Goal: Answer question/provide support: Share knowledge or assist other users

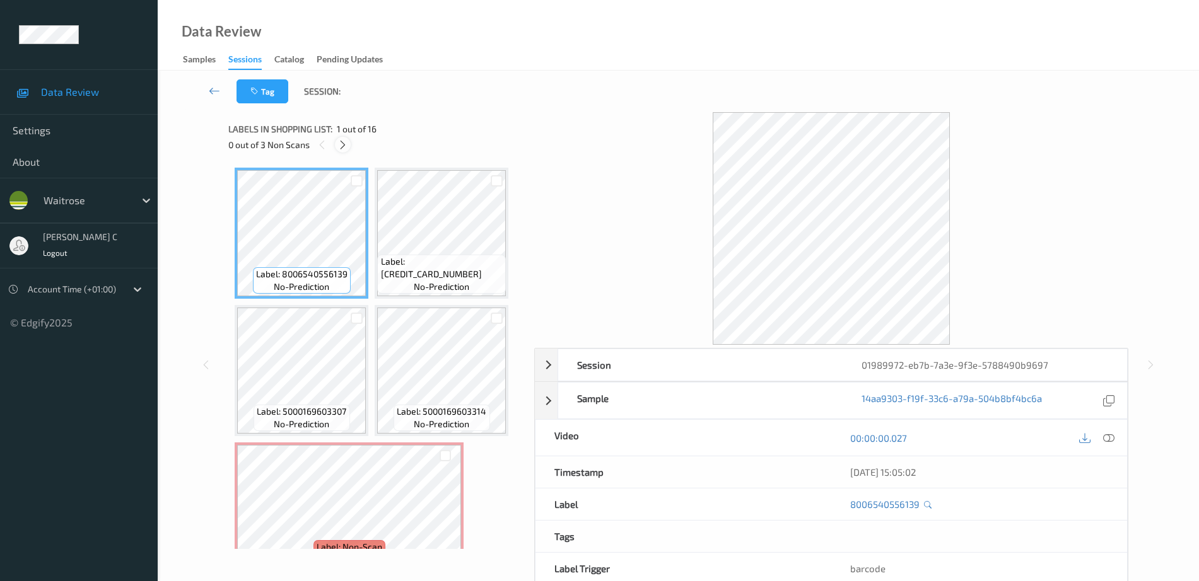
click at [345, 148] on icon at bounding box center [342, 144] width 11 height 11
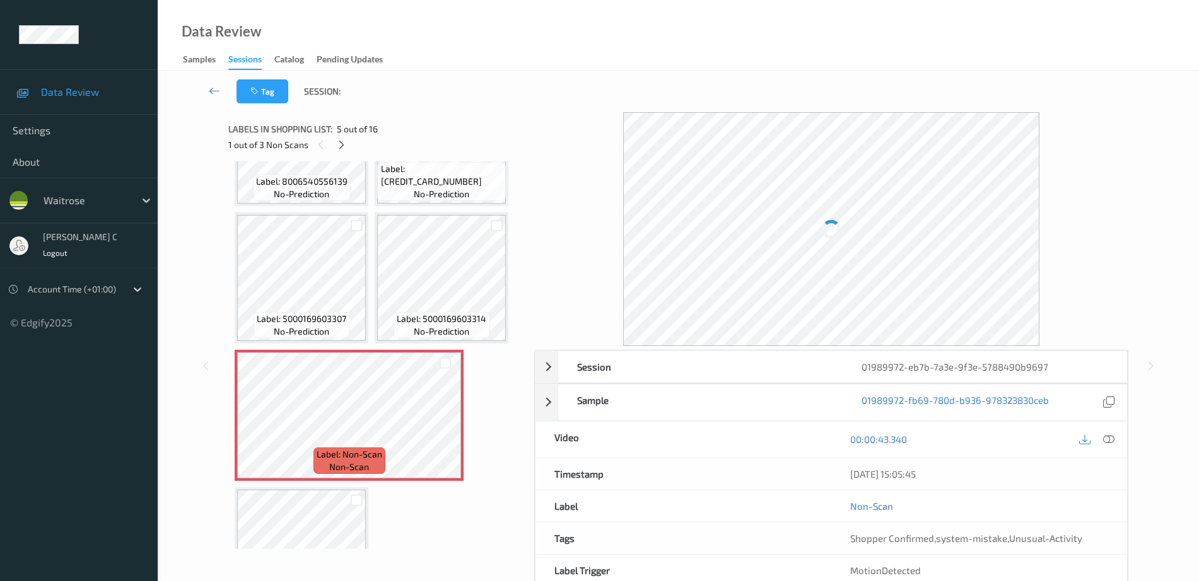
scroll to position [65, 0]
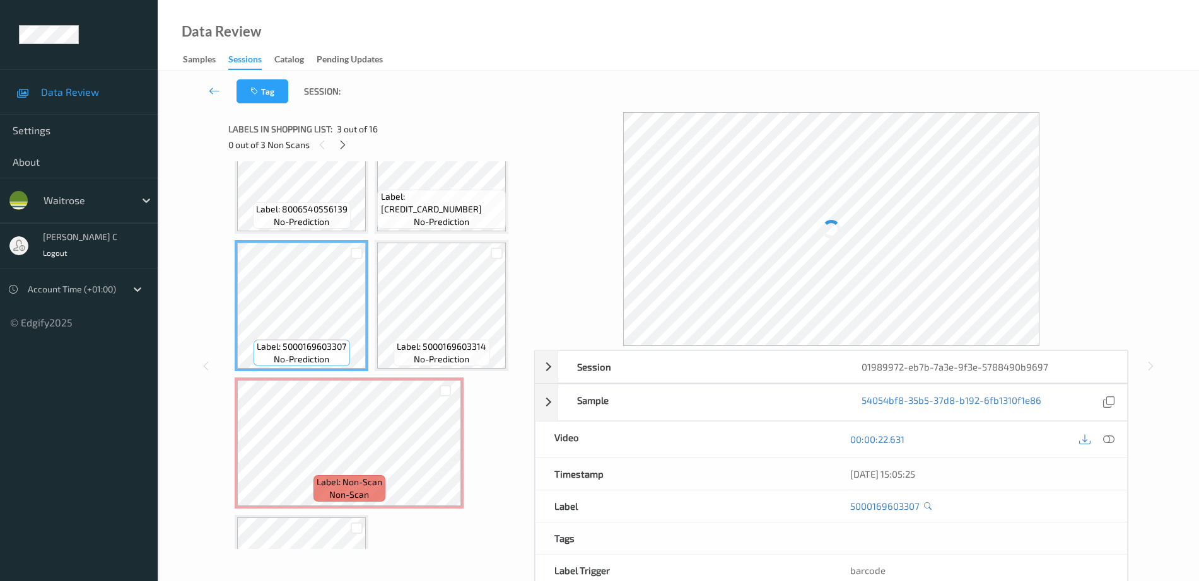
click at [1100, 434] on div at bounding box center [1096, 439] width 41 height 17
click at [1105, 441] on icon at bounding box center [1108, 439] width 11 height 11
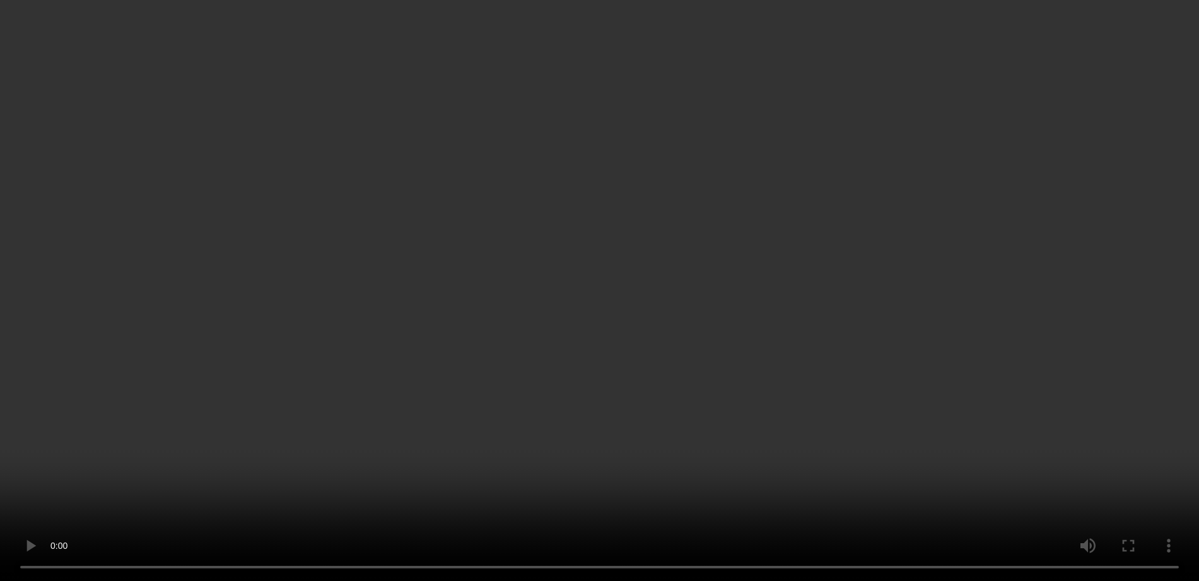
scroll to position [631, 0]
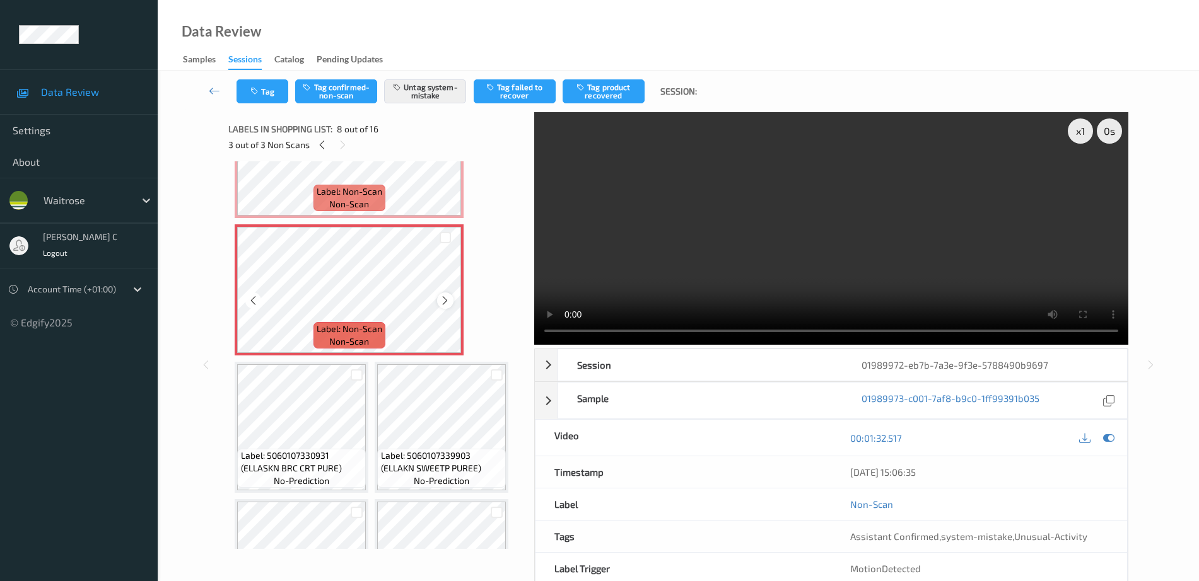
click at [445, 300] on icon at bounding box center [445, 300] width 11 height 11
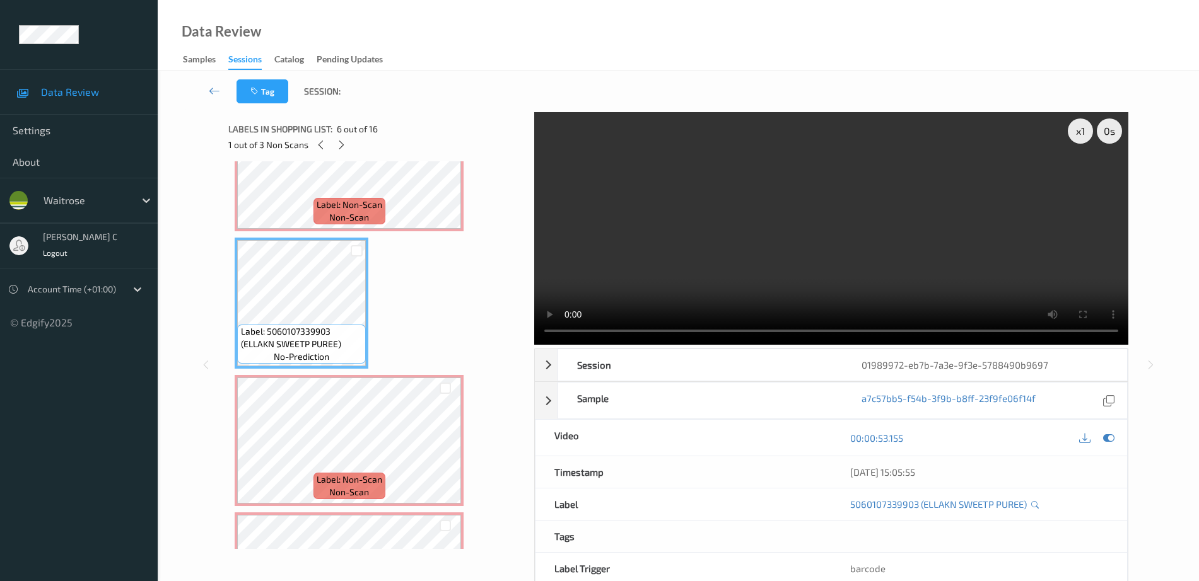
scroll to position [315, 0]
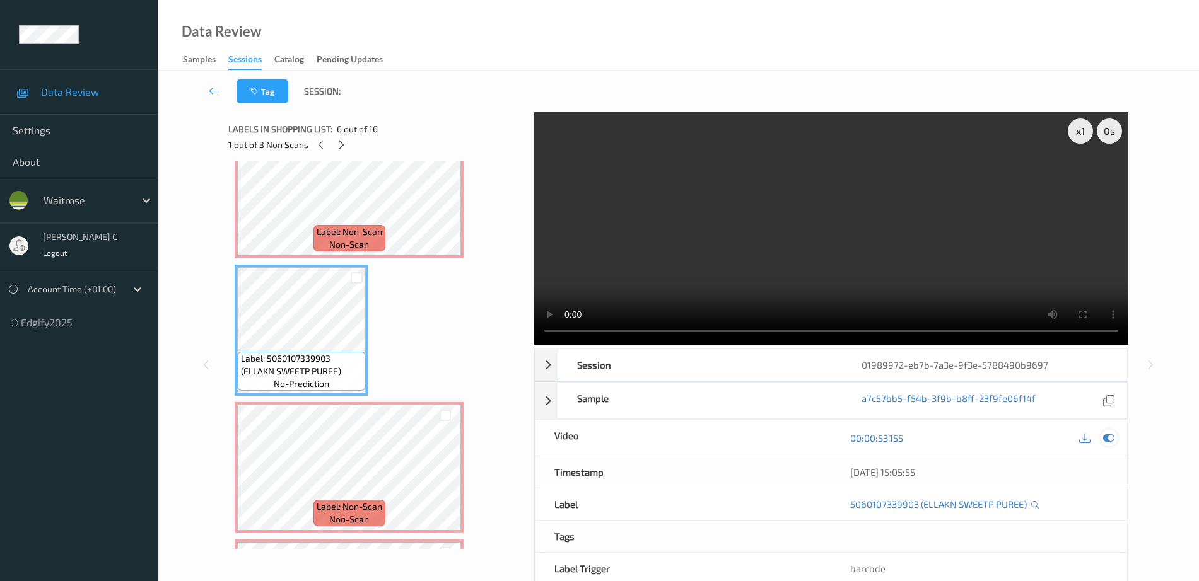
click at [1111, 436] on icon at bounding box center [1108, 438] width 11 height 11
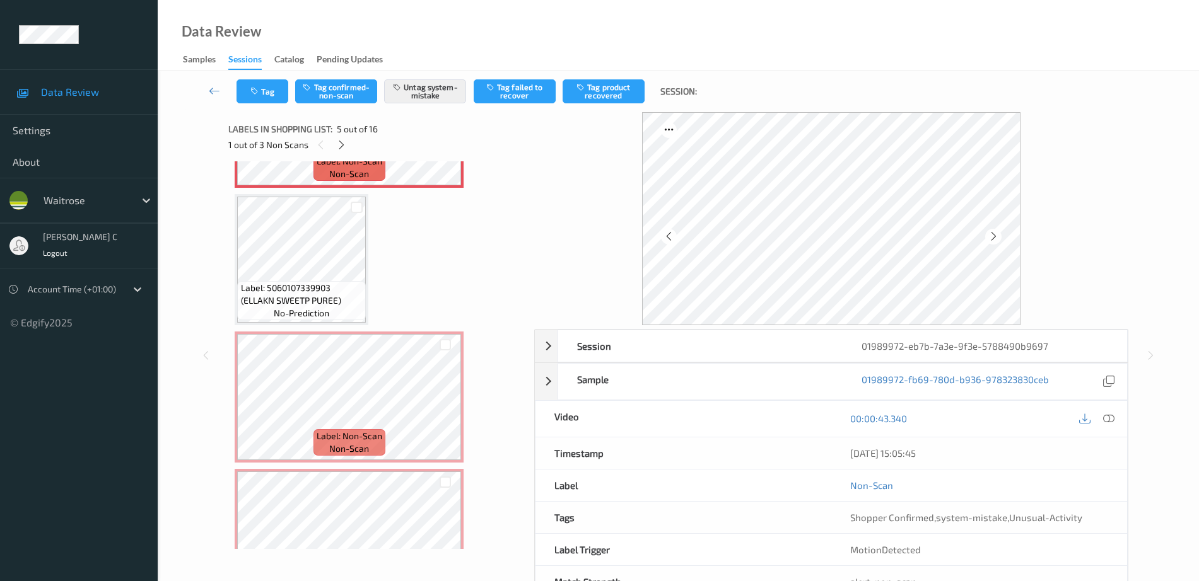
scroll to position [394, 0]
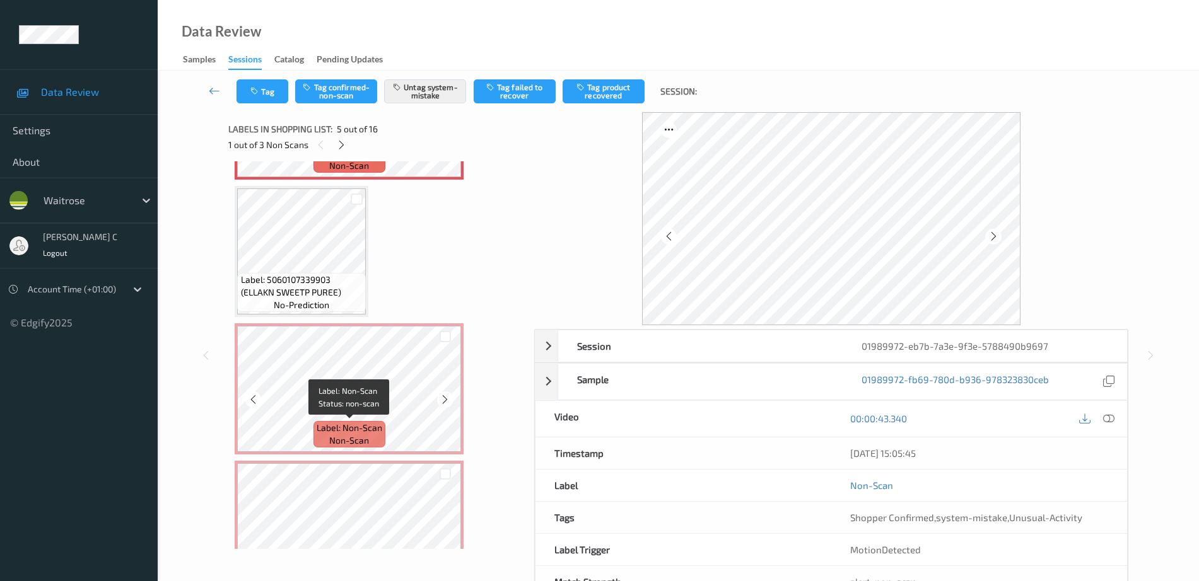
click at [370, 440] on div "Label: Non-Scan non-scan" at bounding box center [349, 434] width 72 height 26
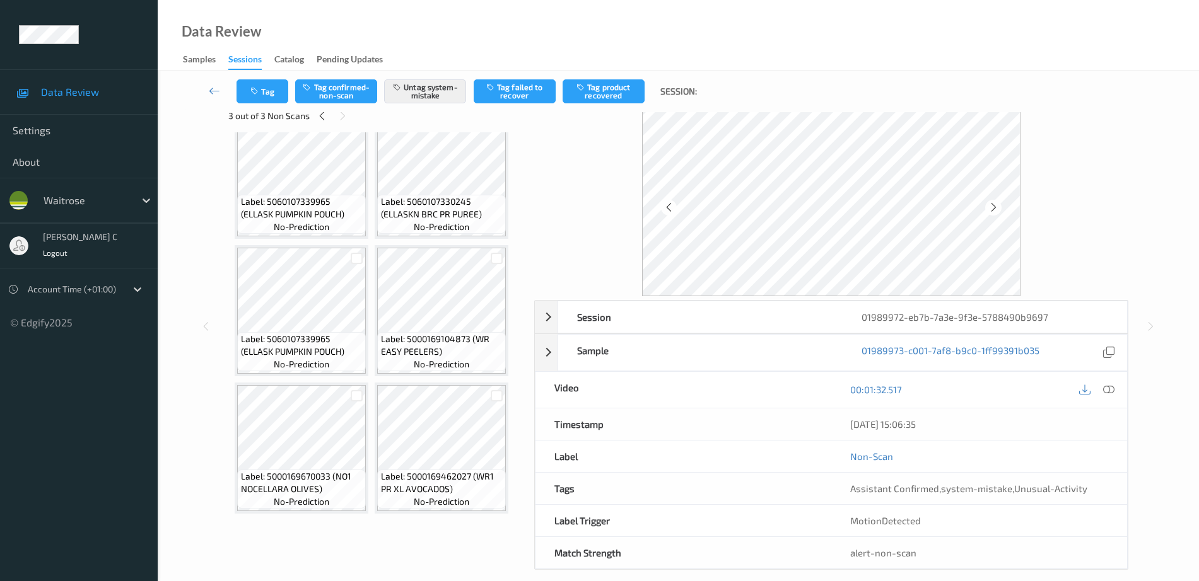
scroll to position [44, 0]
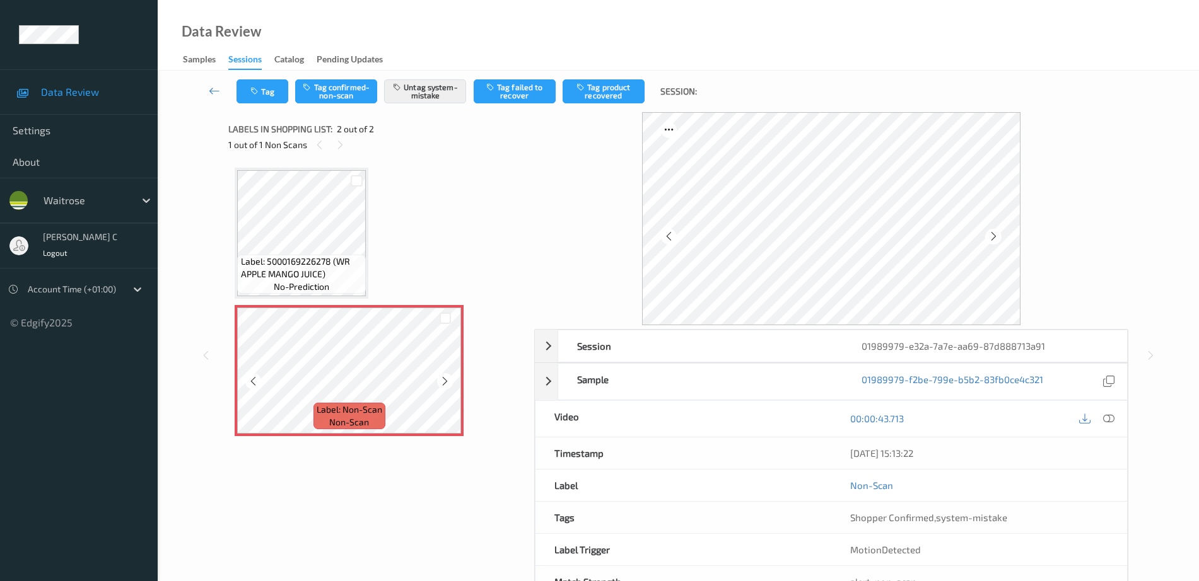
click at [449, 377] on icon at bounding box center [445, 381] width 11 height 11
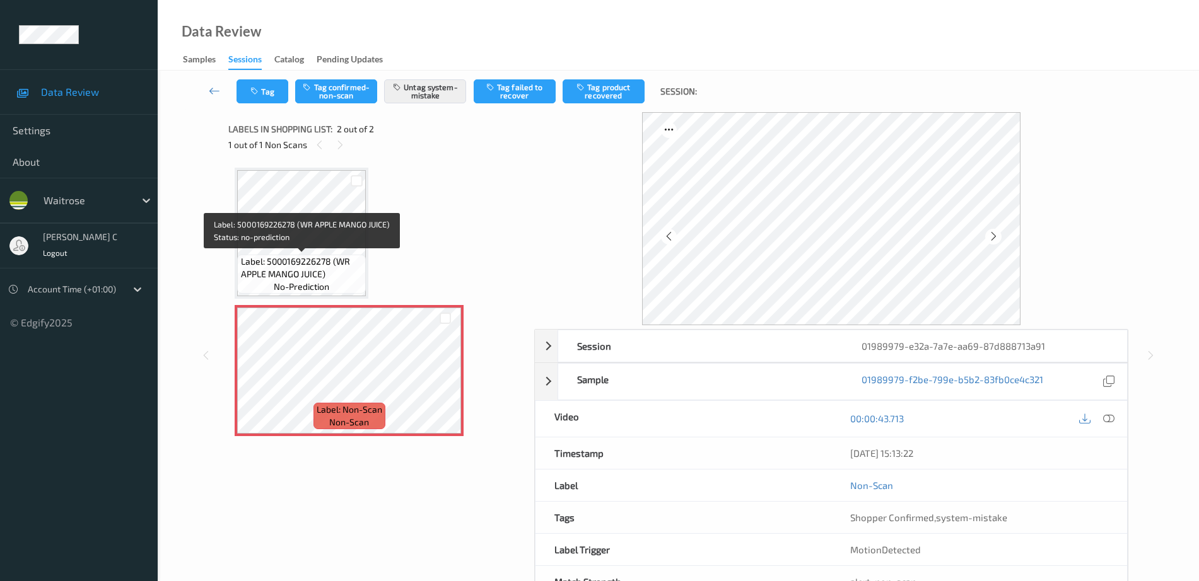
click at [307, 259] on span "Label: 5000169226278 (WR APPLE MANGO JUICE)" at bounding box center [302, 267] width 122 height 25
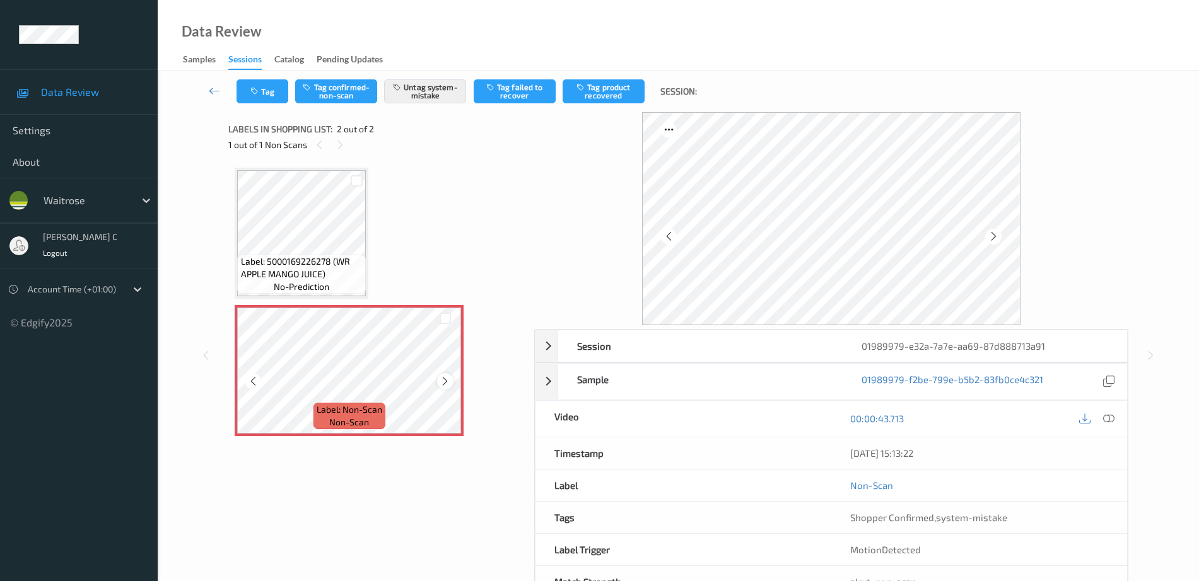
click at [441, 378] on icon at bounding box center [445, 381] width 11 height 11
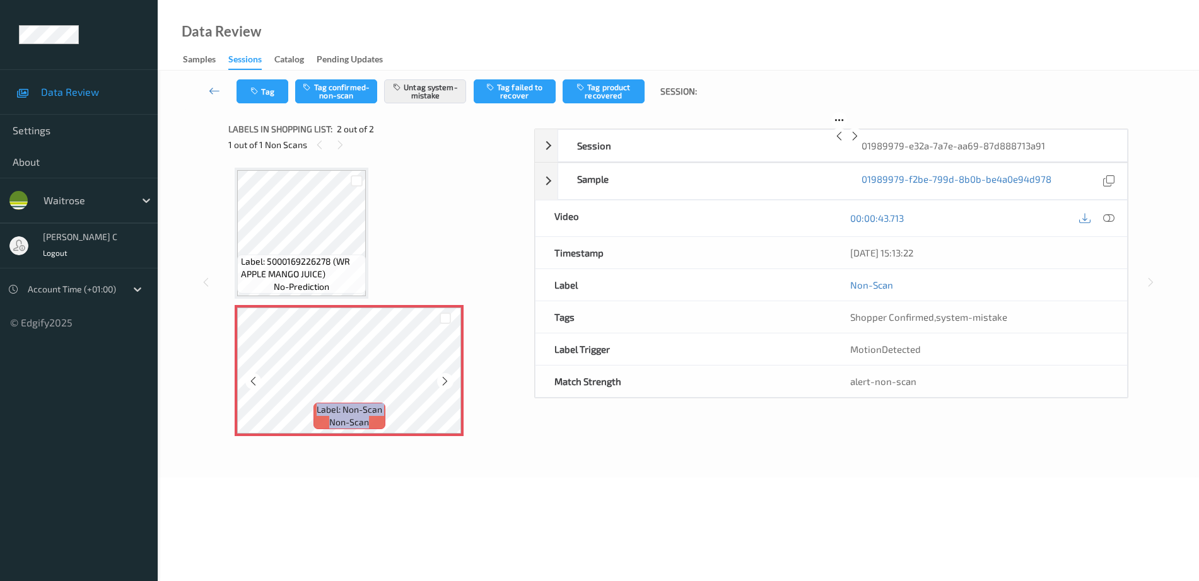
click at [441, 378] on icon at bounding box center [445, 381] width 11 height 11
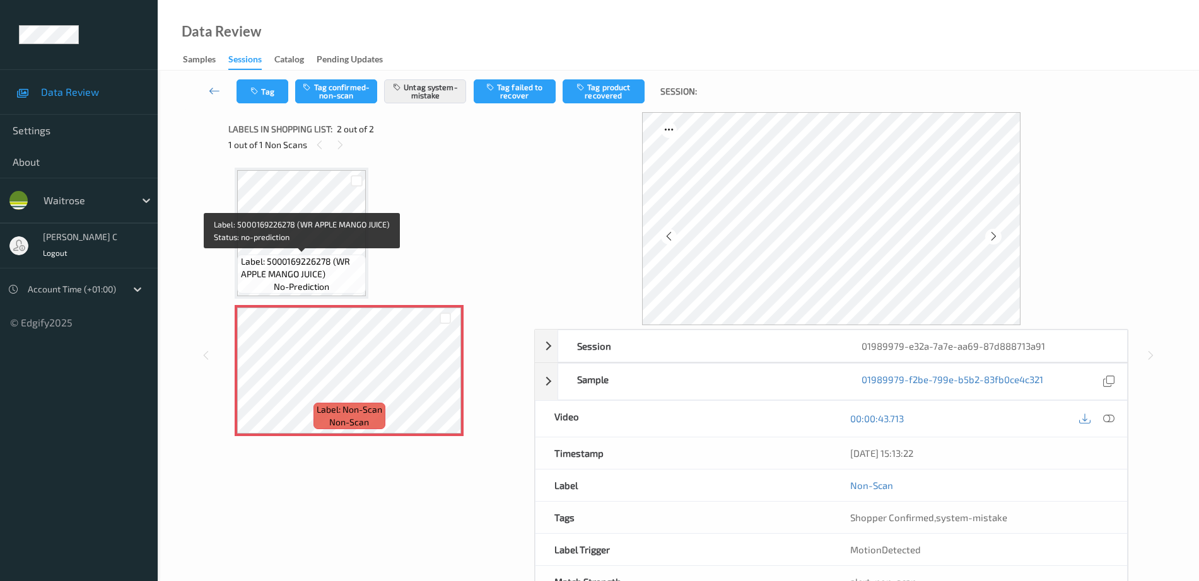
click at [330, 257] on span "Label: 5000169226278 (WR APPLE MANGO JUICE)" at bounding box center [302, 267] width 122 height 25
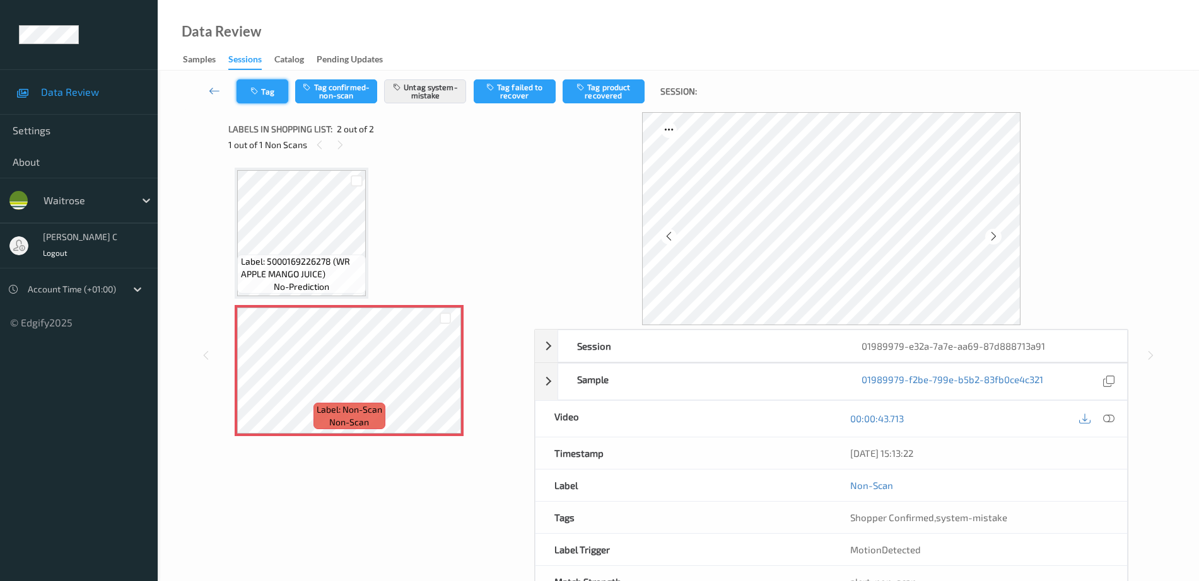
click at [265, 90] on button "Tag" at bounding box center [262, 91] width 52 height 24
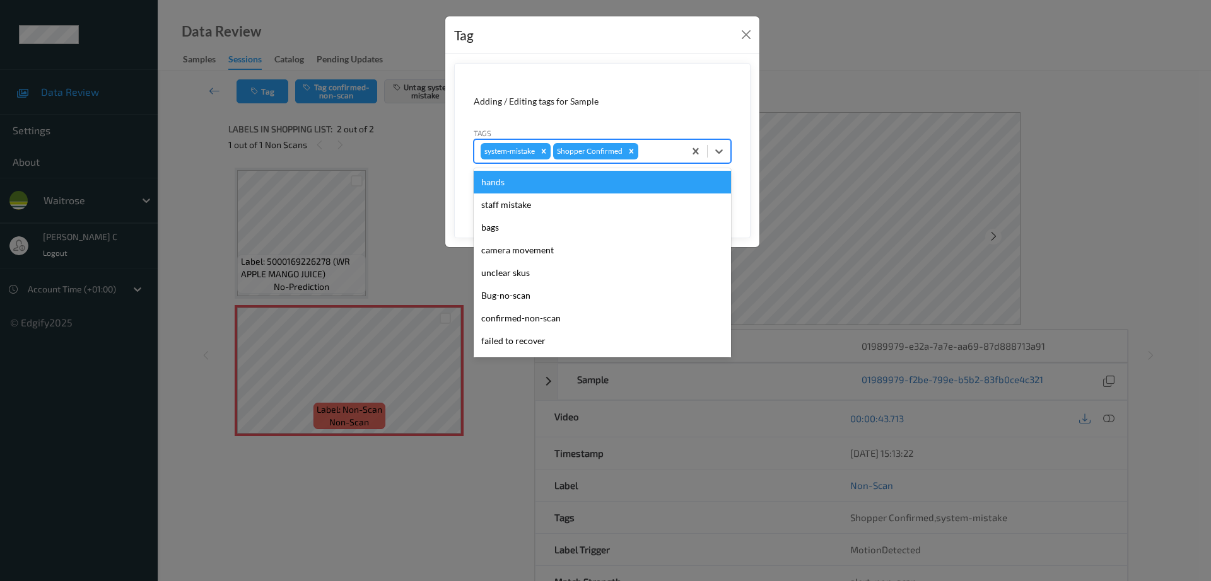
click at [655, 154] on div at bounding box center [659, 151] width 37 height 15
type input "un"
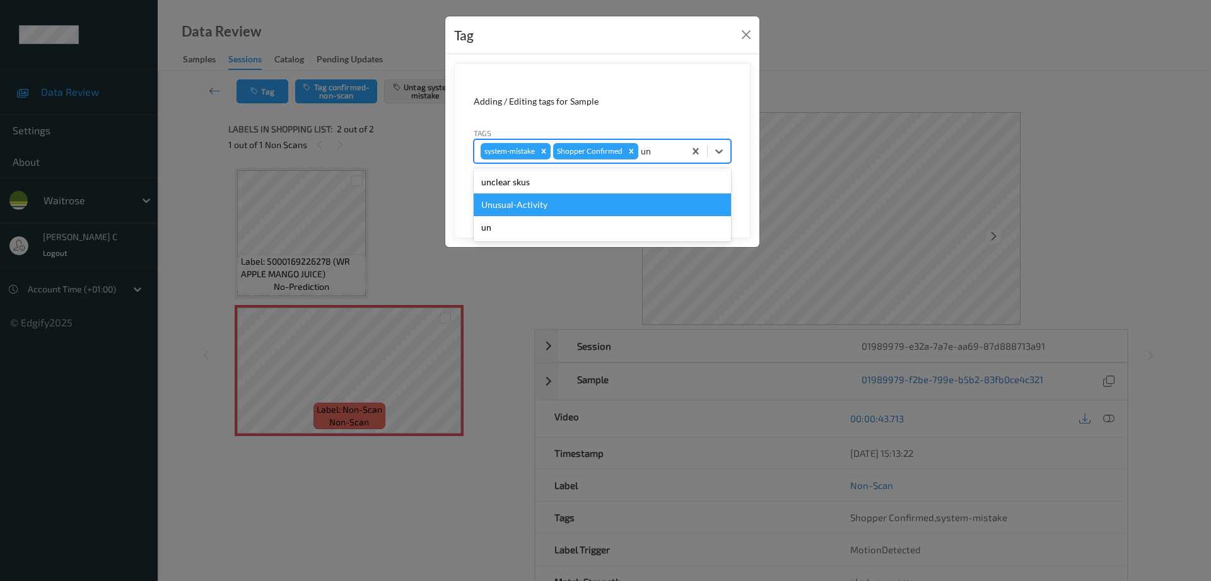
click at [572, 202] on div "Unusual-Activity" at bounding box center [602, 205] width 257 height 23
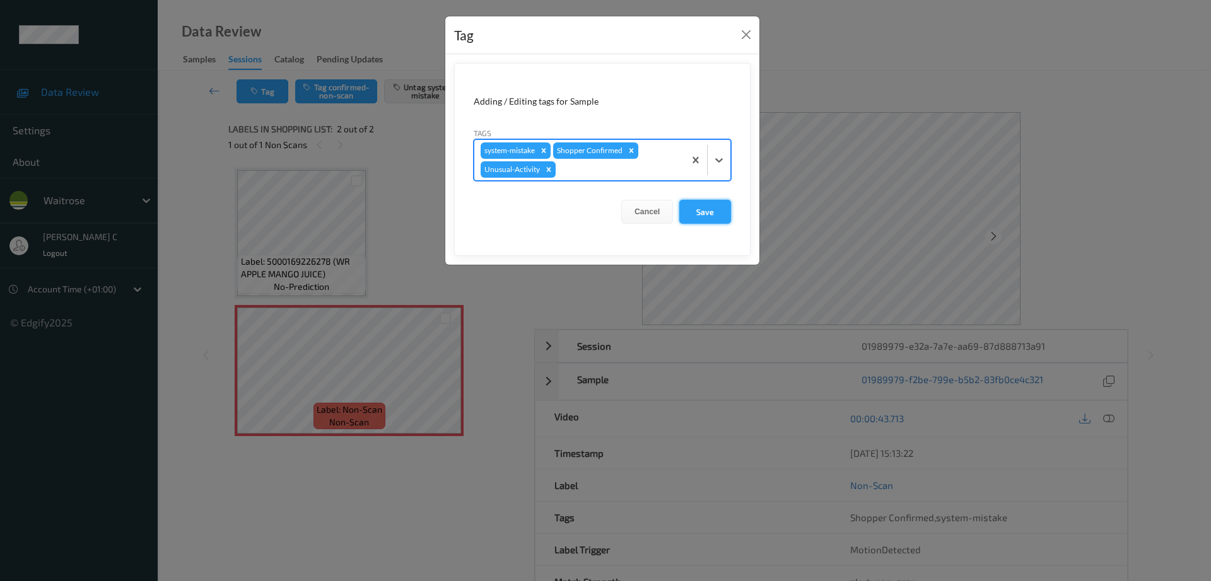
click at [683, 212] on button "Save" at bounding box center [705, 212] width 52 height 24
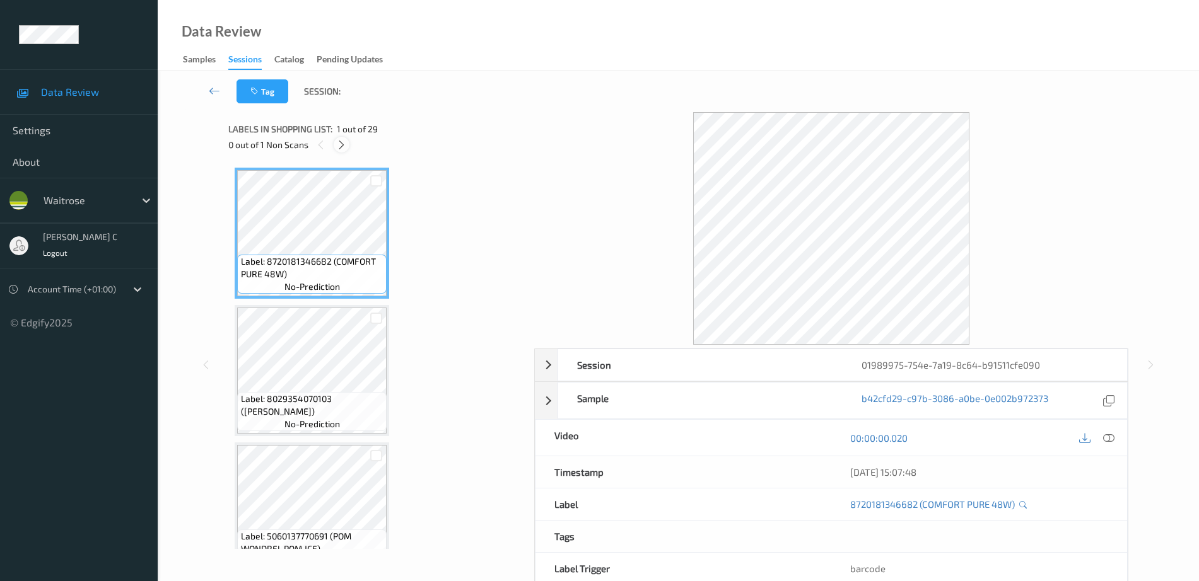
click at [347, 147] on div at bounding box center [342, 145] width 16 height 16
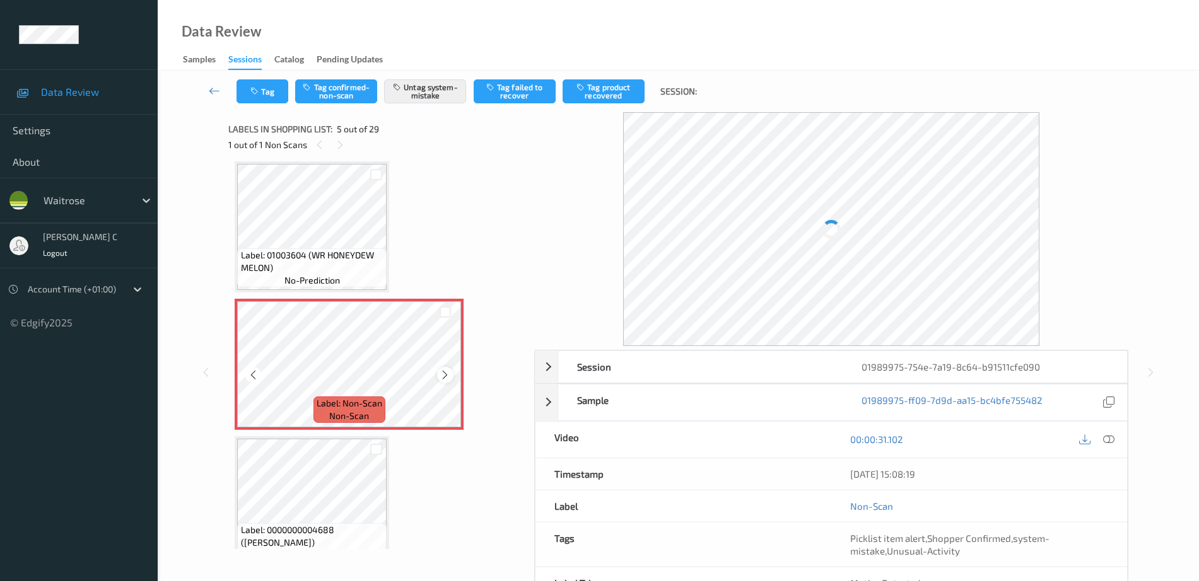
click at [438, 376] on div at bounding box center [445, 375] width 16 height 16
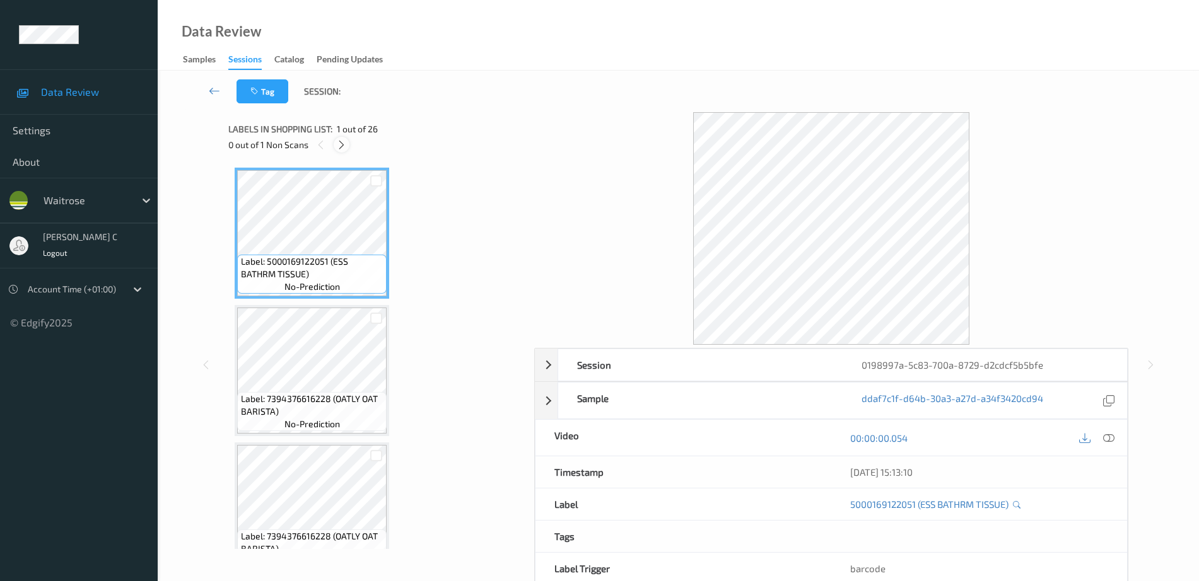
click at [342, 146] on icon at bounding box center [341, 144] width 11 height 11
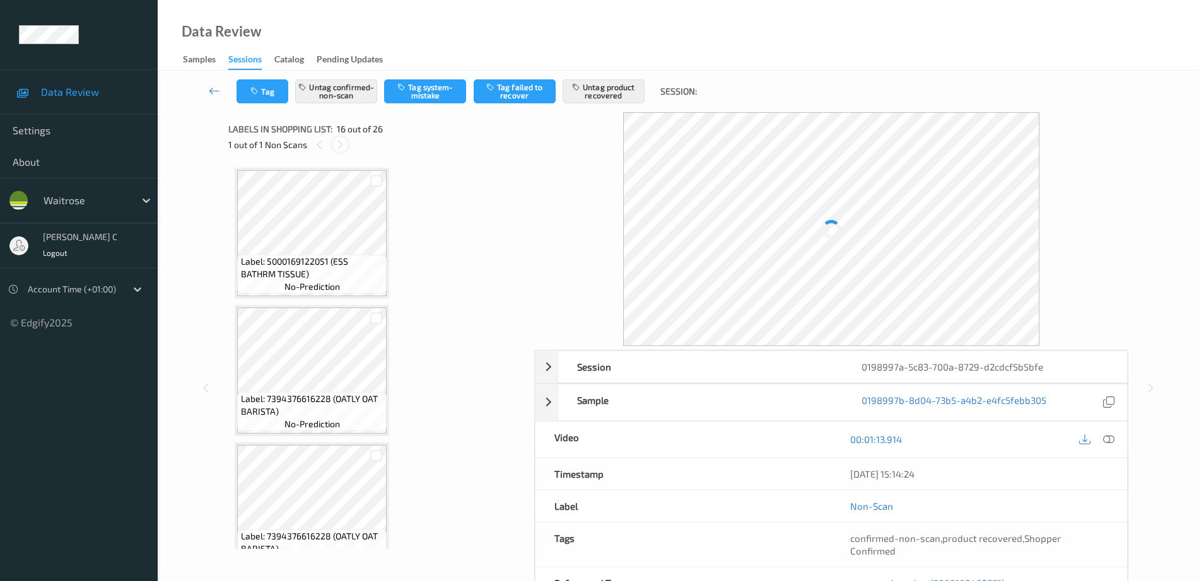
scroll to position [1931, 0]
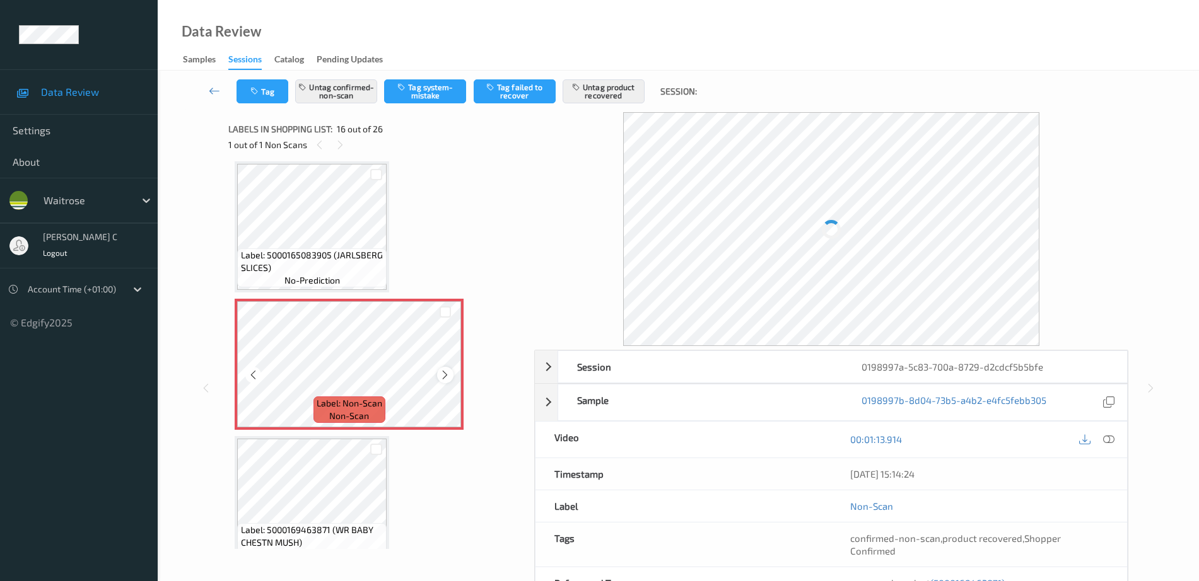
click at [447, 376] on icon at bounding box center [445, 375] width 11 height 11
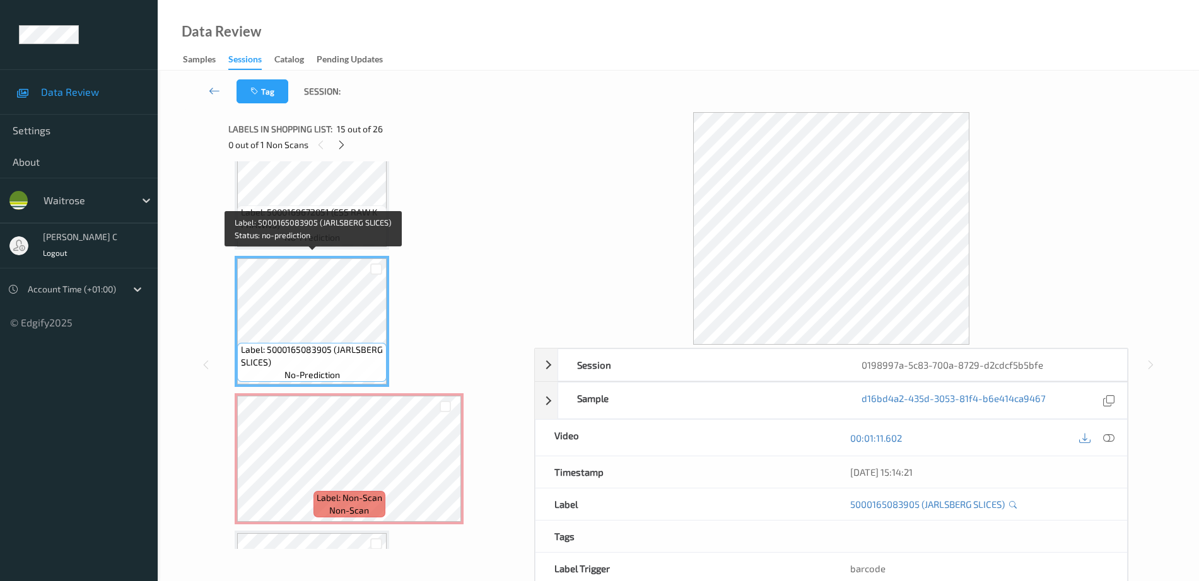
scroll to position [1773, 0]
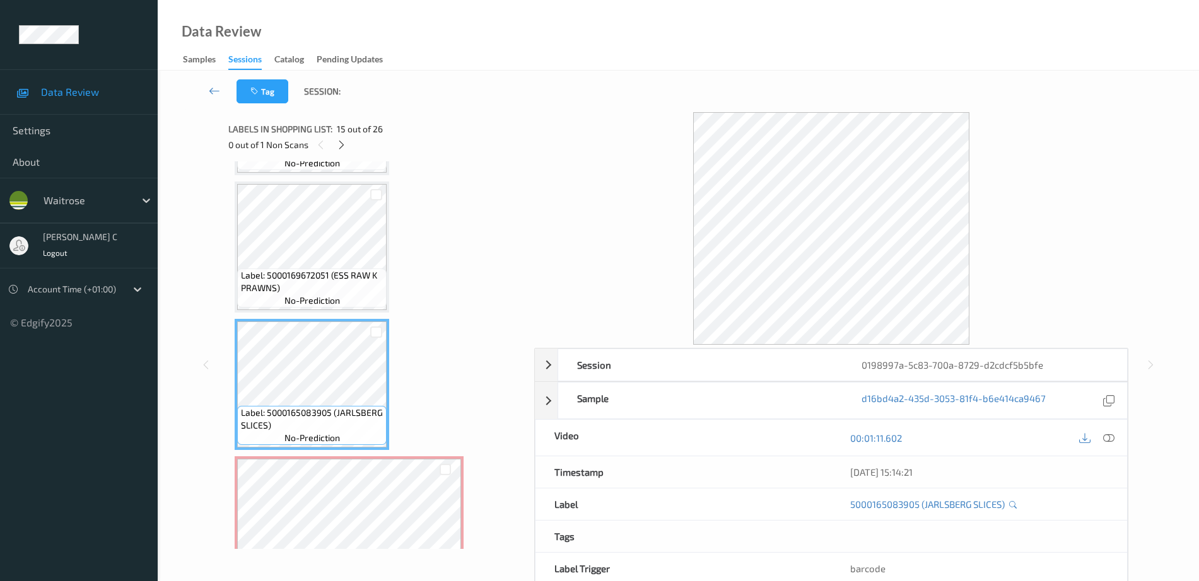
click at [309, 296] on span "no-prediction" at bounding box center [311, 300] width 55 height 13
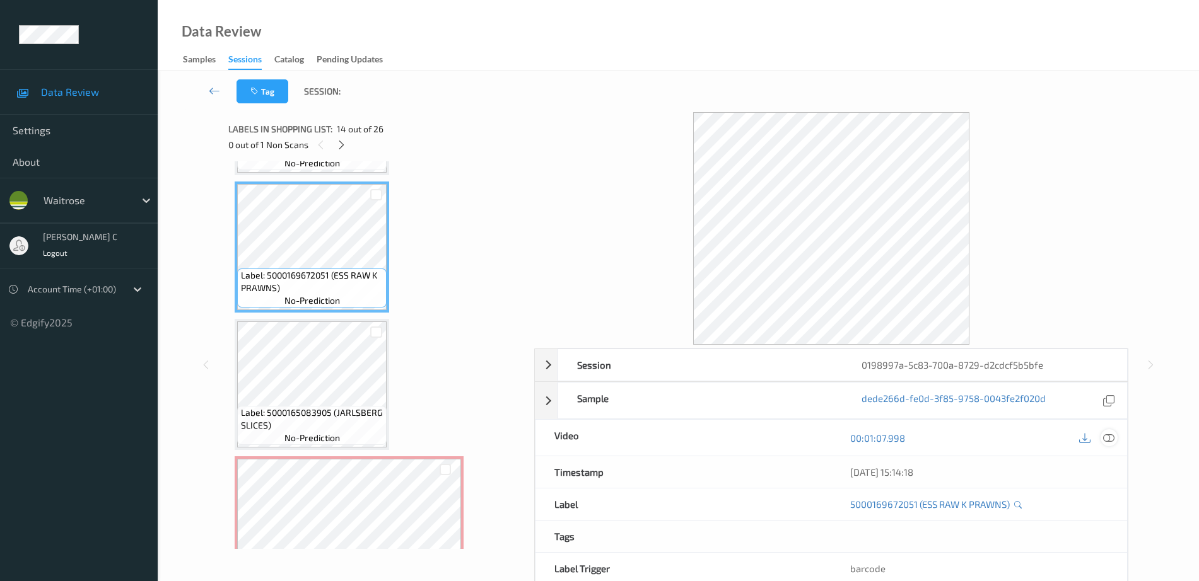
click at [1112, 438] on icon at bounding box center [1108, 438] width 11 height 11
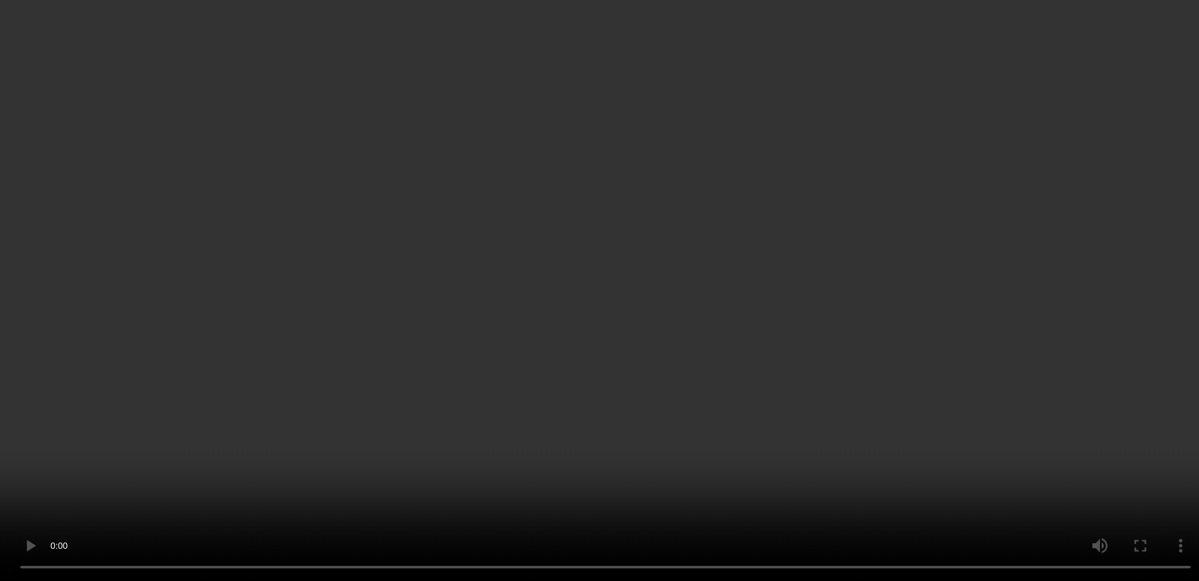
scroll to position [2010, 0]
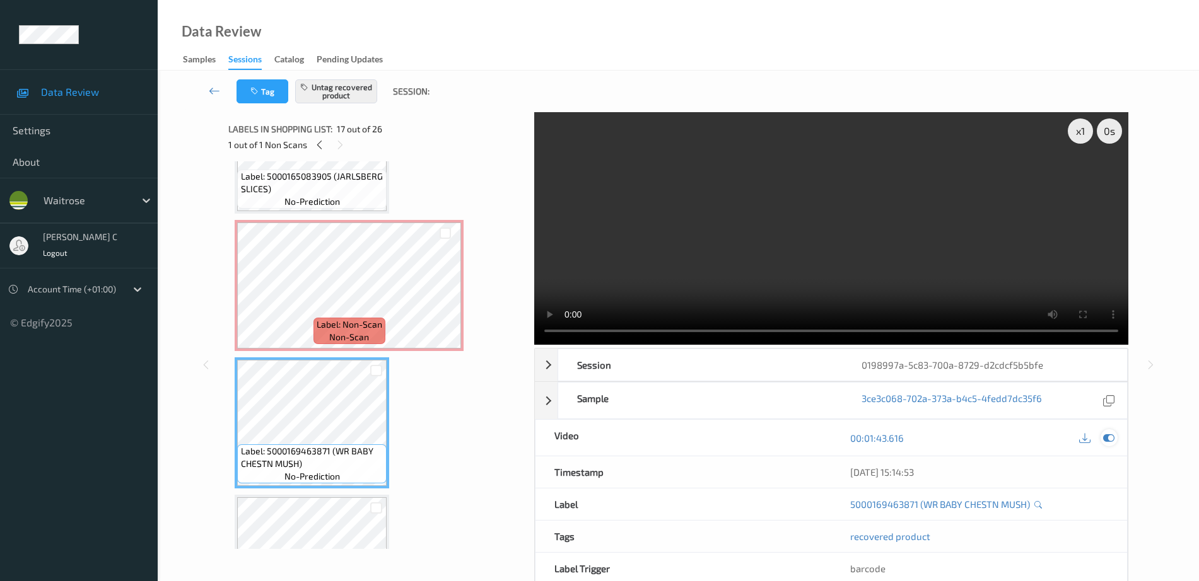
click at [1110, 435] on icon at bounding box center [1108, 438] width 11 height 11
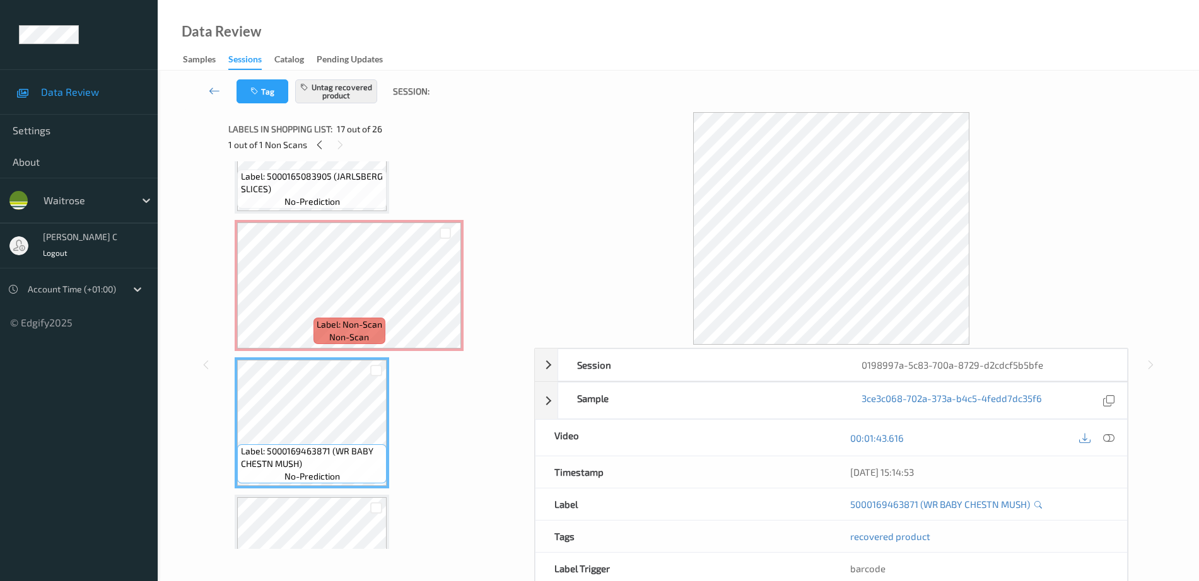
scroll to position [2089, 0]
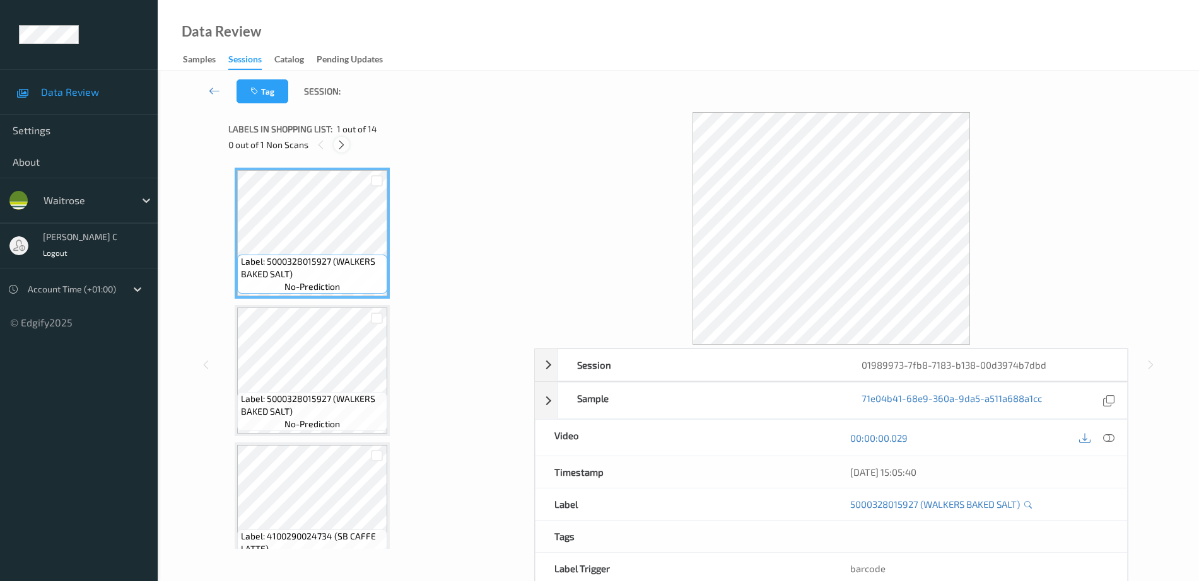
click at [340, 145] on icon at bounding box center [341, 144] width 11 height 11
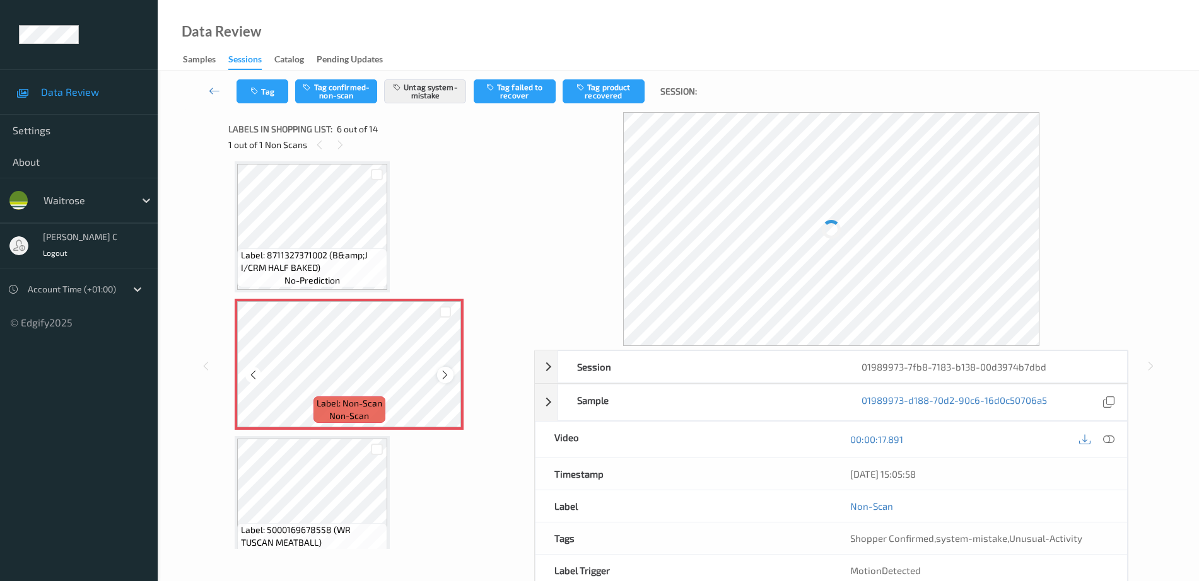
click at [444, 368] on div at bounding box center [445, 375] width 16 height 16
click at [442, 376] on icon at bounding box center [445, 375] width 11 height 11
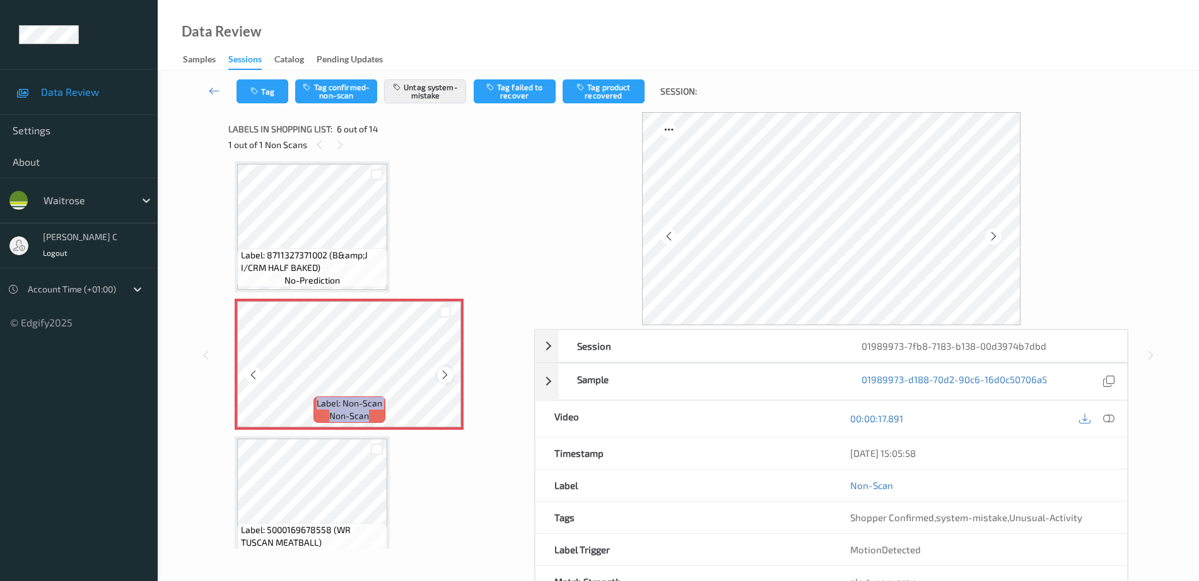
click at [448, 375] on icon at bounding box center [445, 375] width 11 height 11
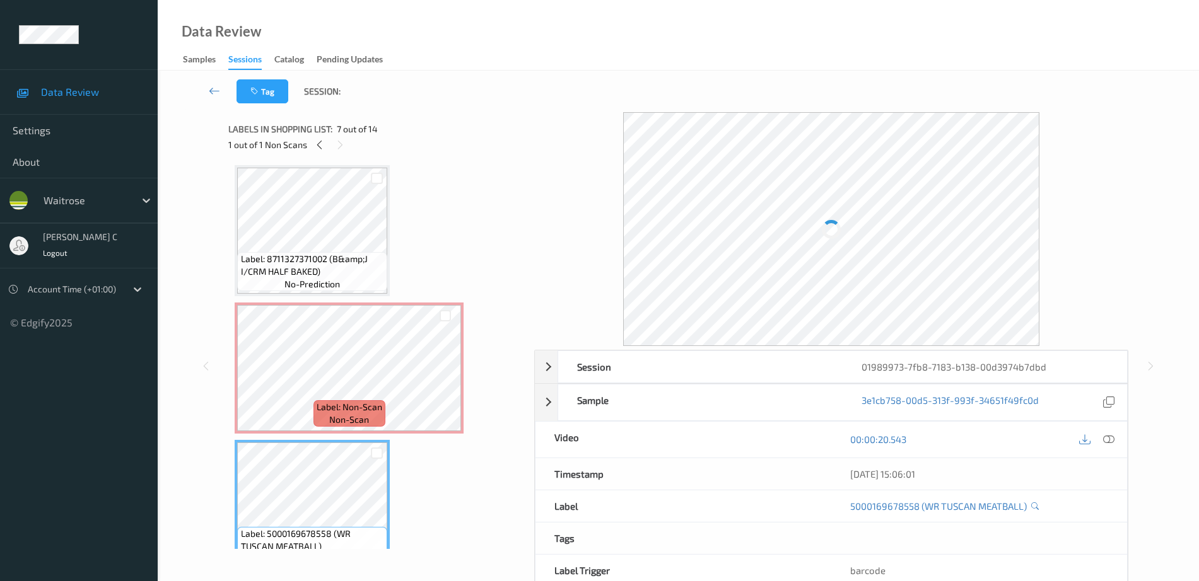
scroll to position [399, 0]
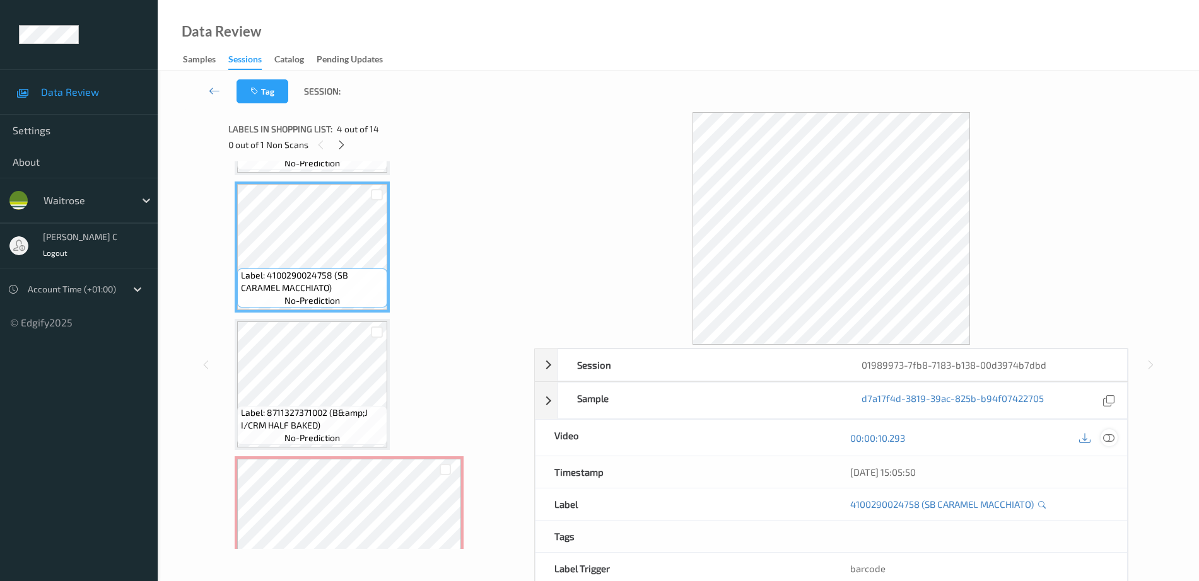
click at [1109, 437] on icon at bounding box center [1108, 438] width 11 height 11
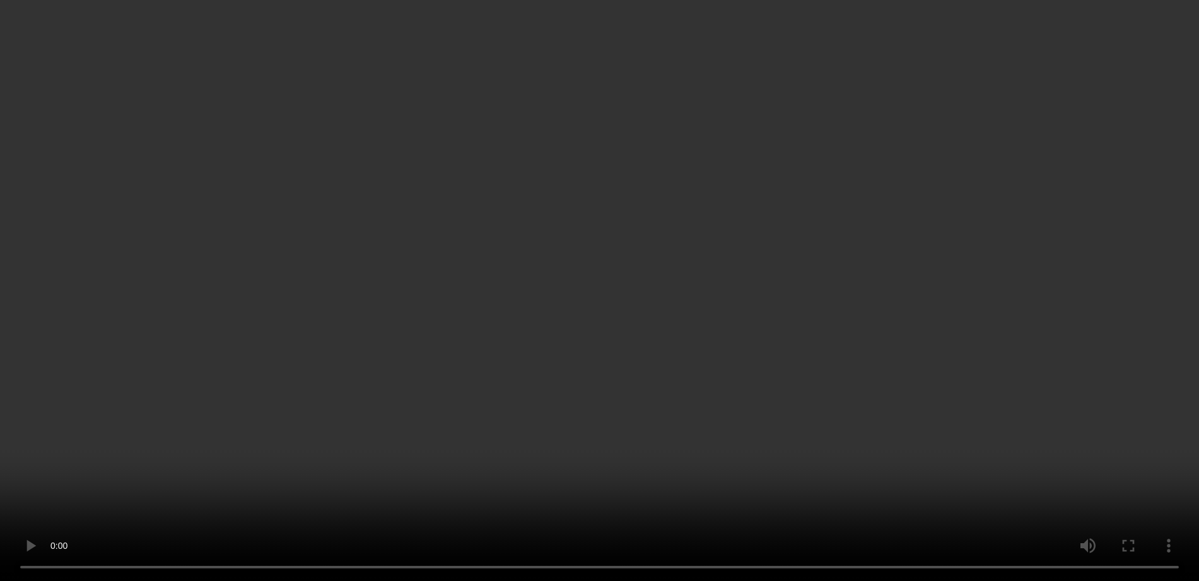
scroll to position [714, 0]
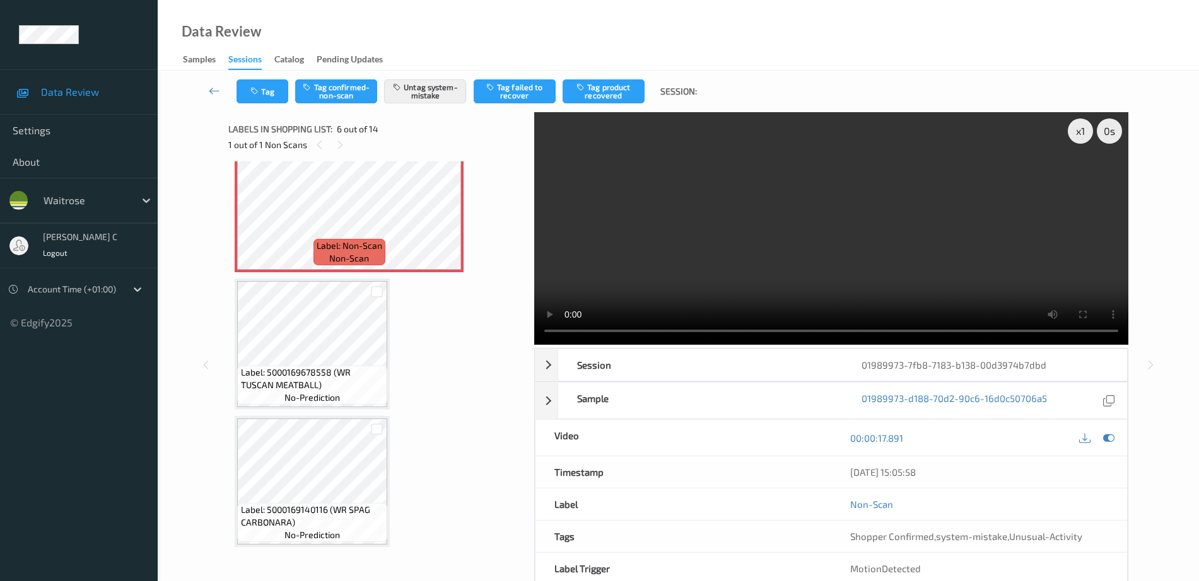
click at [316, 377] on span "Label: 5000169678558 (WR TUSCAN MEATBALL)" at bounding box center [313, 378] width 144 height 25
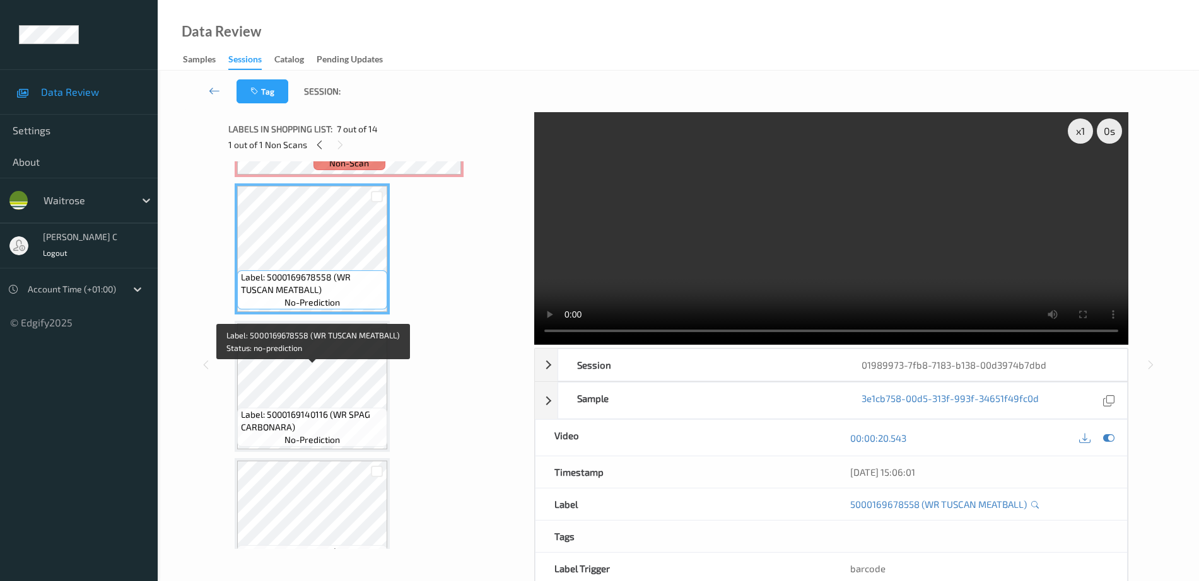
scroll to position [871, 0]
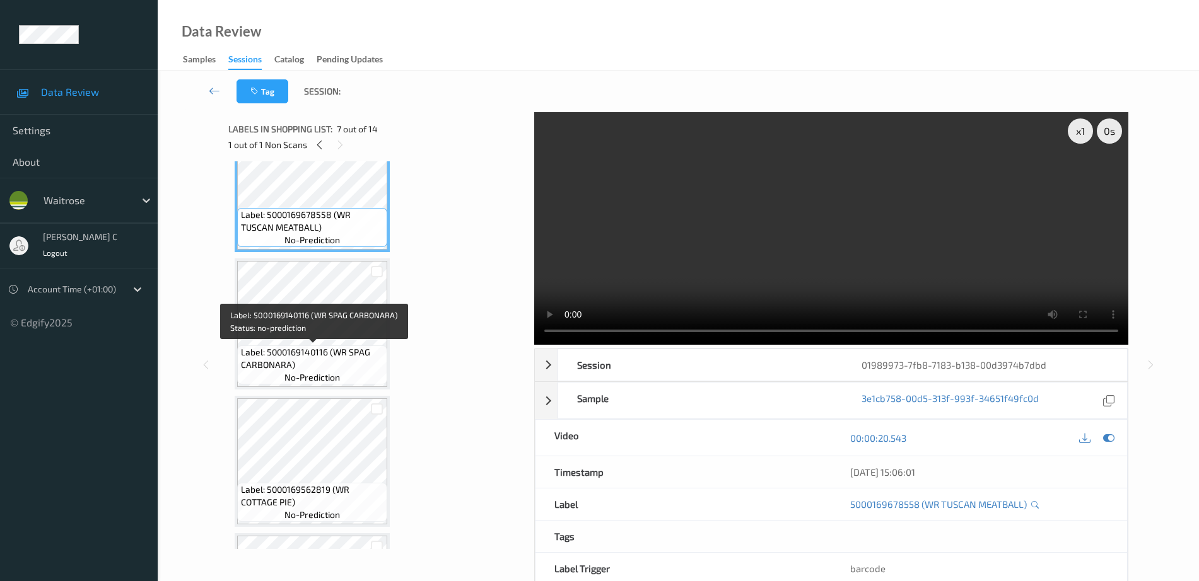
click at [311, 349] on span "Label: 5000169140116 (WR SPAG CARBONARA)" at bounding box center [313, 358] width 144 height 25
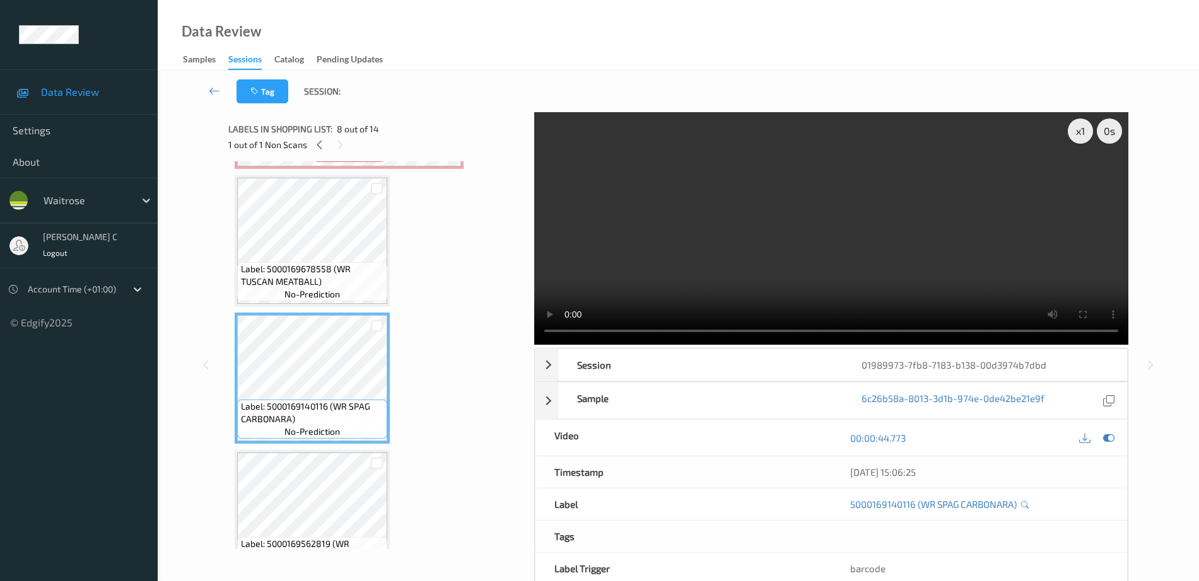
scroll to position [793, 0]
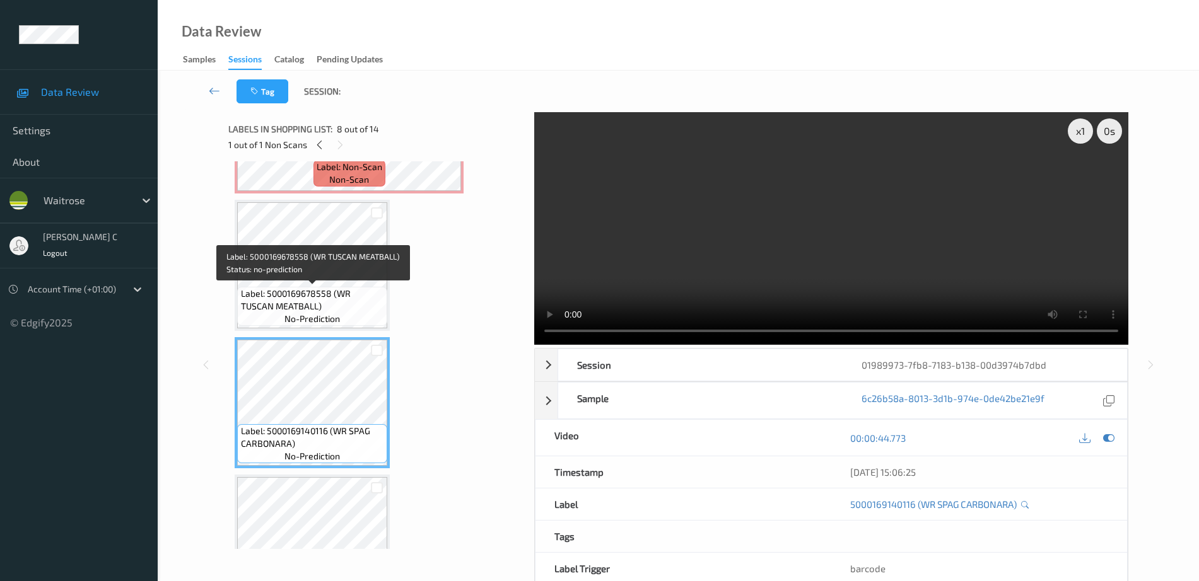
click at [312, 288] on span "Label: 5000169678558 (WR TUSCAN MEATBALL)" at bounding box center [313, 300] width 144 height 25
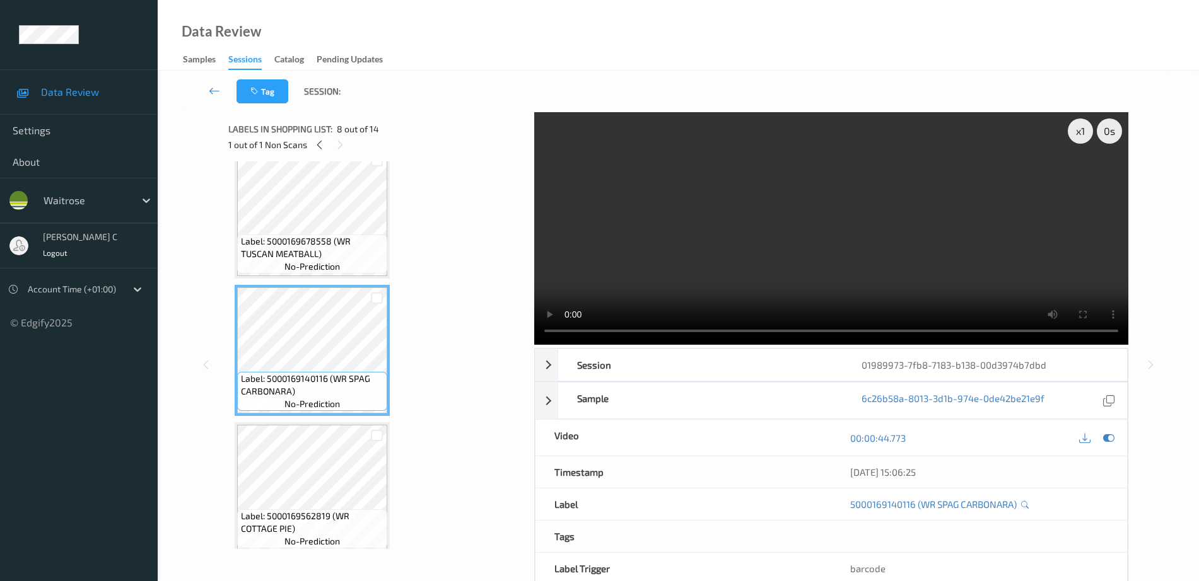
scroll to position [871, 0]
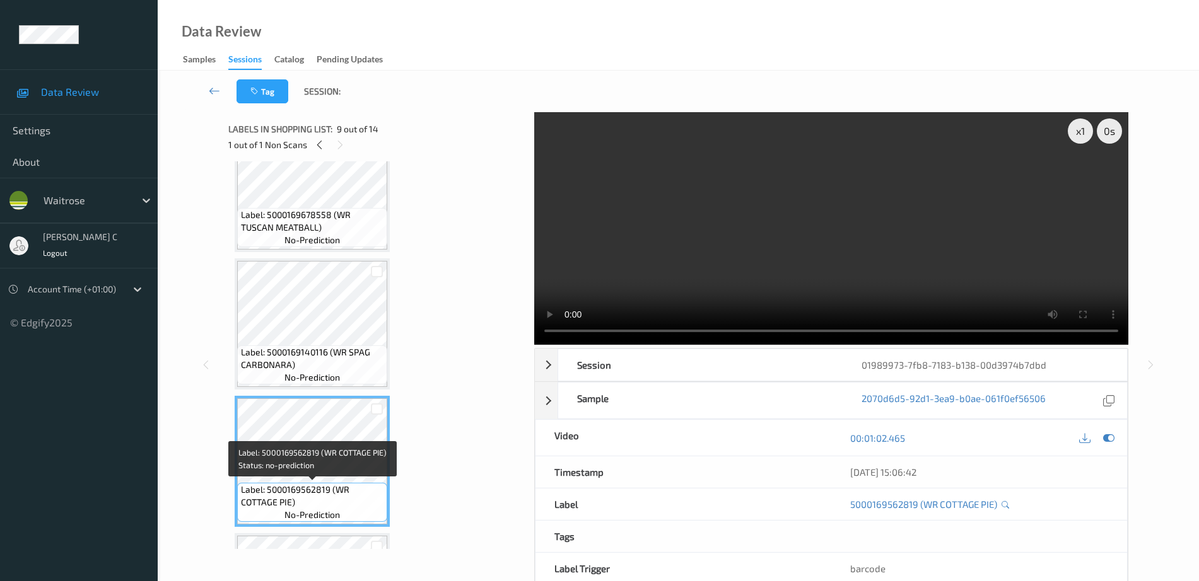
click at [329, 498] on span "Label: 5000169562819 (WR COTTAGE PIE)" at bounding box center [313, 496] width 144 height 25
click at [1109, 436] on icon at bounding box center [1108, 438] width 11 height 11
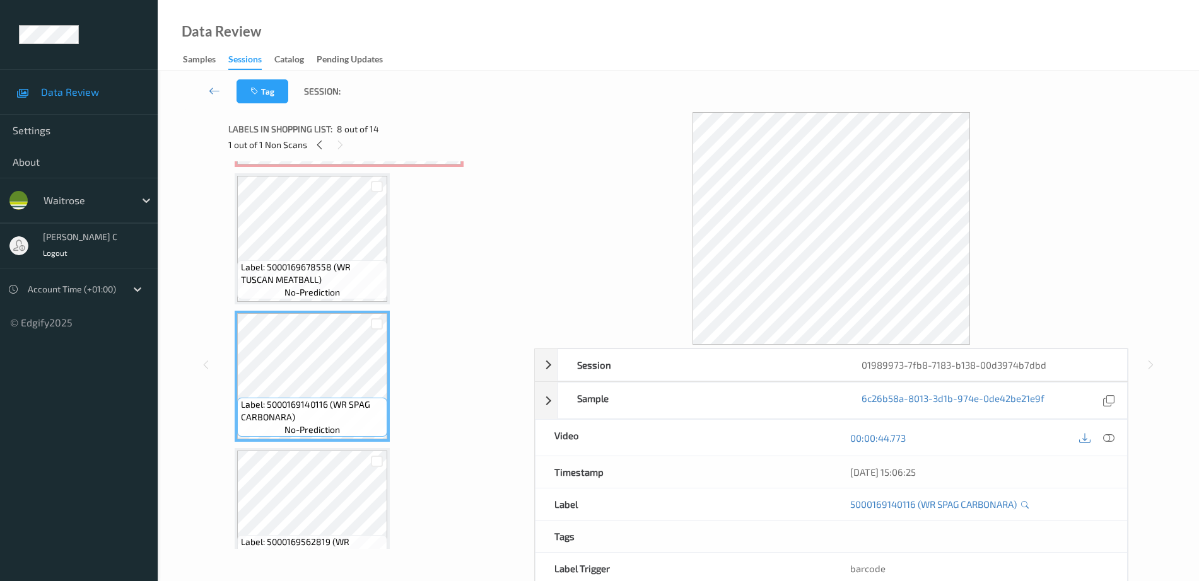
scroll to position [793, 0]
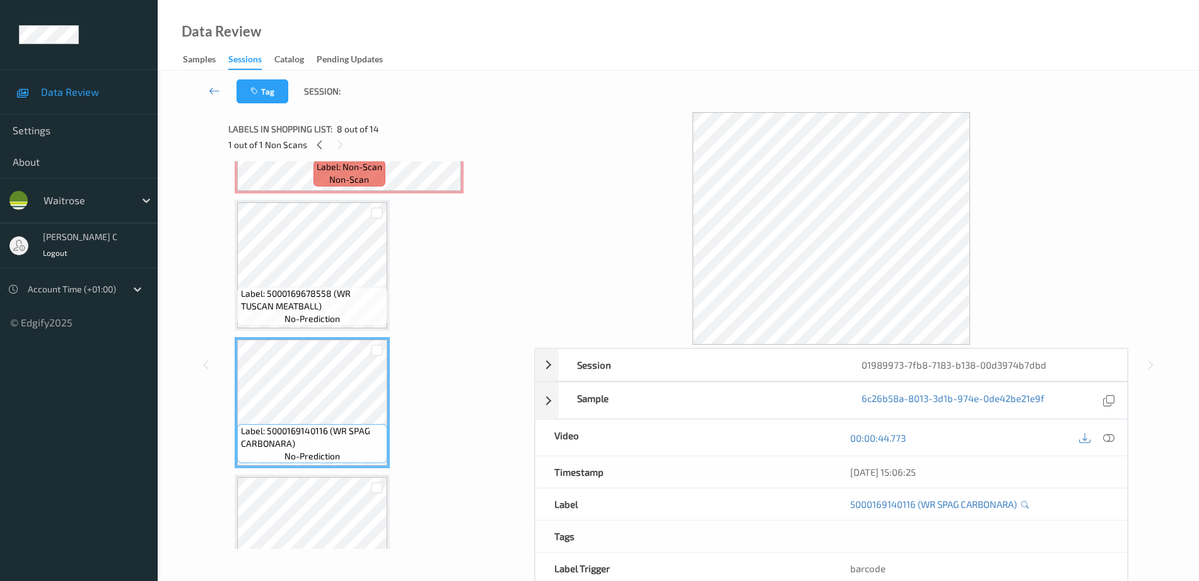
click at [341, 305] on span "Label: 5000169678558 (WR TUSCAN MEATBALL)" at bounding box center [313, 300] width 144 height 25
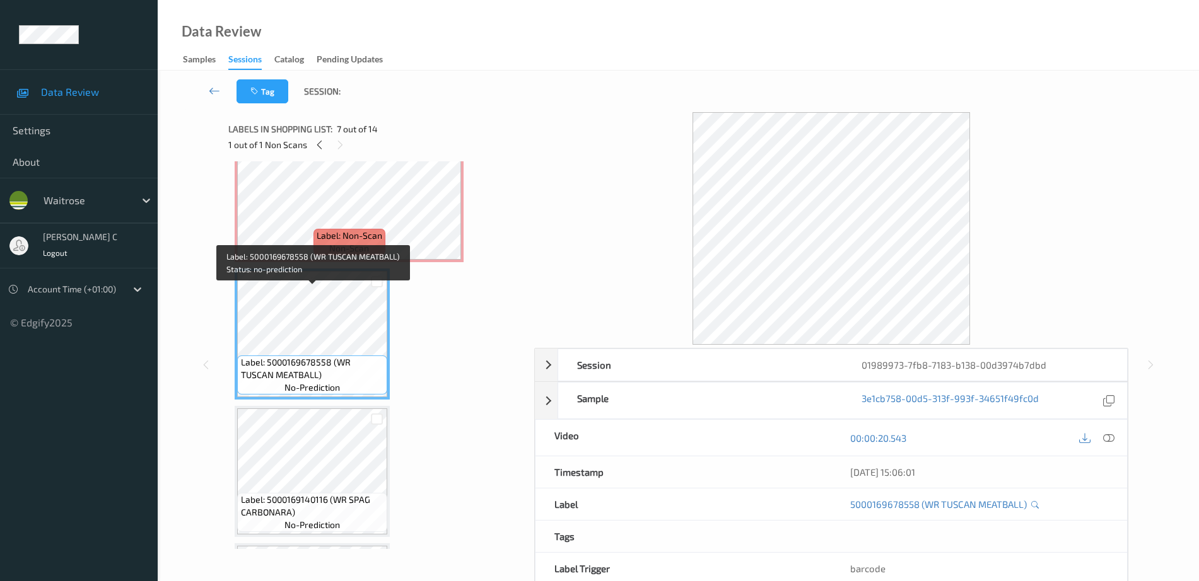
scroll to position [635, 0]
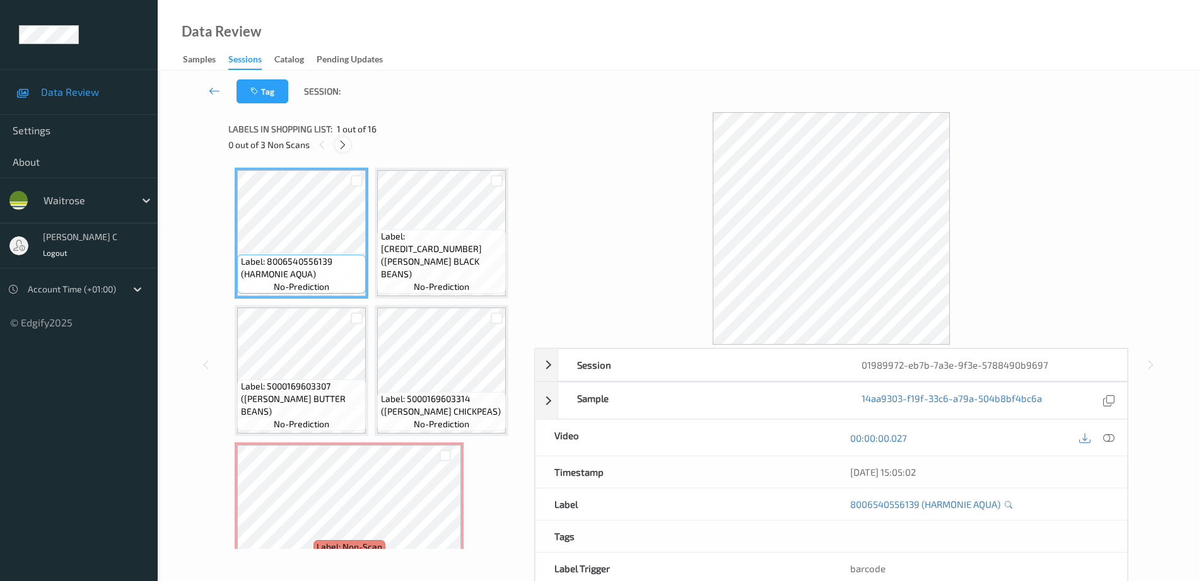
click at [337, 150] on div at bounding box center [343, 145] width 16 height 16
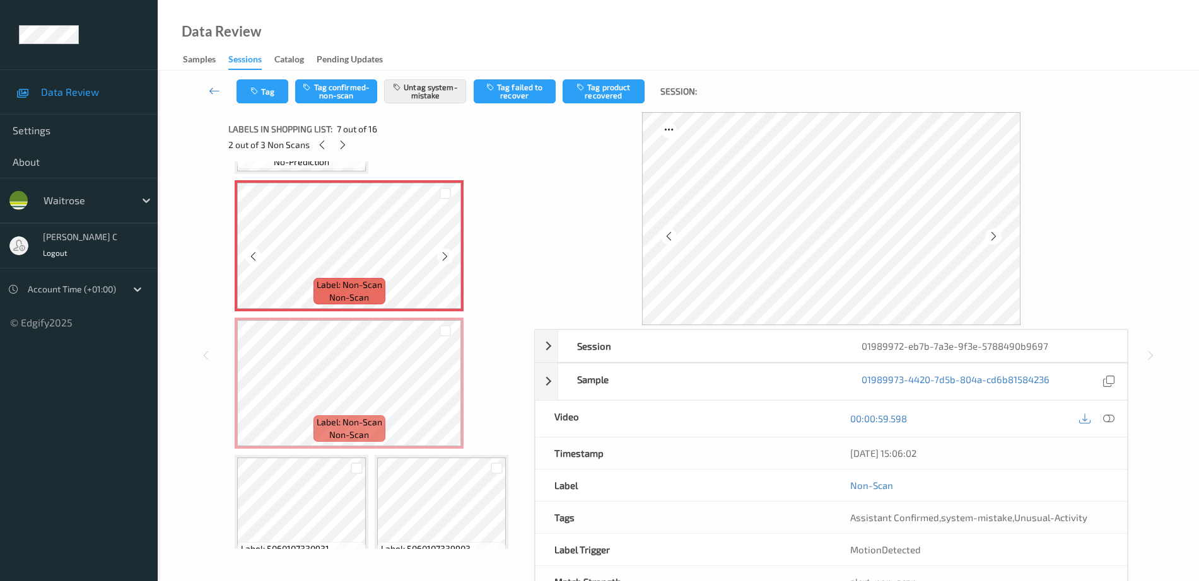
scroll to position [538, 0]
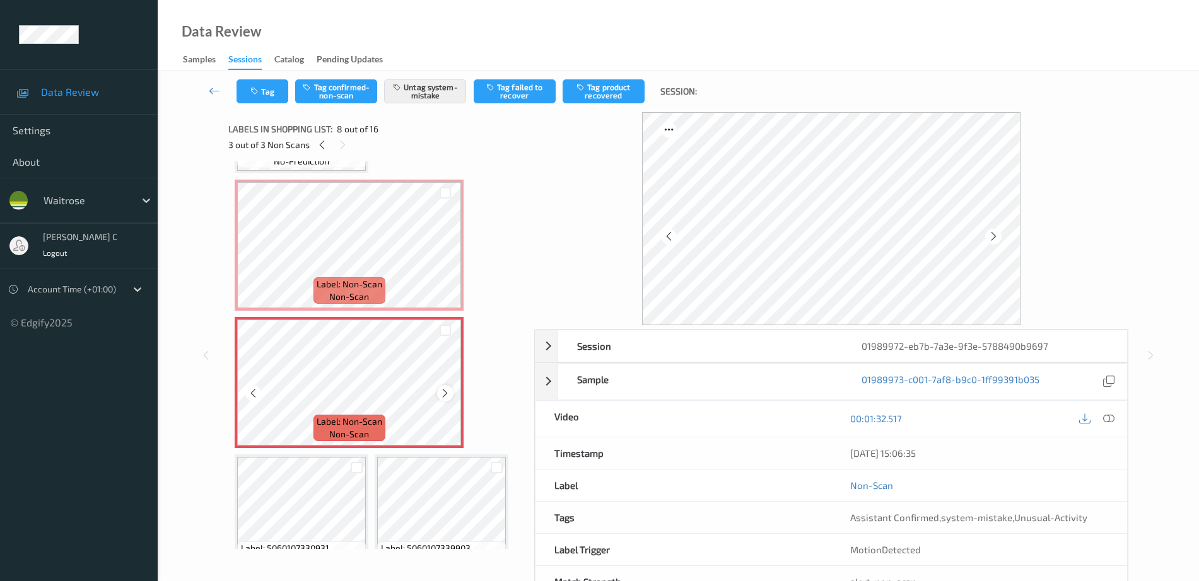
click at [445, 392] on icon at bounding box center [445, 393] width 11 height 11
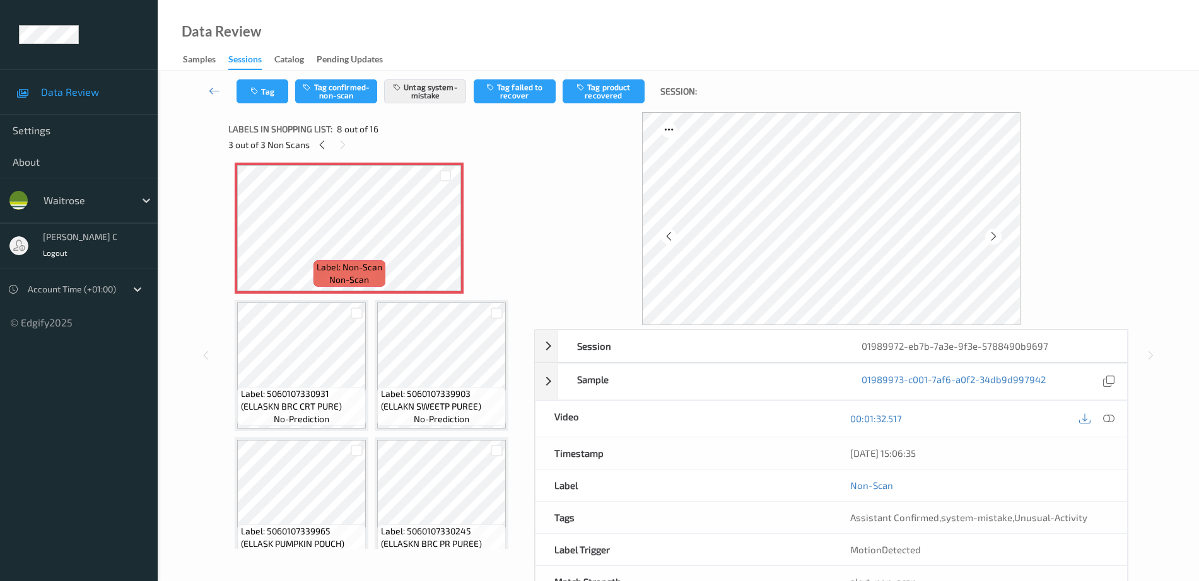
scroll to position [696, 0]
click at [327, 409] on span "Label: 5060107330931 (ELLASKN BRC CRT PURE)" at bounding box center [302, 397] width 122 height 25
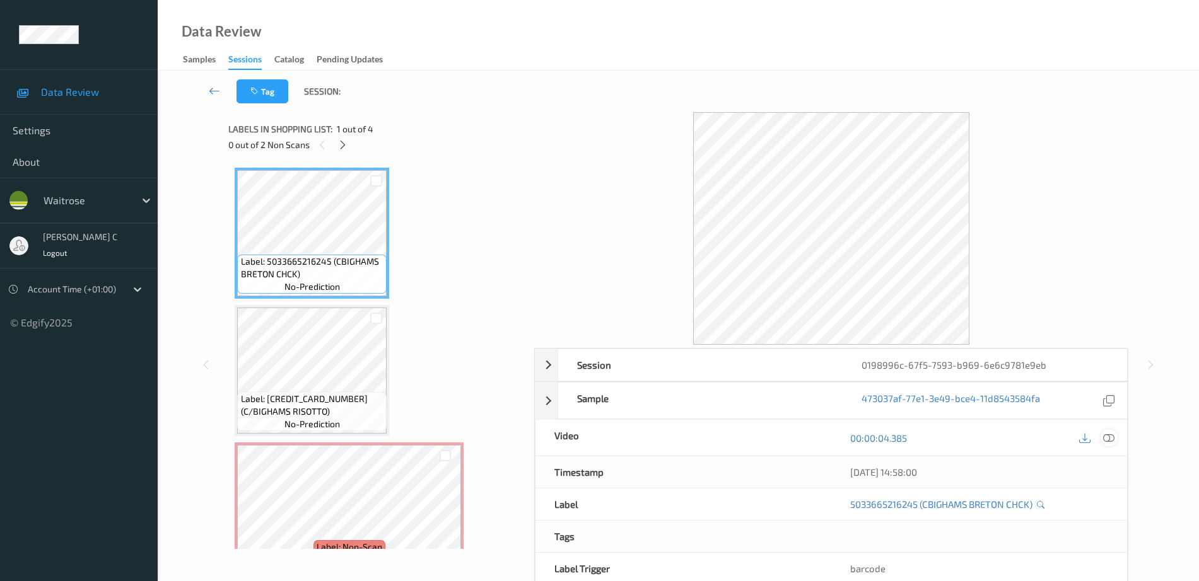
click at [1110, 430] on div at bounding box center [1108, 437] width 17 height 17
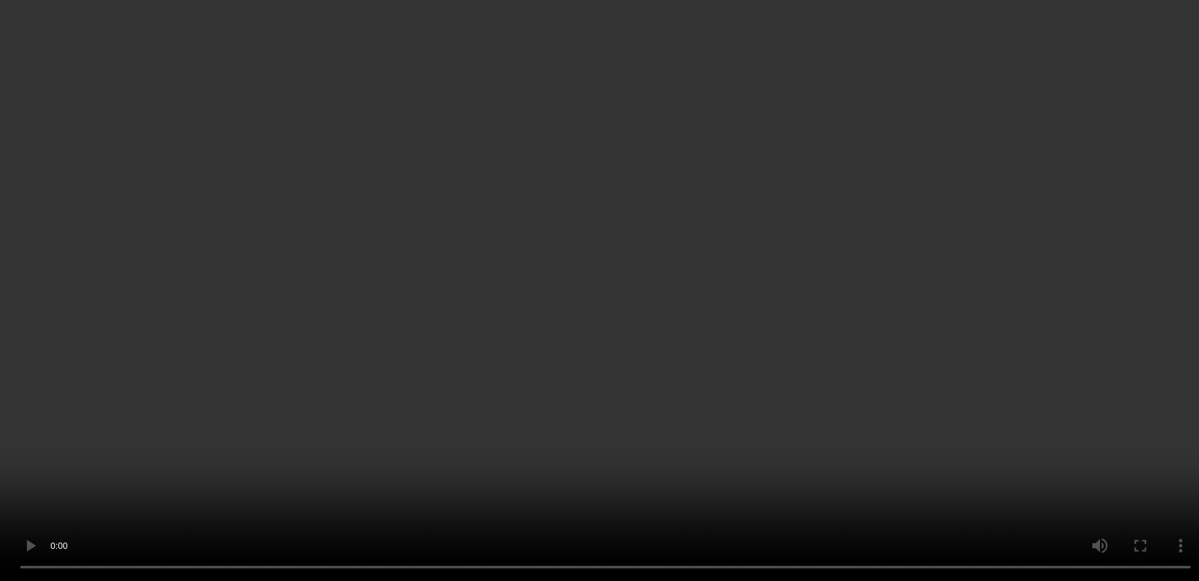
scroll to position [79, 0]
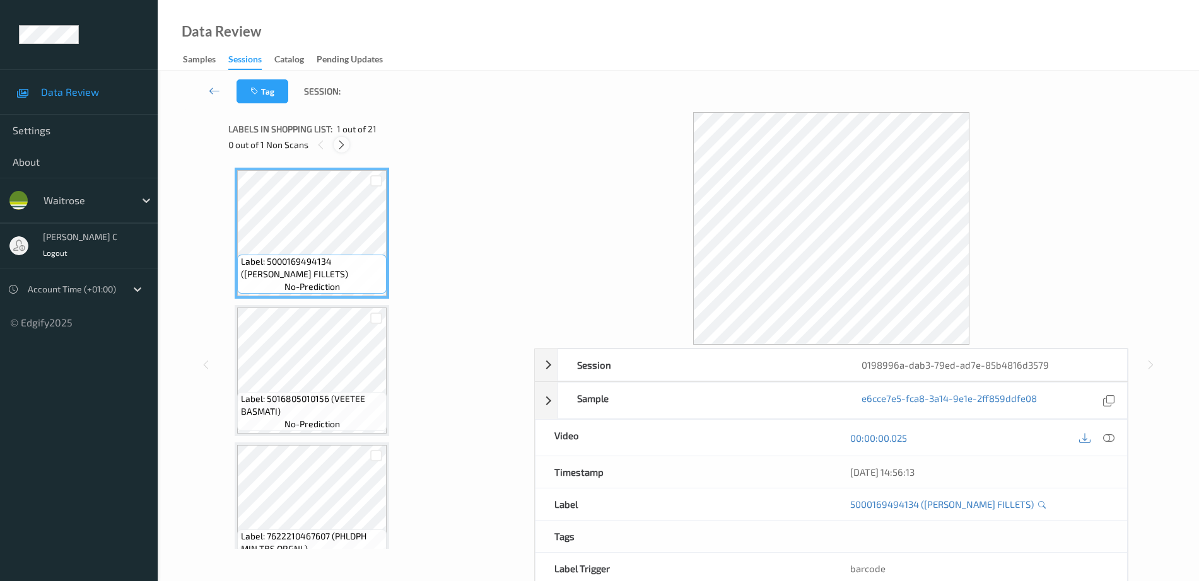
click at [344, 144] on icon at bounding box center [341, 144] width 11 height 11
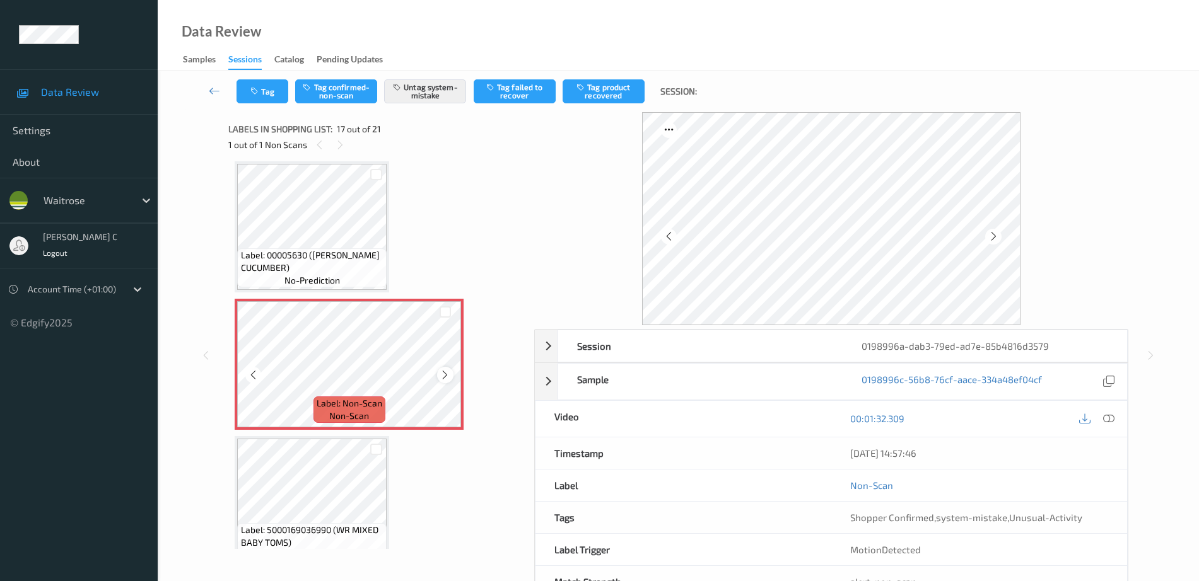
click at [439, 370] on div at bounding box center [445, 375] width 16 height 16
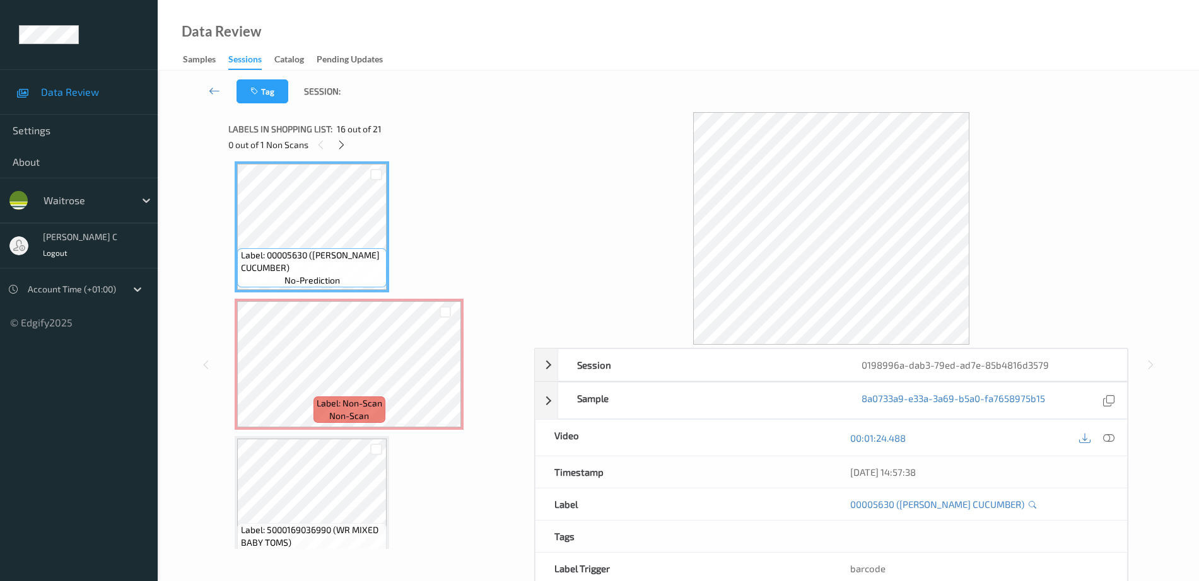
scroll to position [1990, 0]
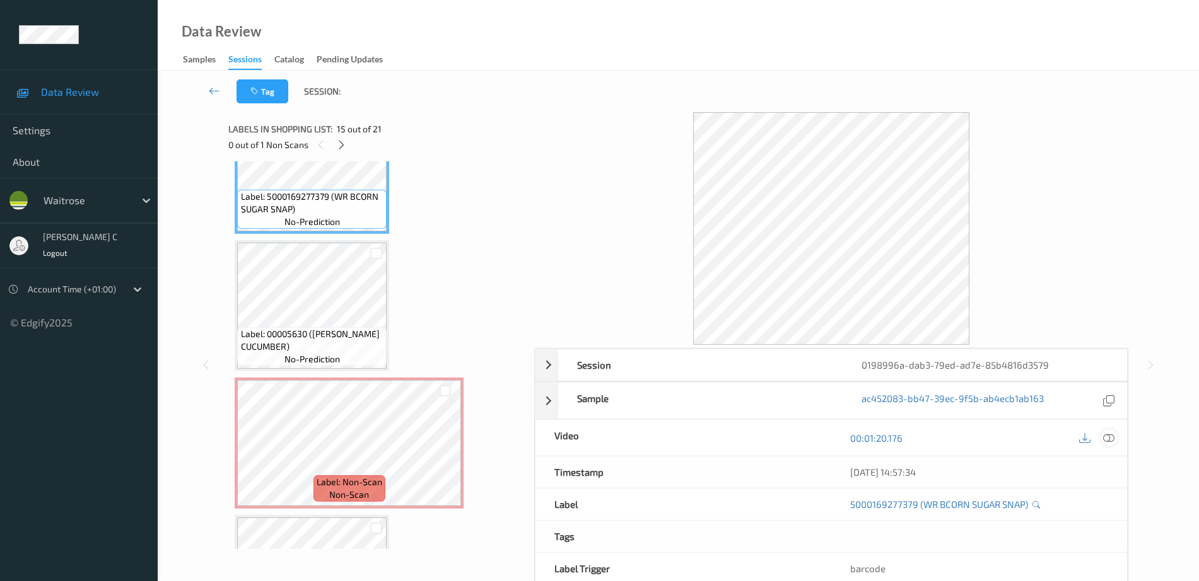
click at [1116, 436] on div at bounding box center [1108, 437] width 17 height 17
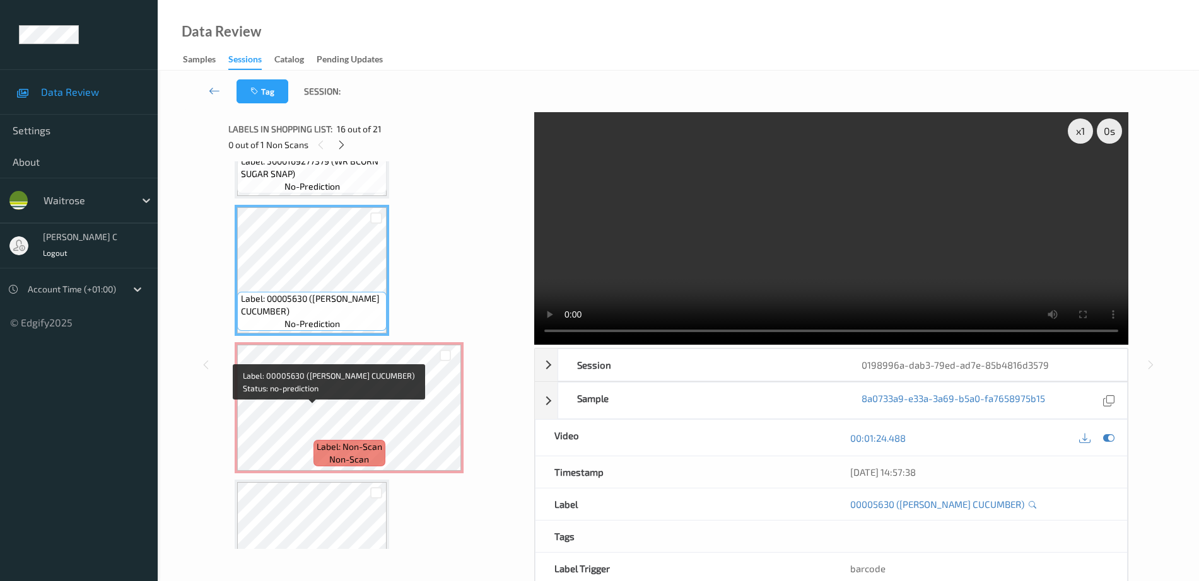
scroll to position [2226, 0]
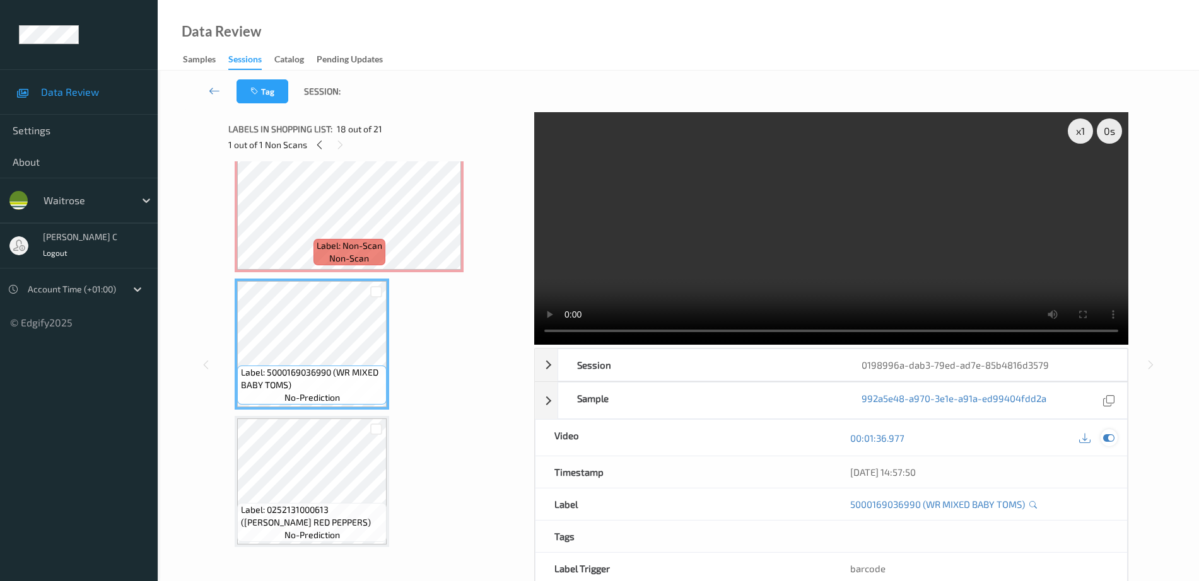
click at [1107, 431] on div at bounding box center [1108, 437] width 17 height 17
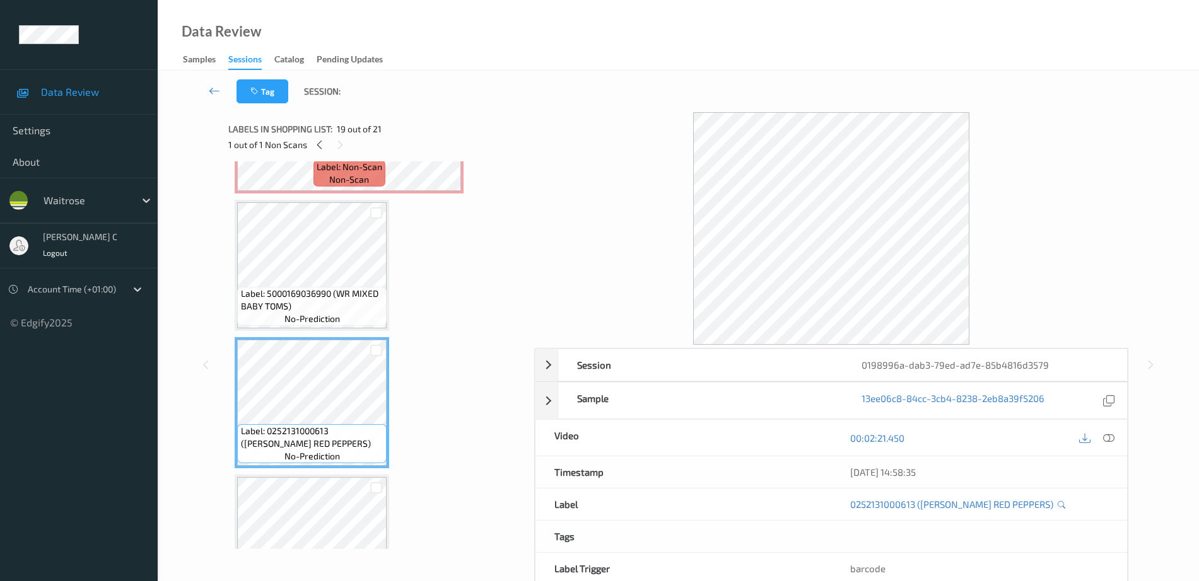
scroll to position [2384, 0]
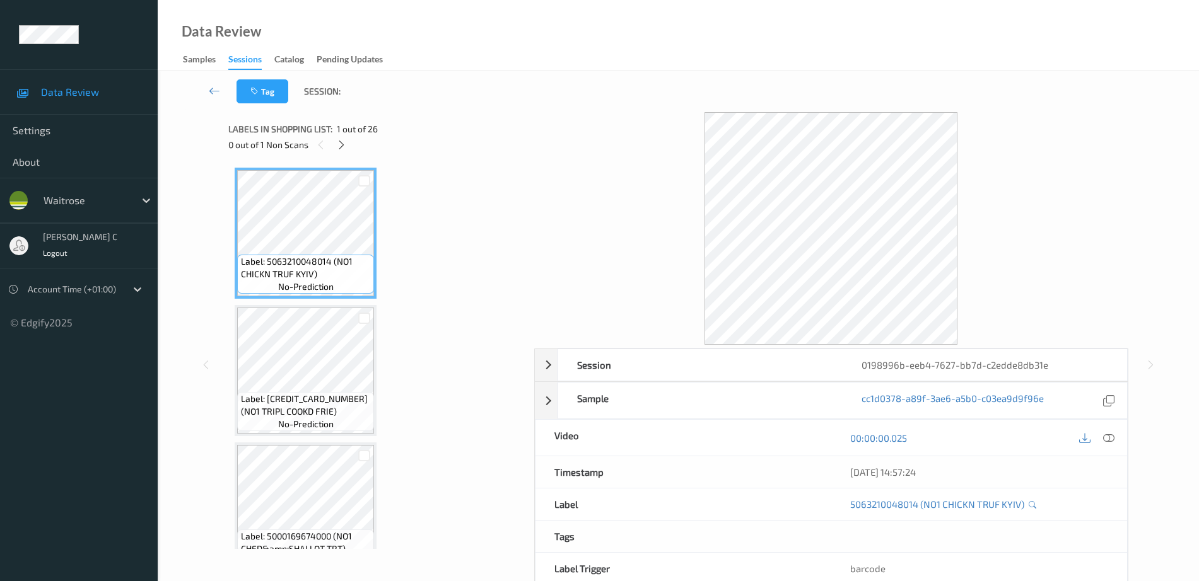
click at [350, 146] on div "0 out of 1 Non Scans" at bounding box center [376, 145] width 297 height 16
click at [345, 141] on icon at bounding box center [341, 144] width 11 height 11
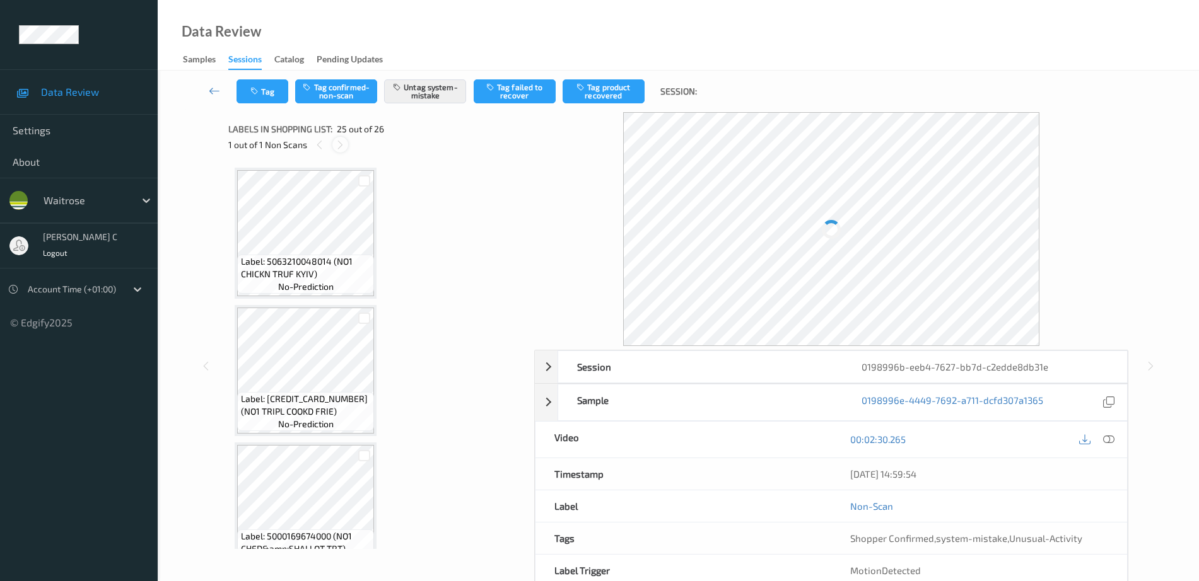
scroll to position [3168, 0]
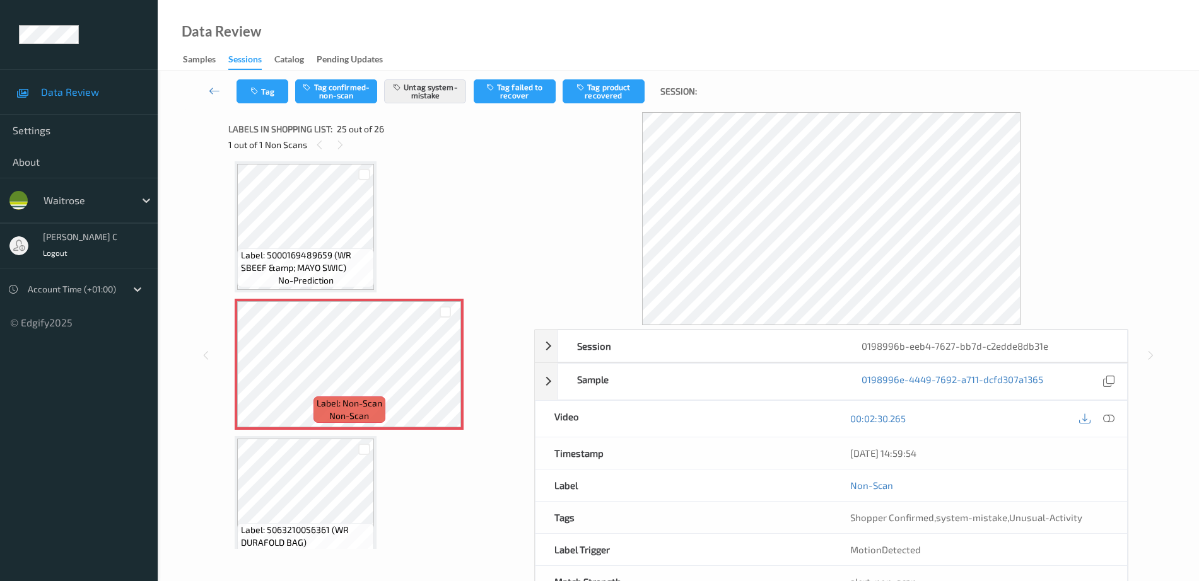
click at [308, 269] on span "Label: 5000169489659 (WR SBEEF &amp; MAYO SWIC)" at bounding box center [306, 261] width 131 height 25
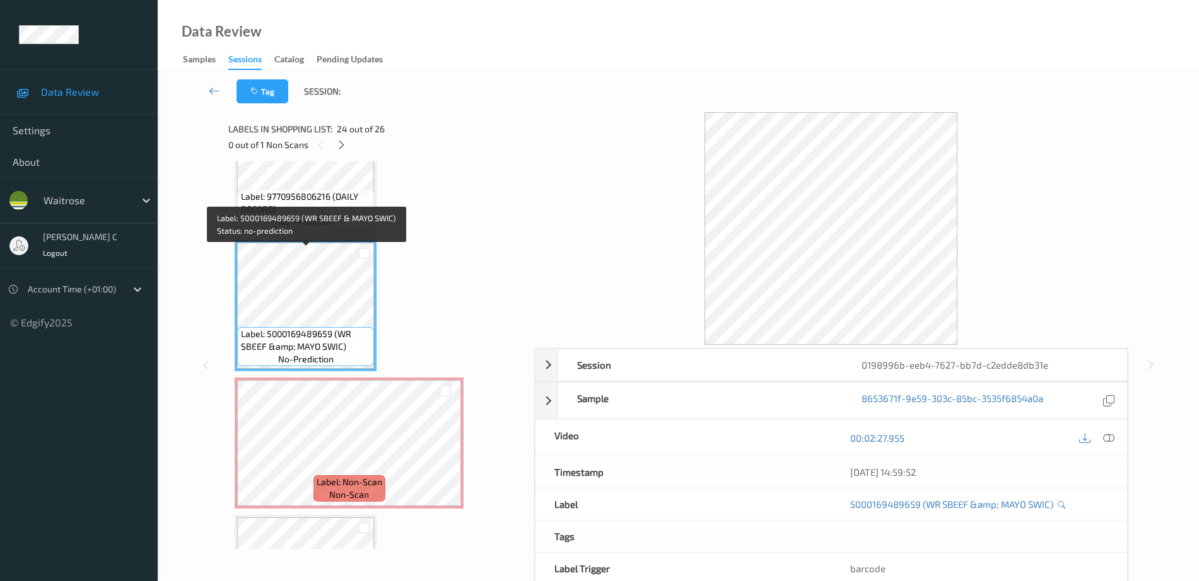
scroll to position [3010, 0]
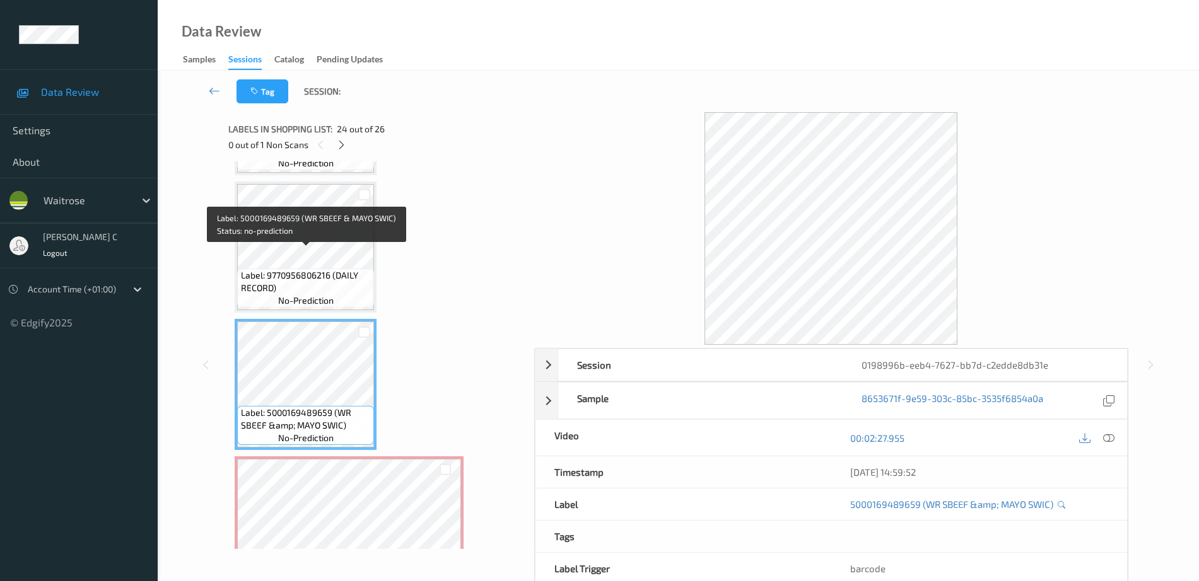
click at [308, 269] on span "Label: 9770956806216 (DAILY RECORD)" at bounding box center [306, 281] width 131 height 25
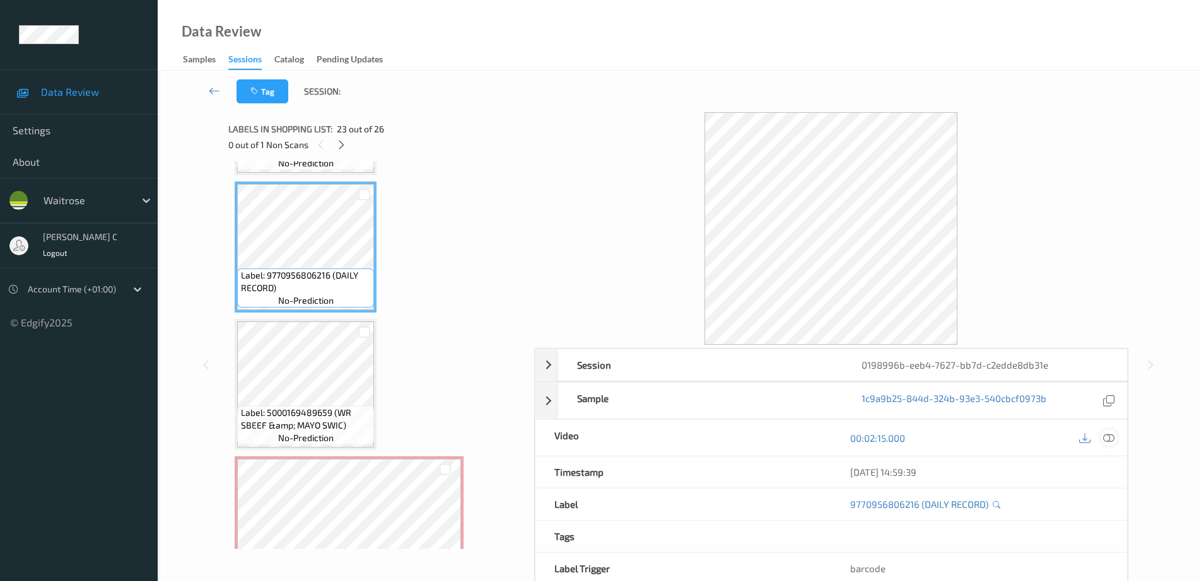
click at [1106, 438] on icon at bounding box center [1108, 438] width 11 height 11
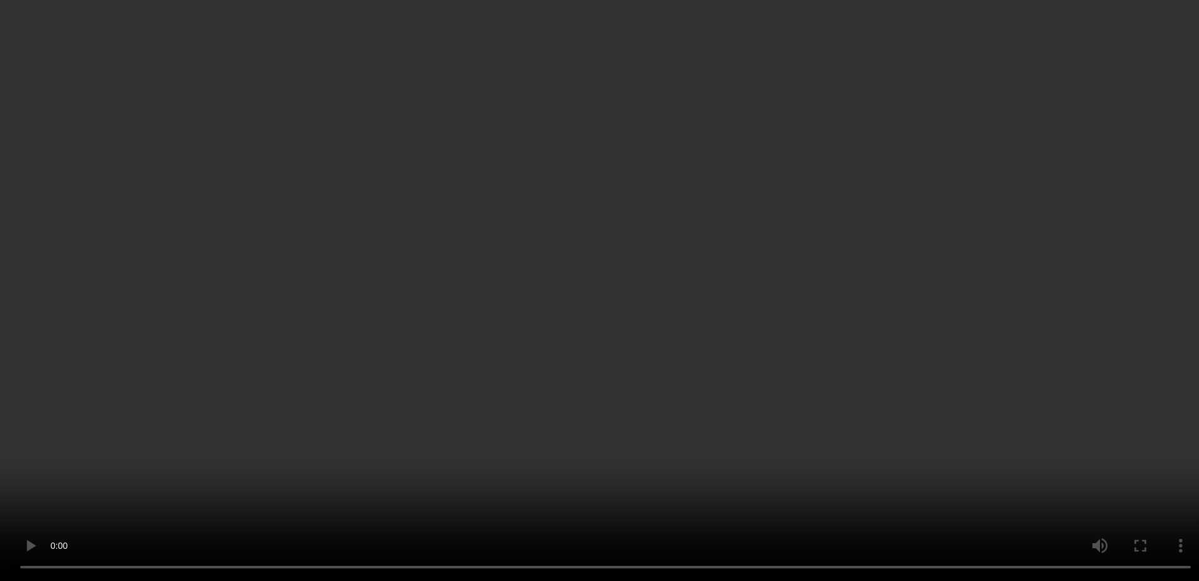
scroll to position [3193, 0]
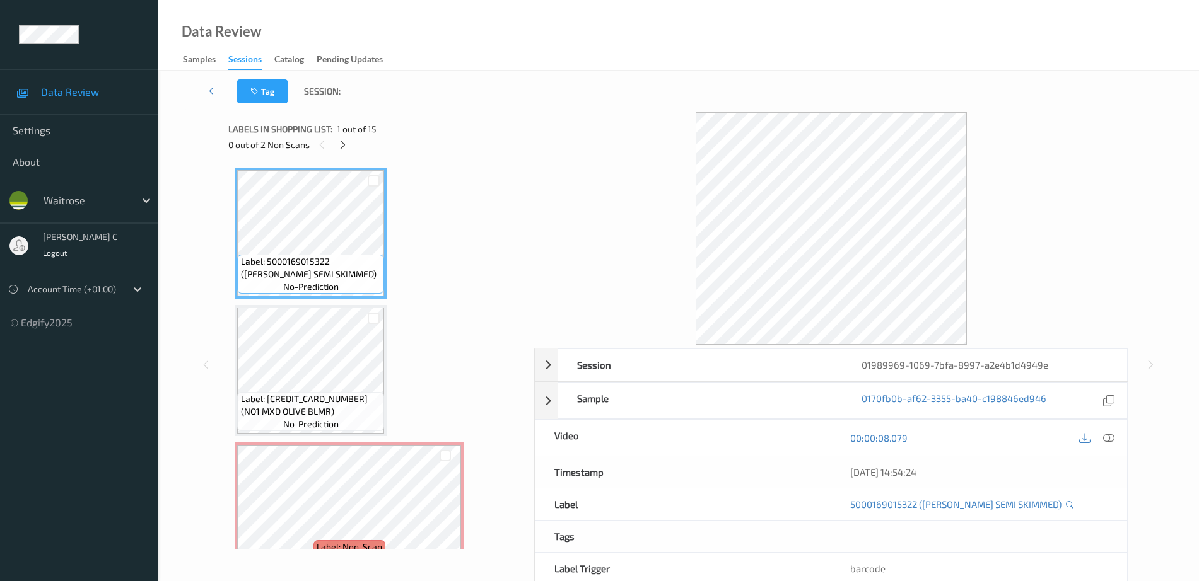
drag, startPoint x: 346, startPoint y: 148, endPoint x: 344, endPoint y: 161, distance: 13.9
click at [346, 147] on icon at bounding box center [342, 144] width 11 height 11
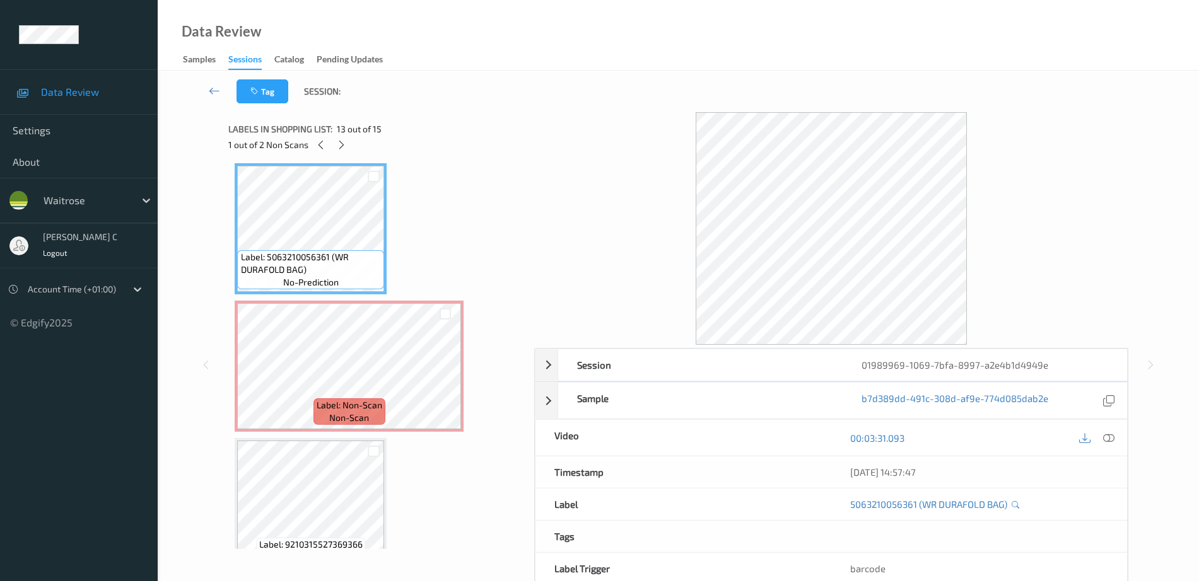
scroll to position [1681, 0]
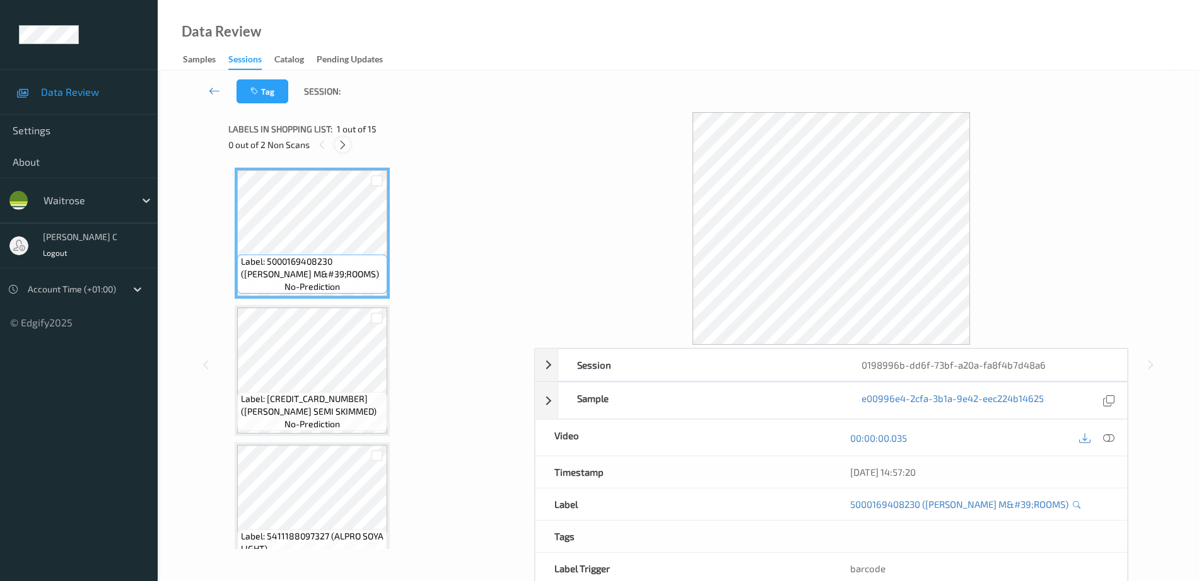
click at [339, 149] on icon at bounding box center [342, 144] width 11 height 11
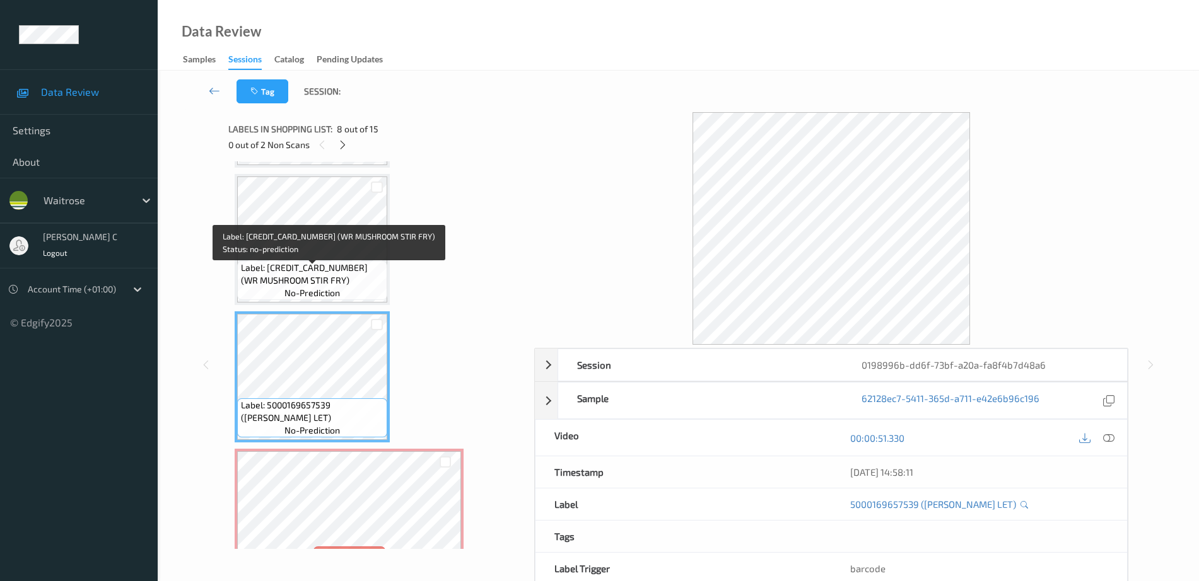
scroll to position [811, 0]
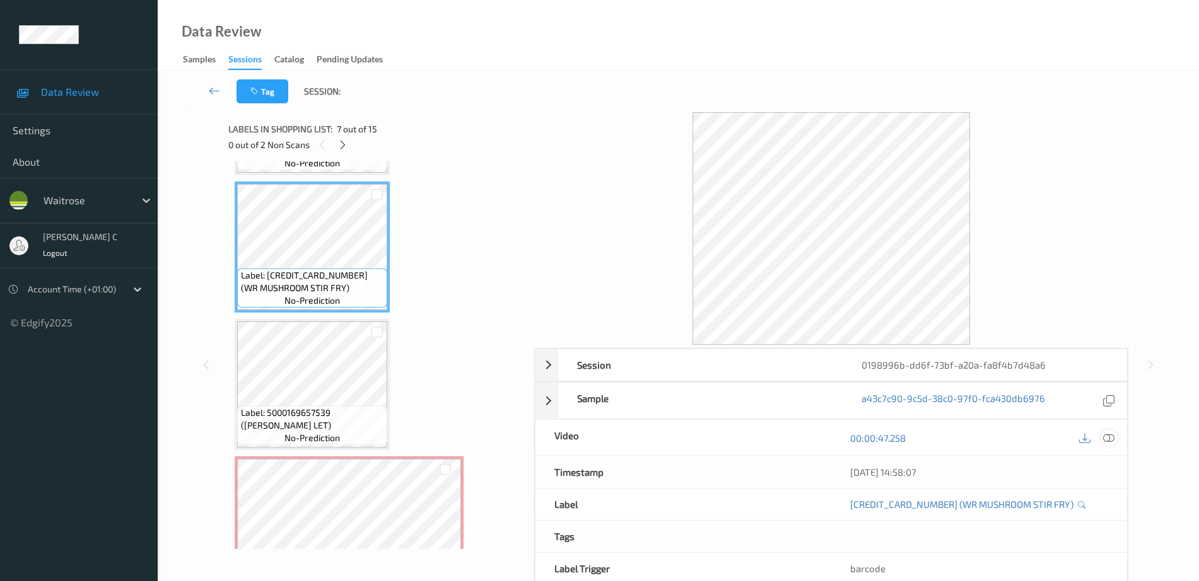
click at [1112, 436] on icon at bounding box center [1108, 438] width 11 height 11
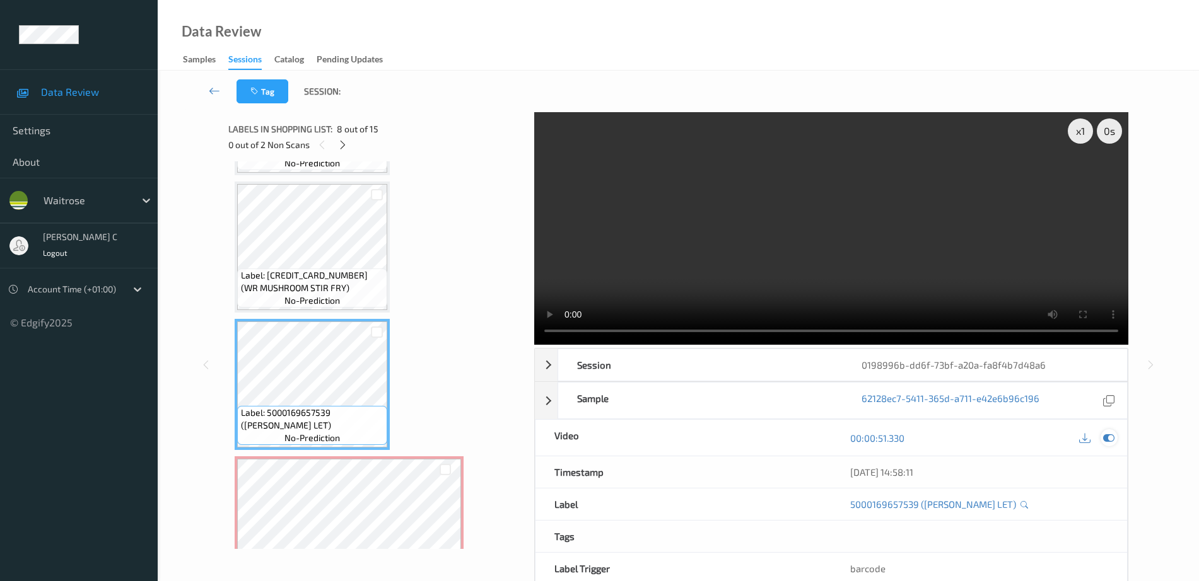
click at [1113, 440] on icon at bounding box center [1108, 438] width 11 height 11
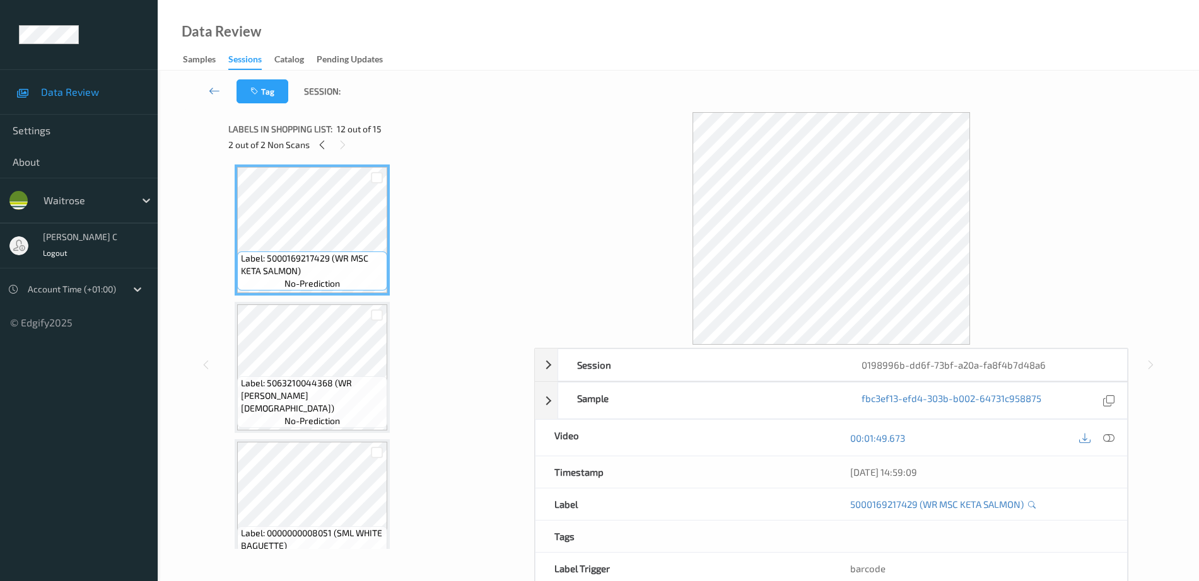
scroll to position [1520, 0]
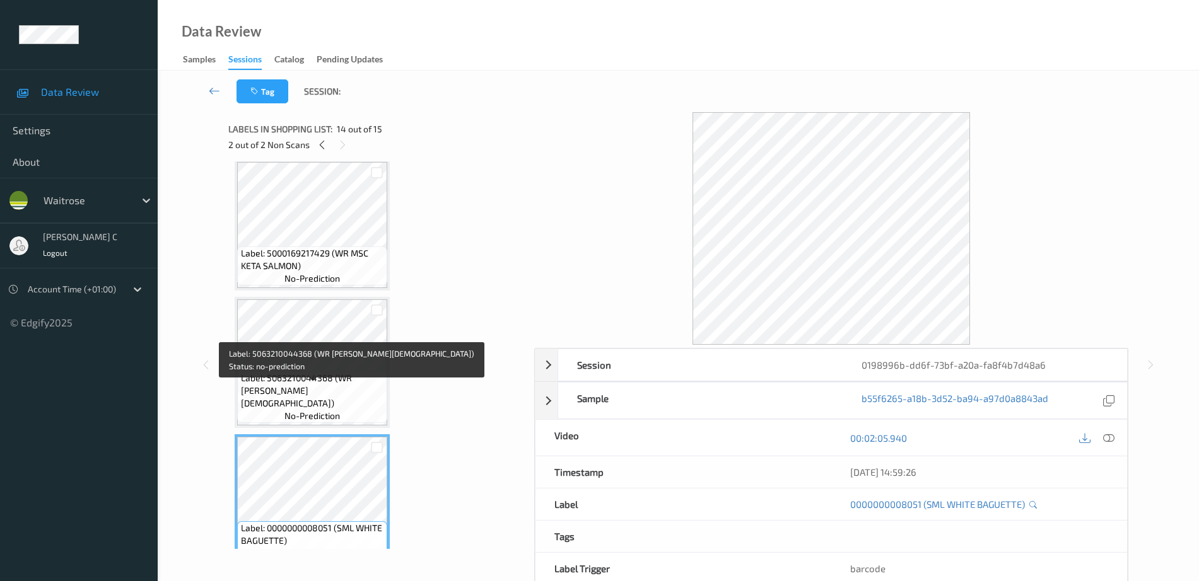
click at [318, 387] on span "Label: 5063210044368 (WR JERK CHICK THIGH)" at bounding box center [313, 391] width 144 height 38
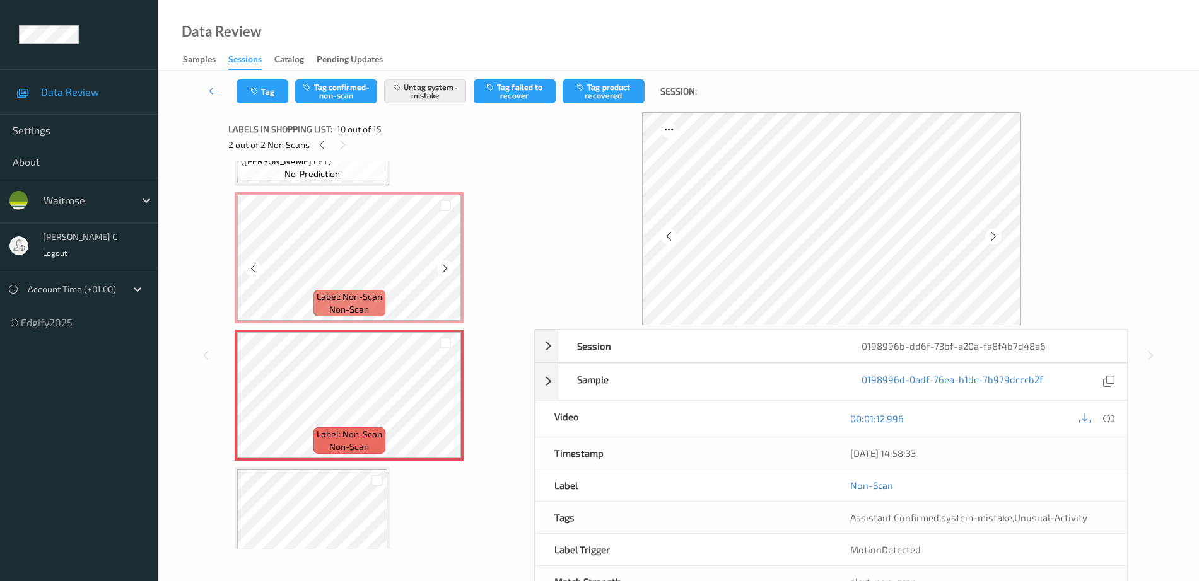
scroll to position [1050, 0]
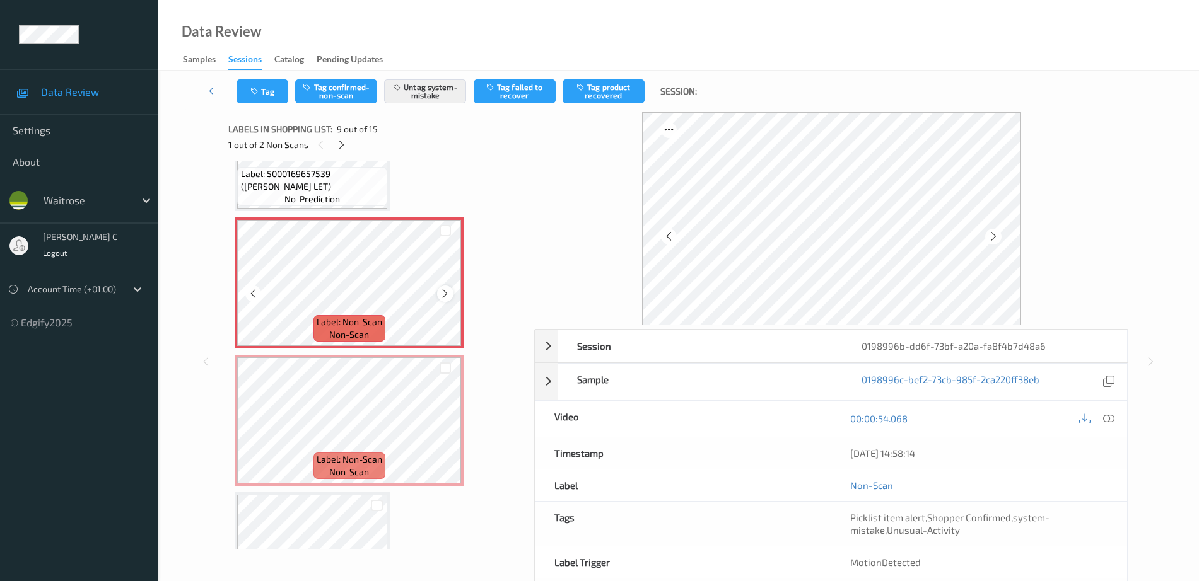
click at [447, 297] on icon at bounding box center [445, 293] width 11 height 11
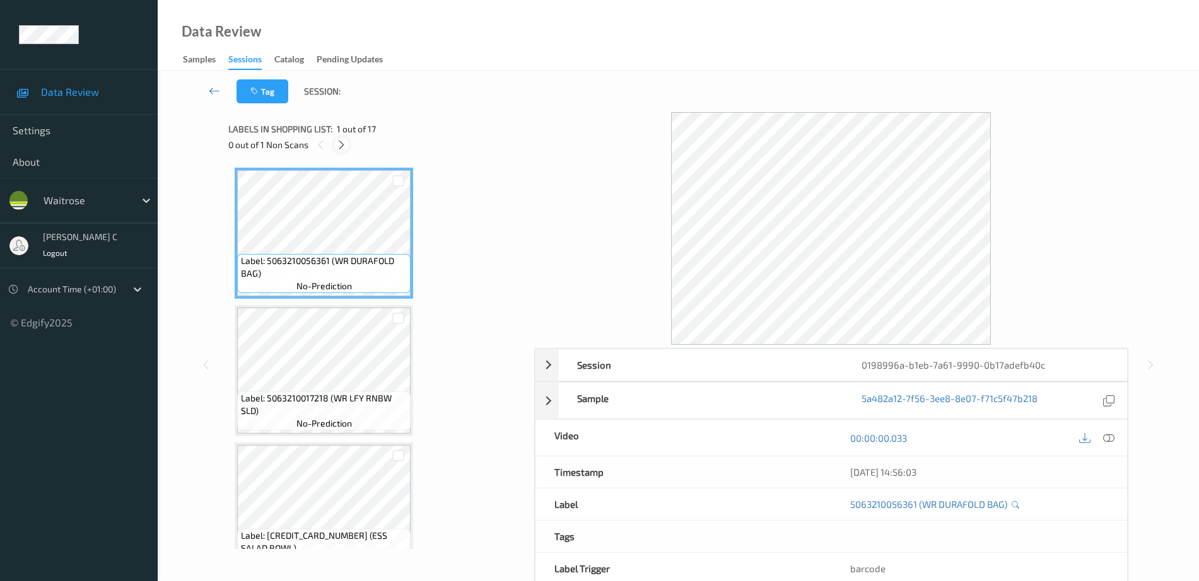
click at [342, 146] on icon at bounding box center [341, 144] width 11 height 11
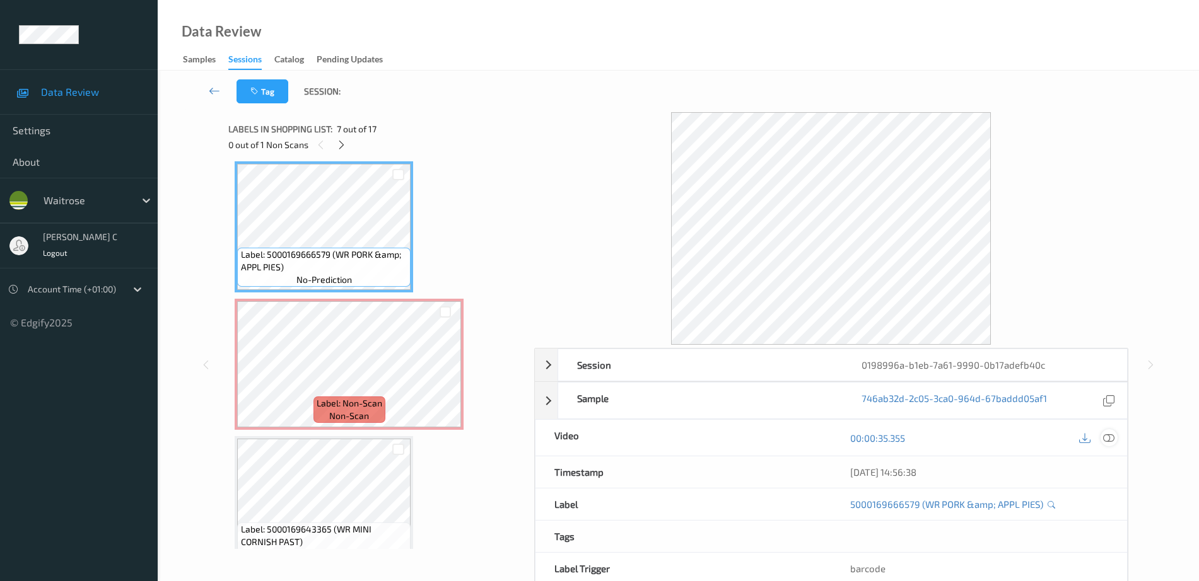
click at [1115, 441] on div at bounding box center [1108, 437] width 17 height 17
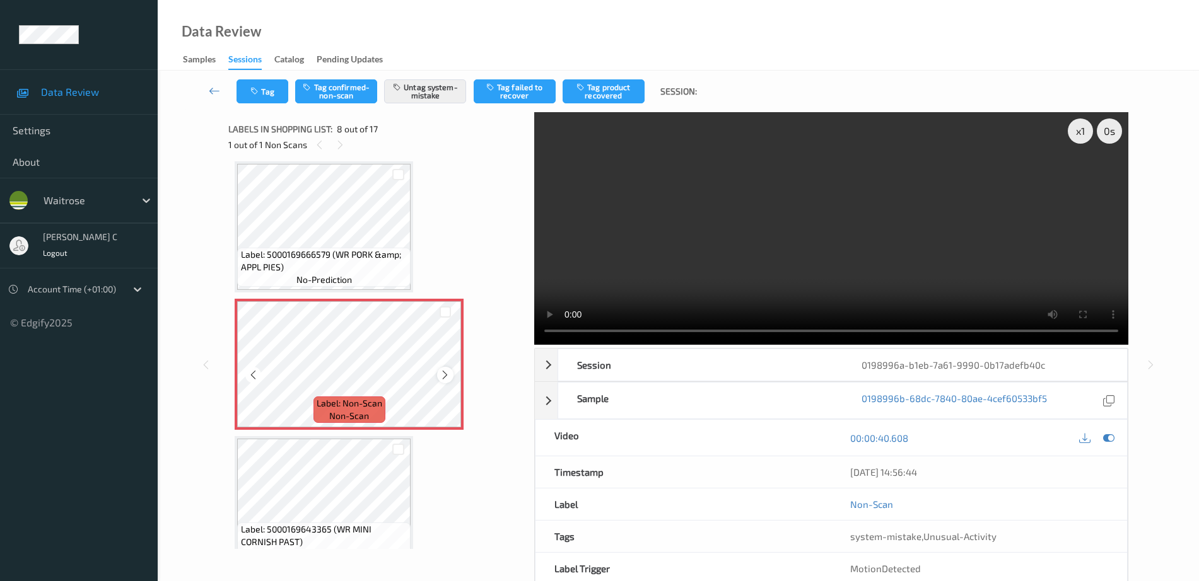
click at [445, 375] on icon at bounding box center [445, 375] width 11 height 11
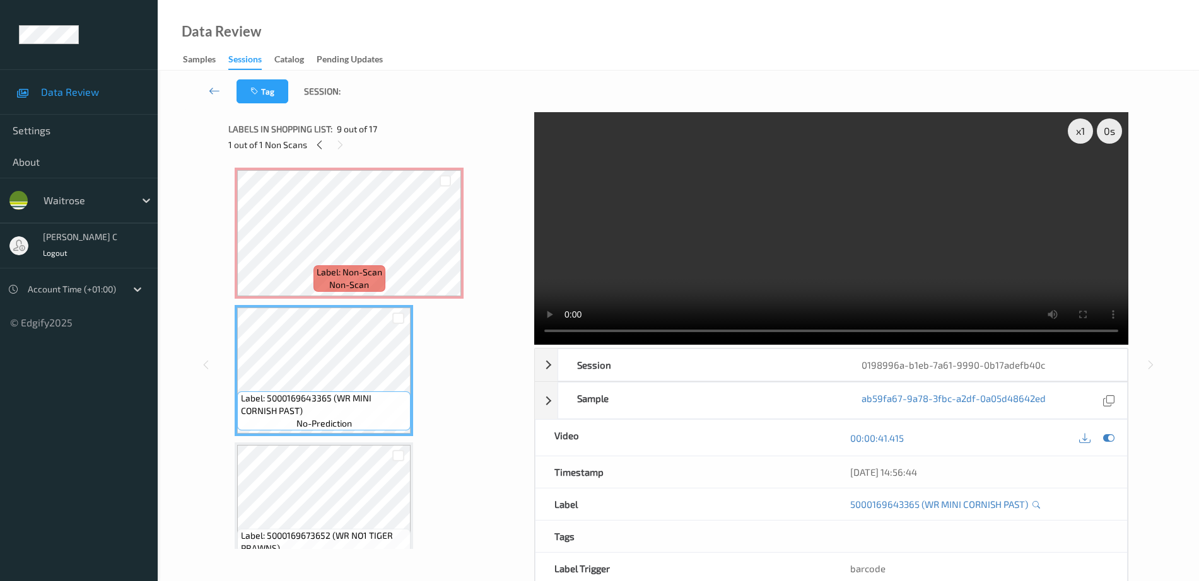
scroll to position [989, 0]
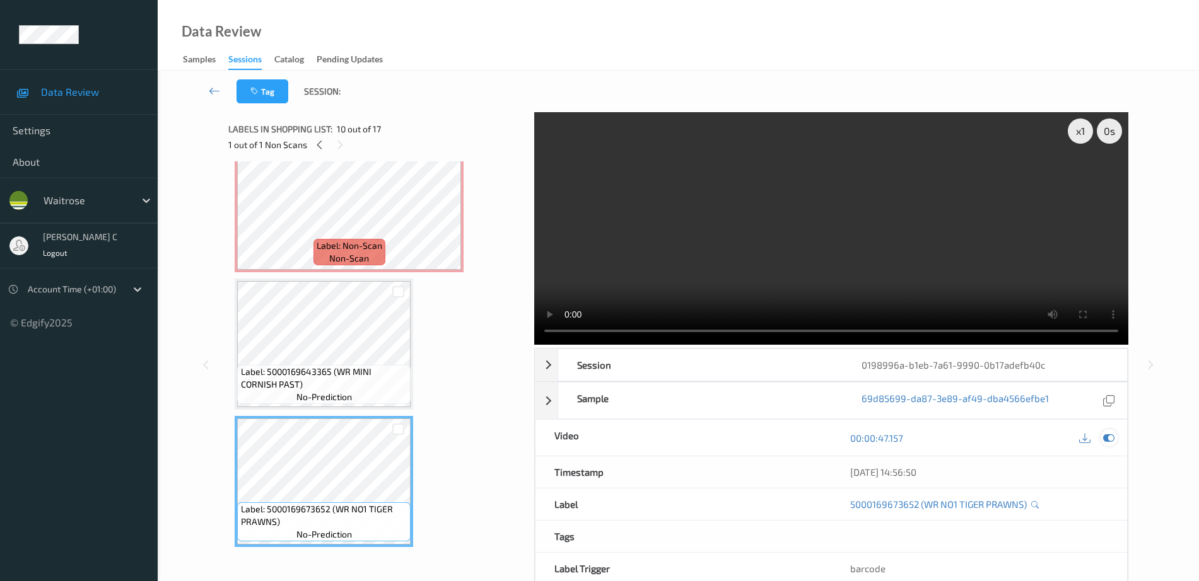
click at [1113, 442] on icon at bounding box center [1108, 438] width 11 height 11
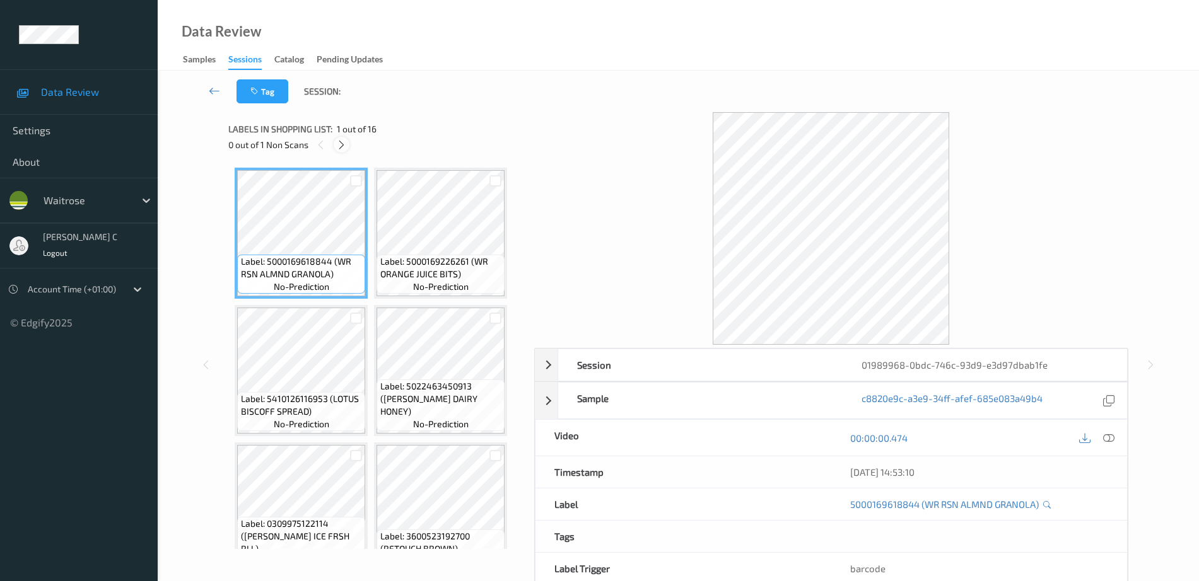
click at [343, 146] on icon at bounding box center [341, 144] width 11 height 11
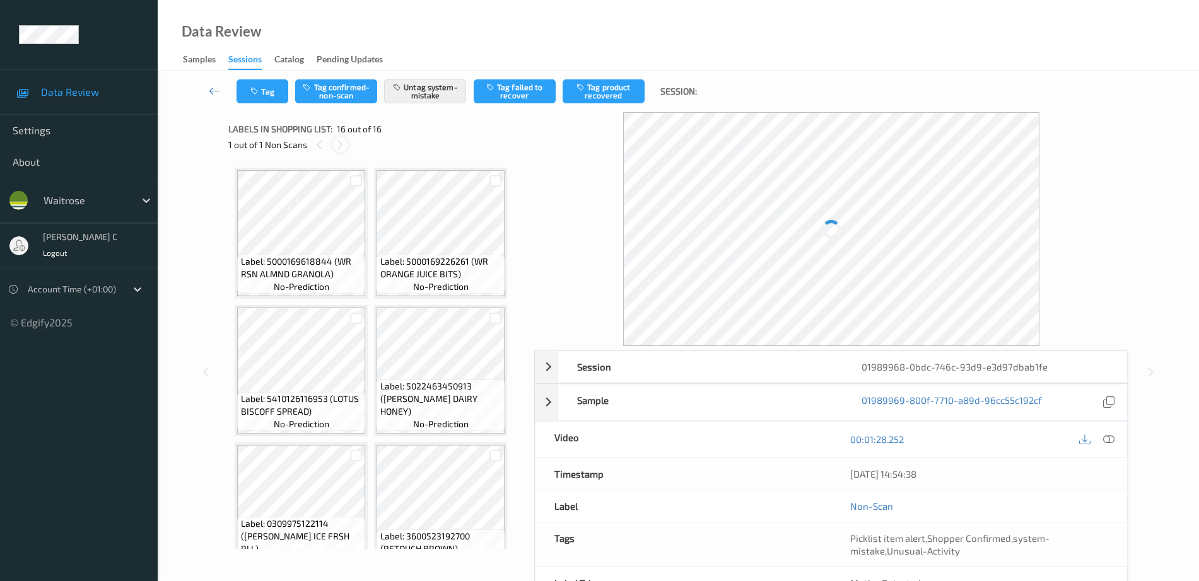
scroll to position [856, 0]
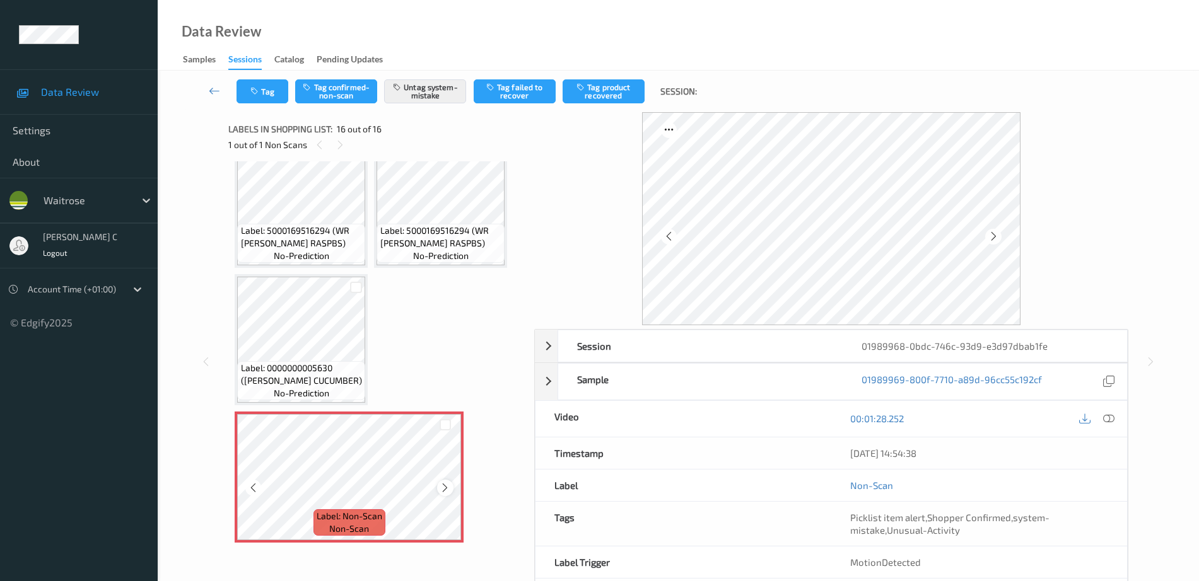
click at [443, 486] on icon at bounding box center [445, 487] width 11 height 11
click at [441, 489] on icon at bounding box center [445, 487] width 11 height 11
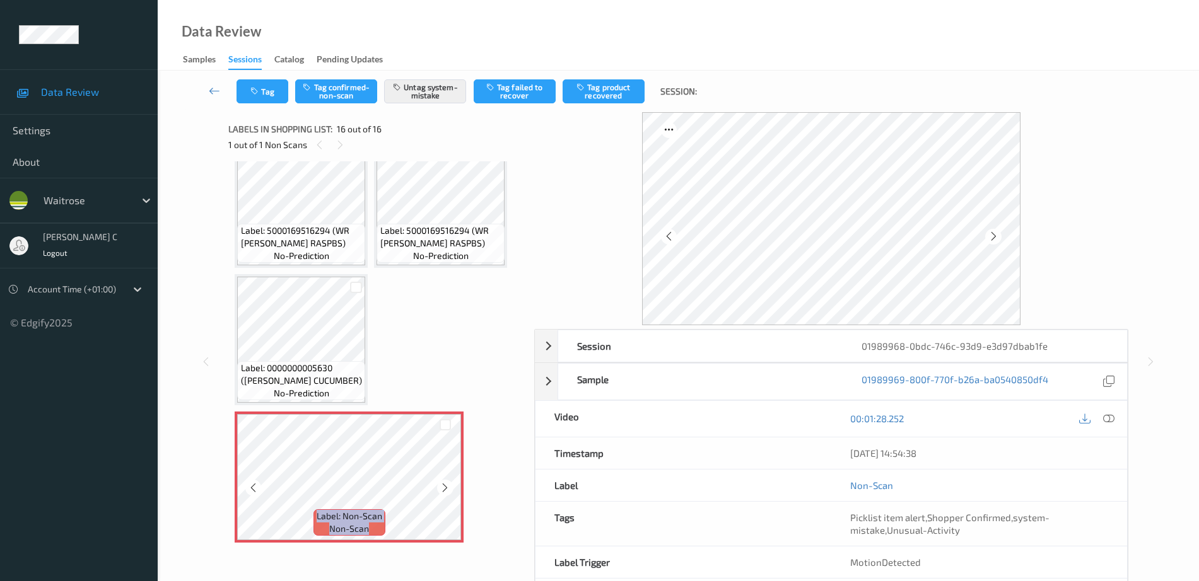
click at [441, 489] on icon at bounding box center [445, 487] width 11 height 11
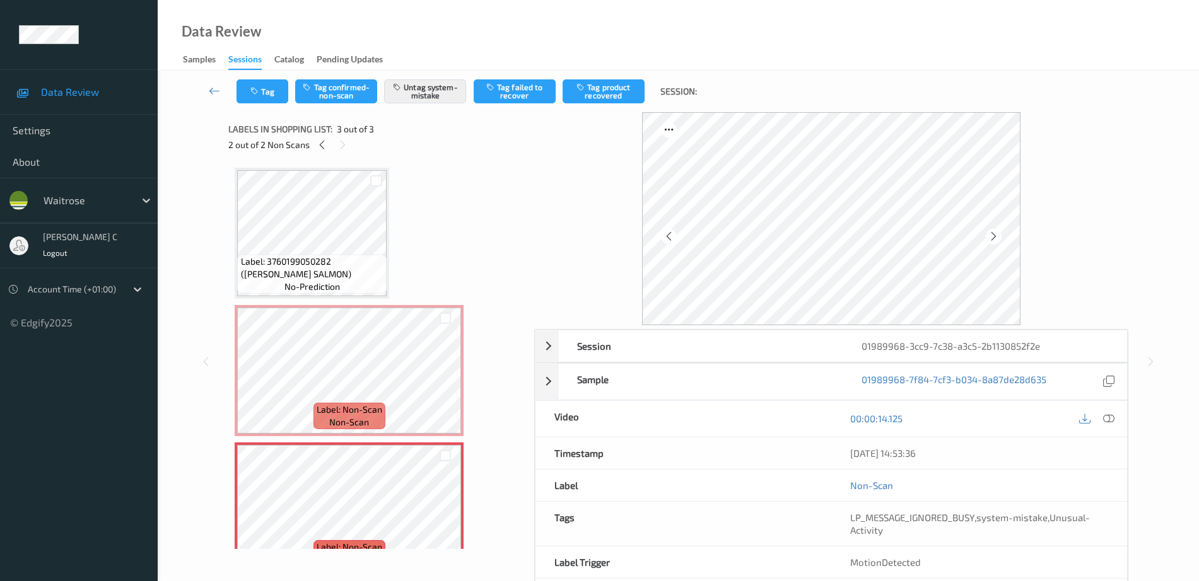
click at [312, 263] on span "Label: 3760199050282 ([PERSON_NAME] SALMON)" at bounding box center [312, 267] width 143 height 25
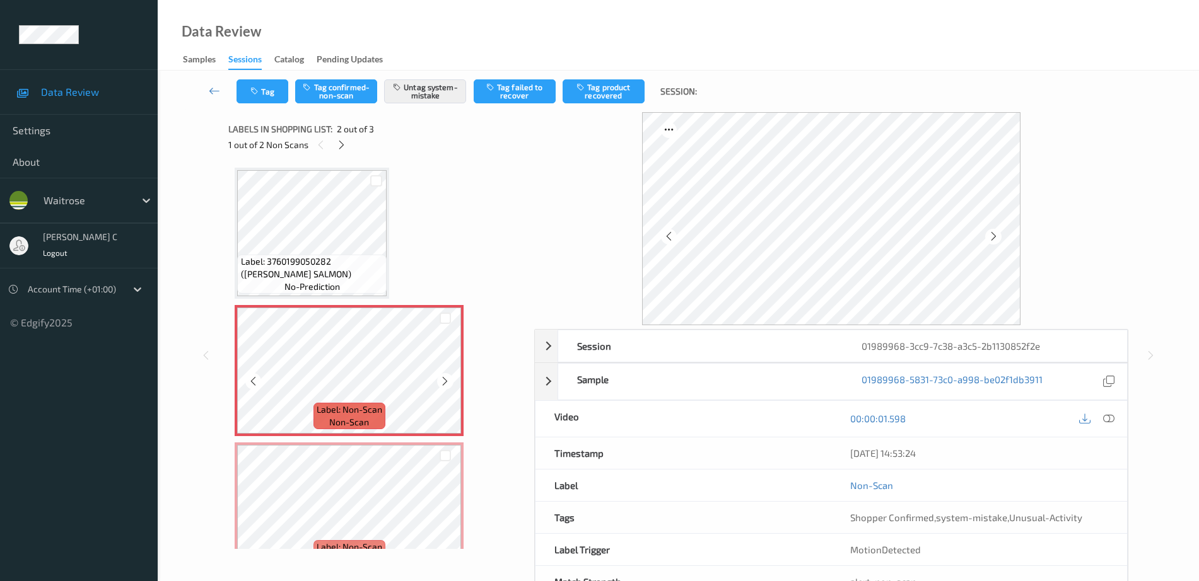
click at [444, 383] on icon at bounding box center [445, 381] width 11 height 11
click at [445, 382] on icon at bounding box center [445, 381] width 11 height 11
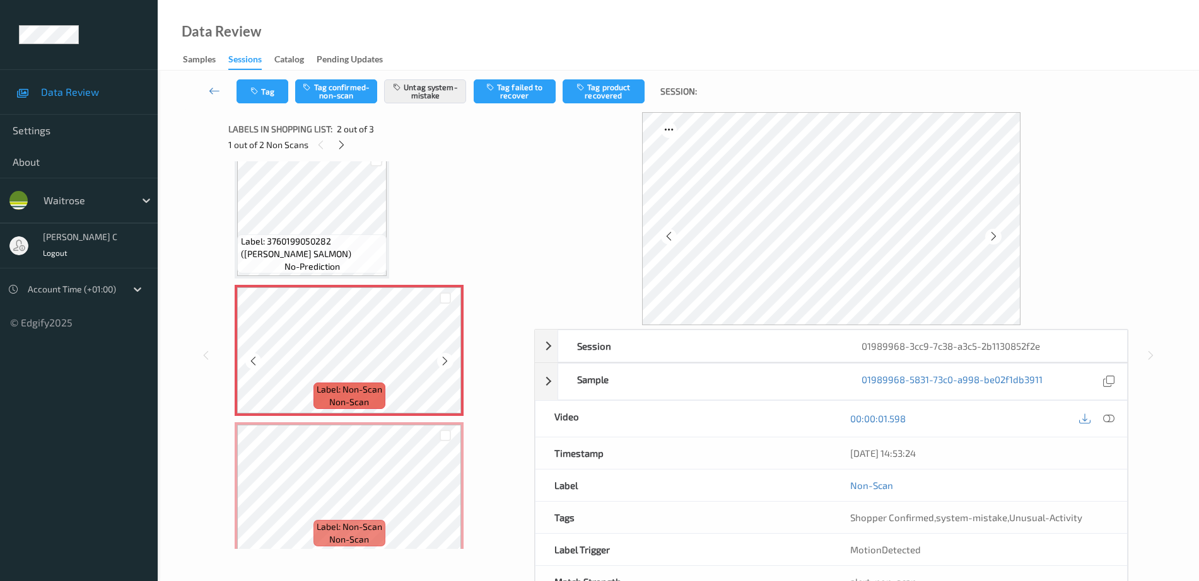
scroll to position [31, 0]
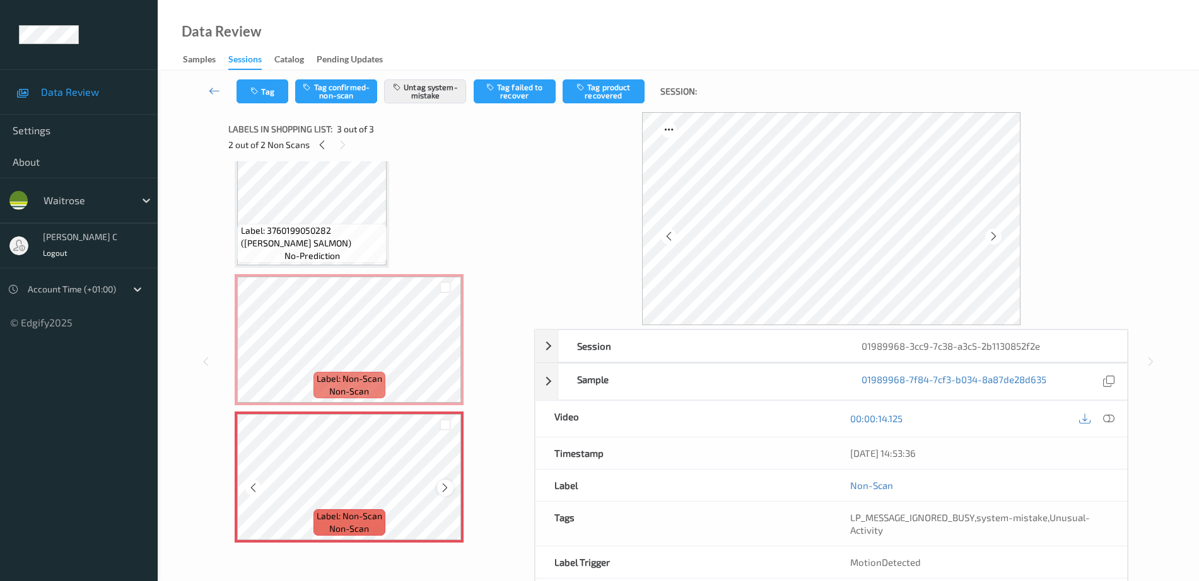
click at [442, 491] on icon at bounding box center [445, 487] width 11 height 11
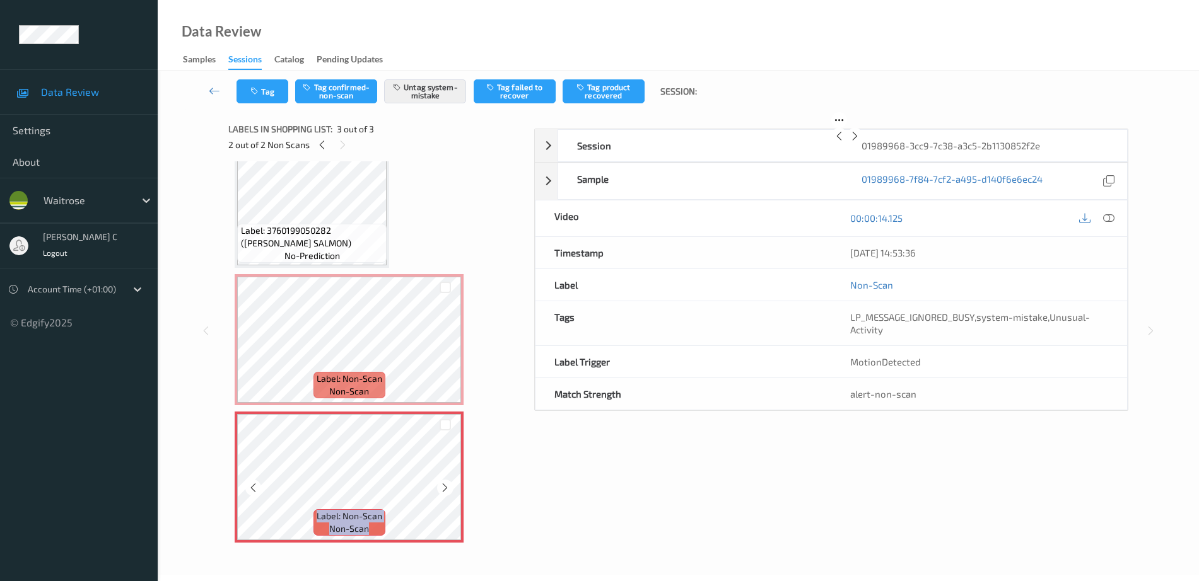
click at [442, 491] on icon at bounding box center [445, 487] width 11 height 11
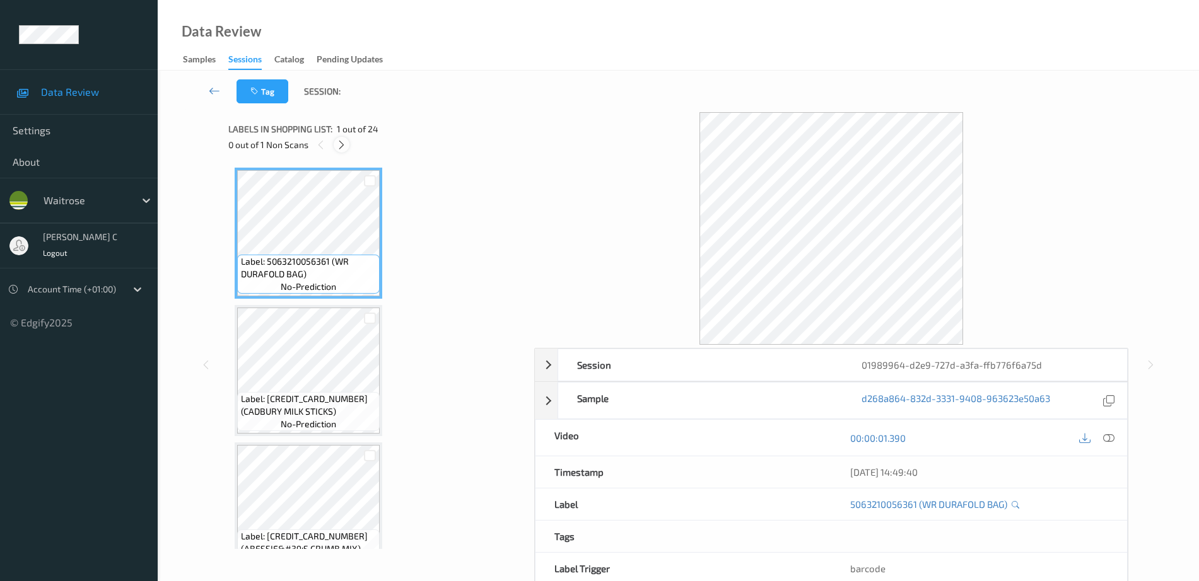
click at [339, 143] on icon at bounding box center [341, 144] width 11 height 11
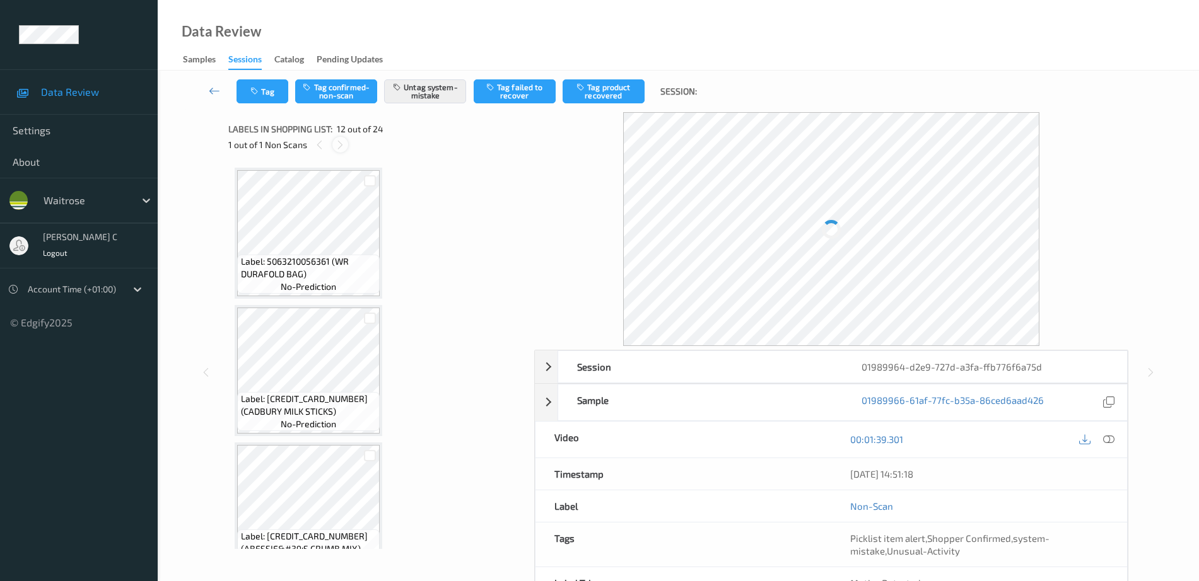
scroll to position [1381, 0]
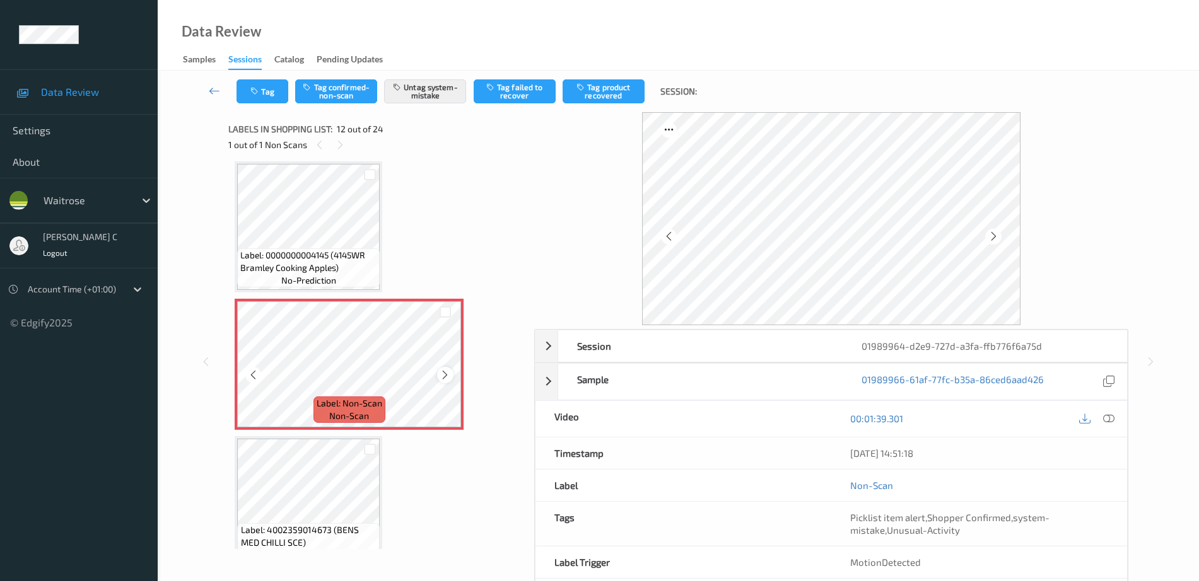
click at [444, 382] on div at bounding box center [445, 375] width 16 height 16
click at [445, 380] on icon at bounding box center [445, 375] width 11 height 11
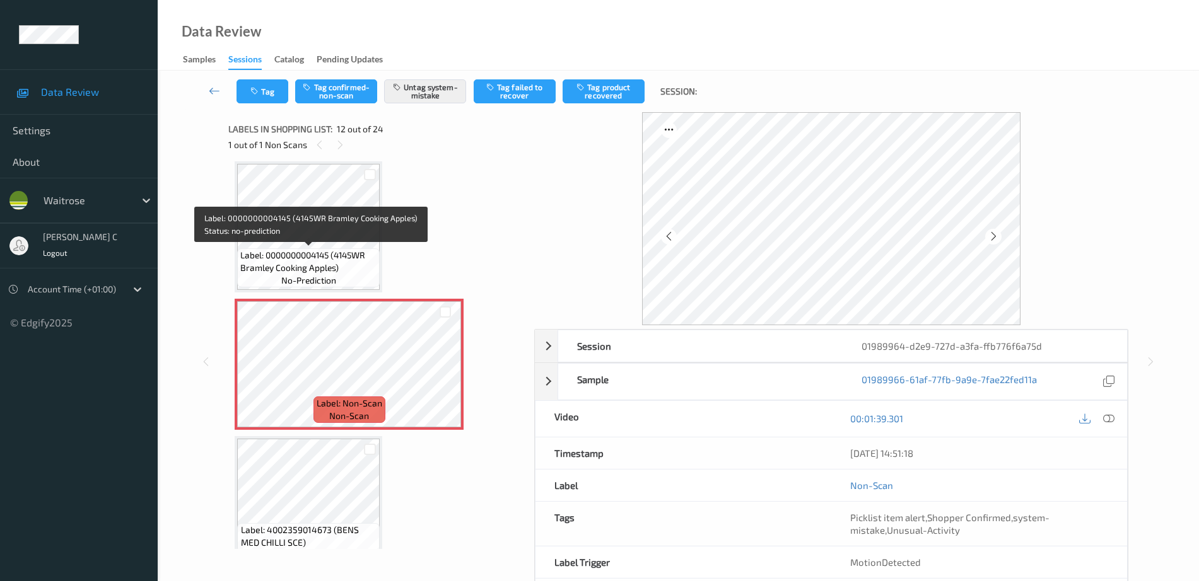
click at [360, 274] on div "Label: 0000000004145 (4145WR Bramley Cooking Apples) no-prediction" at bounding box center [308, 267] width 143 height 39
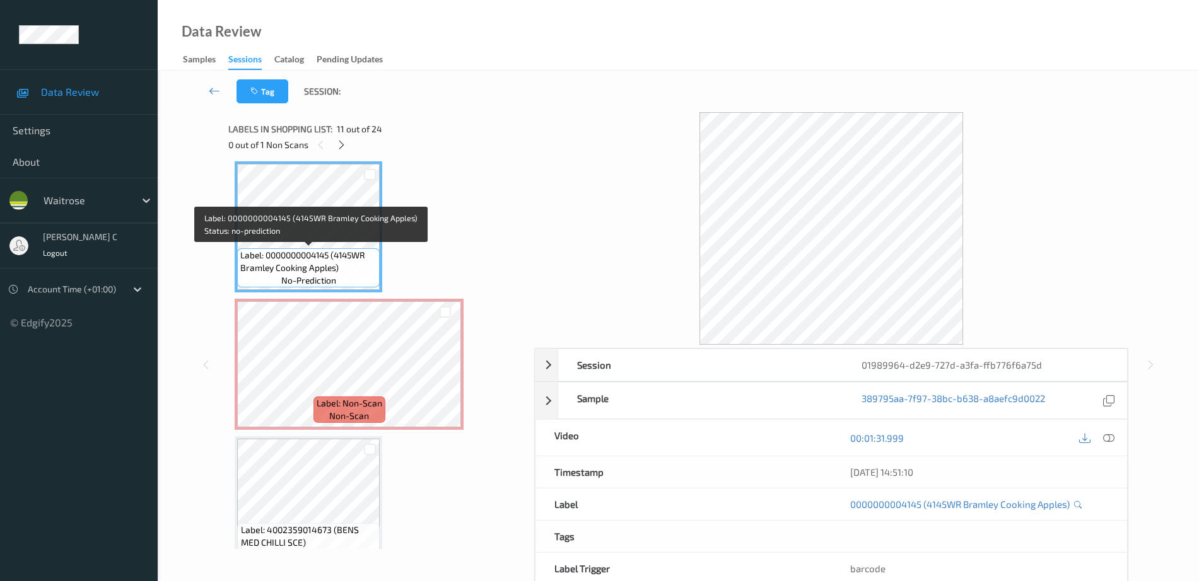
scroll to position [1460, 0]
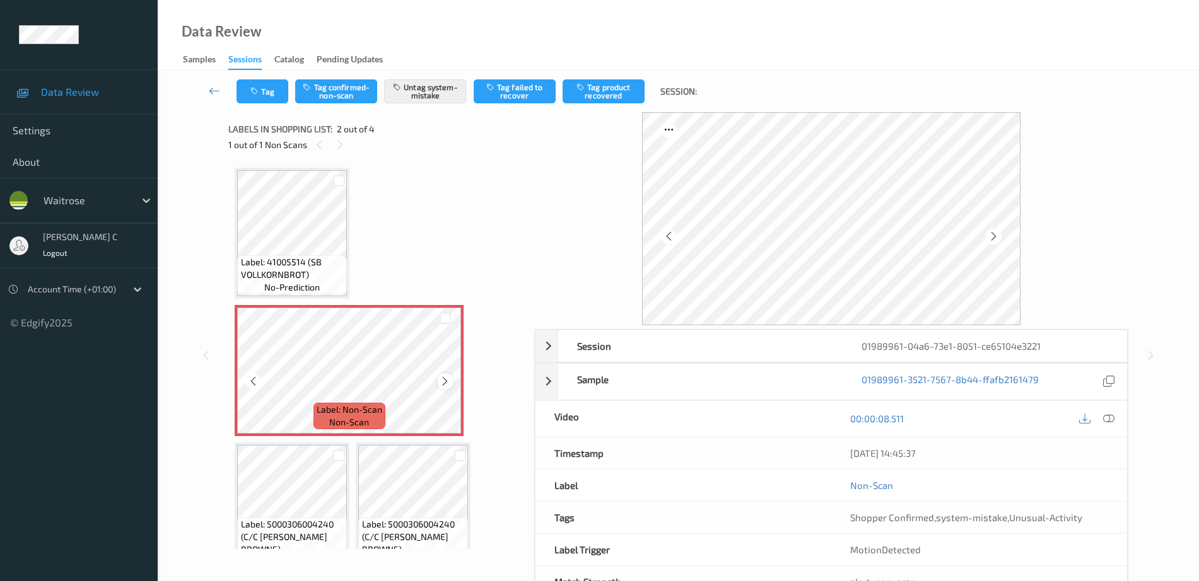
click at [447, 382] on icon at bounding box center [445, 381] width 11 height 11
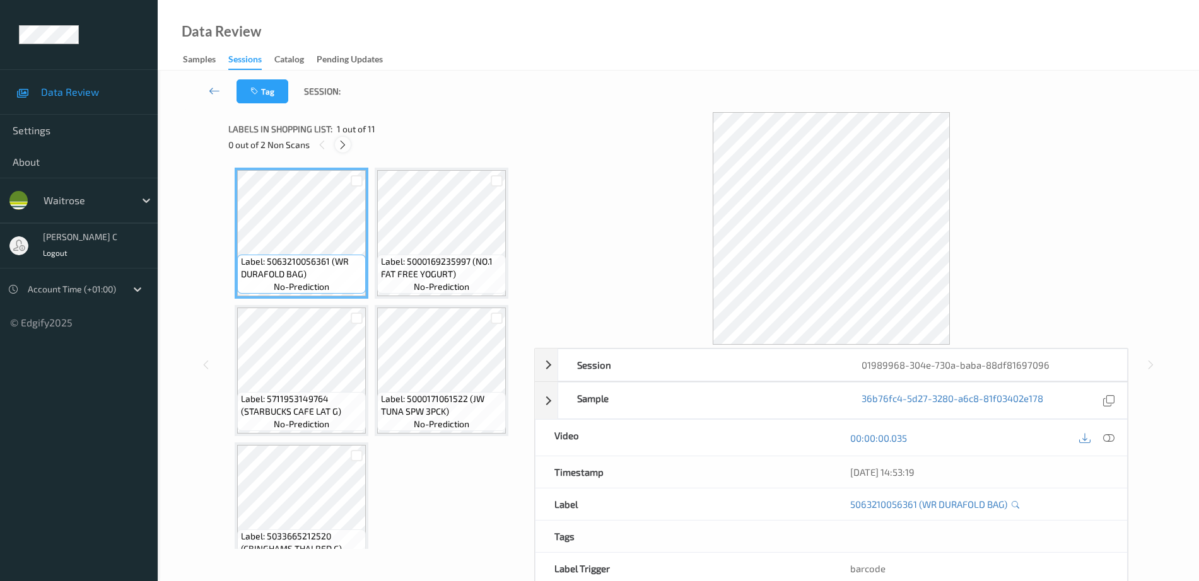
click at [345, 141] on icon at bounding box center [342, 144] width 11 height 11
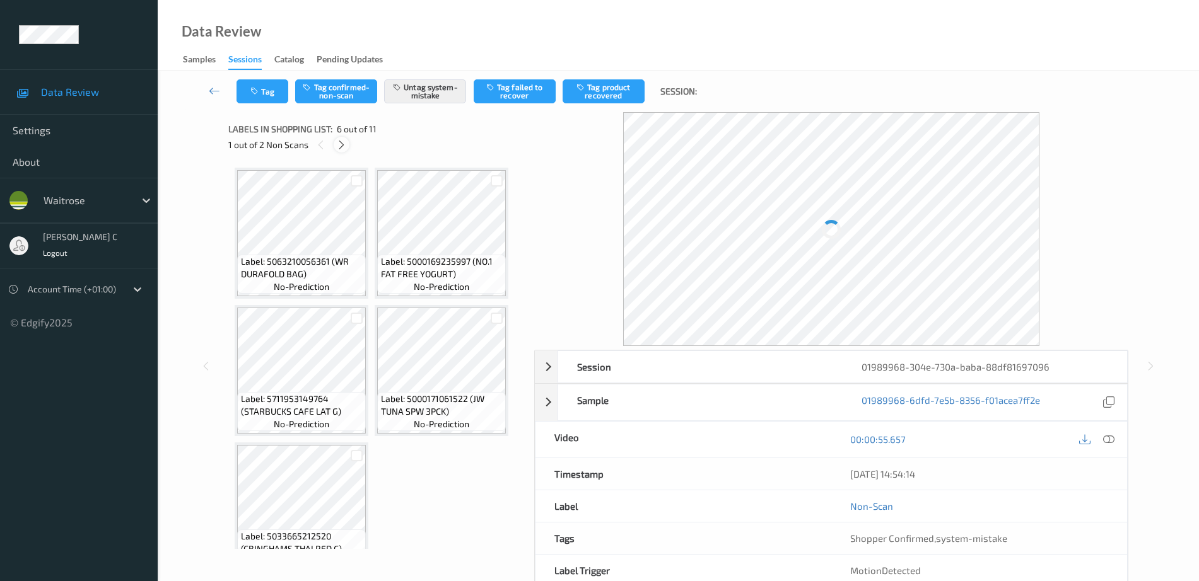
scroll to position [281, 0]
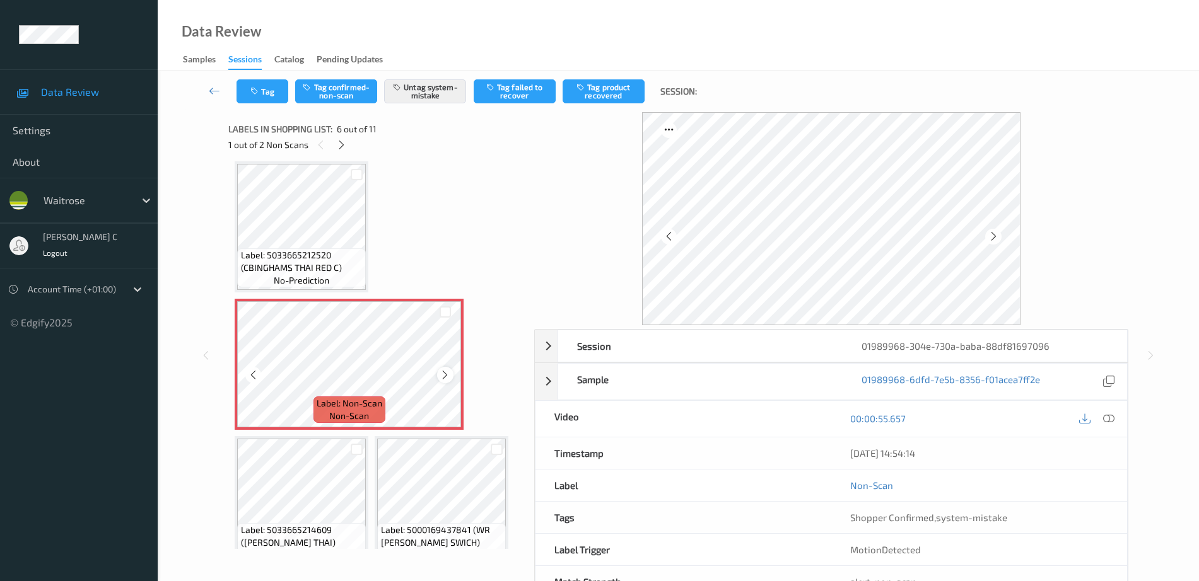
click at [446, 376] on icon at bounding box center [445, 375] width 11 height 11
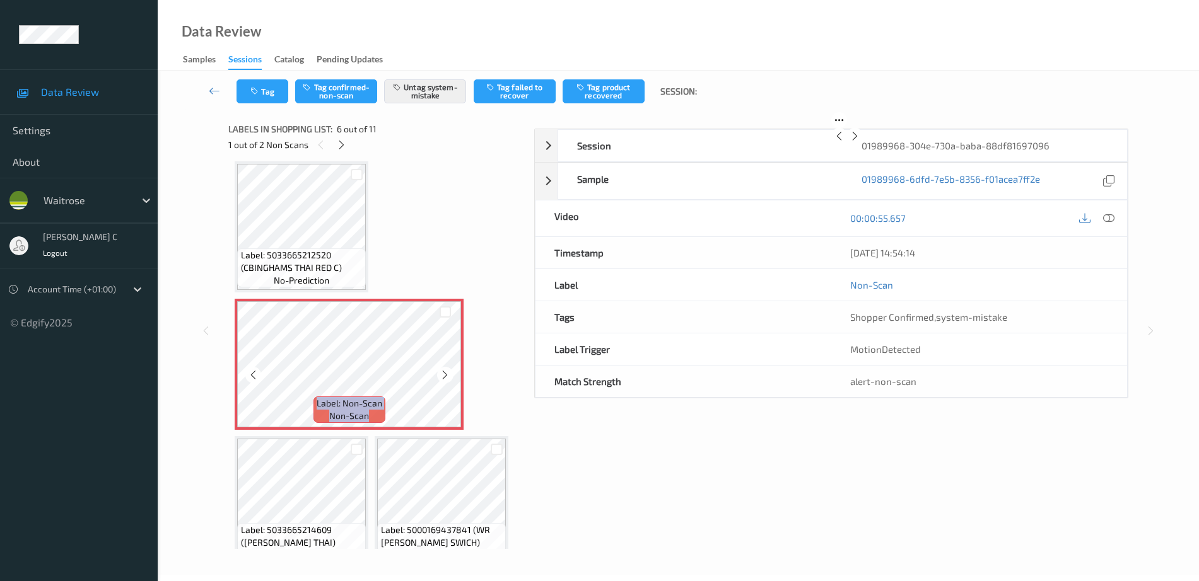
click at [446, 376] on icon at bounding box center [445, 375] width 11 height 11
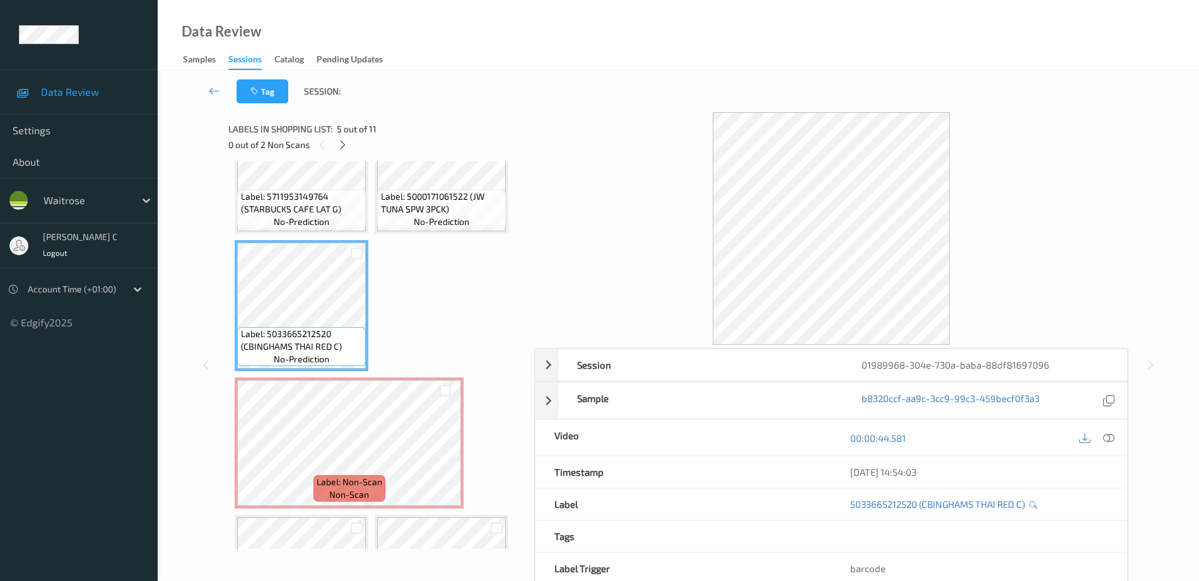
scroll to position [124, 0]
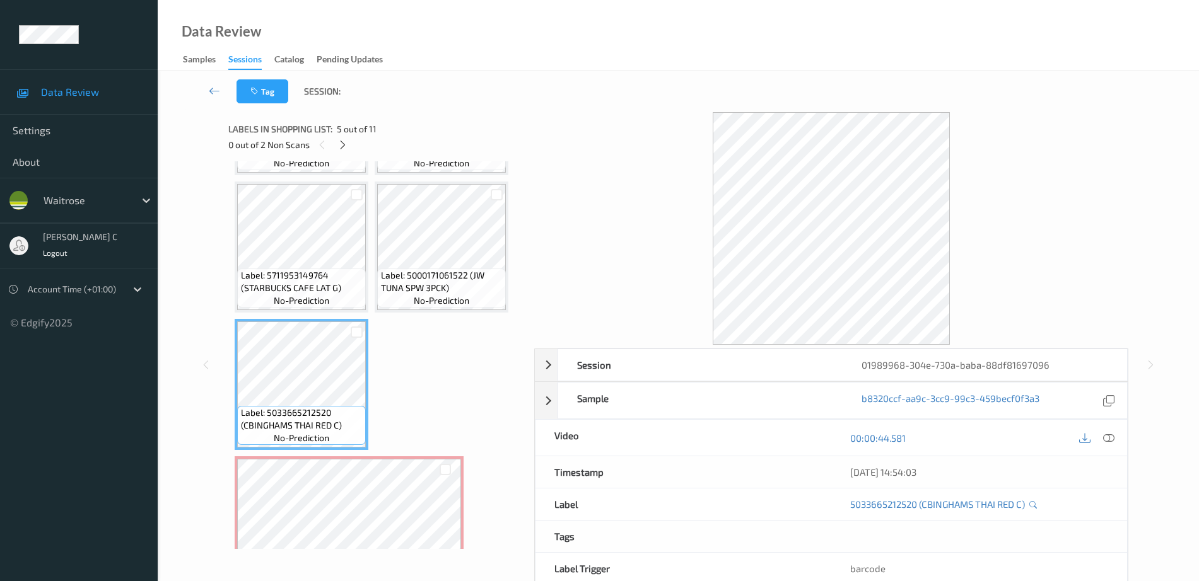
click at [423, 270] on span "Label: 5000171061522 (JW TUNA SPW 3PCK)" at bounding box center [442, 281] width 122 height 25
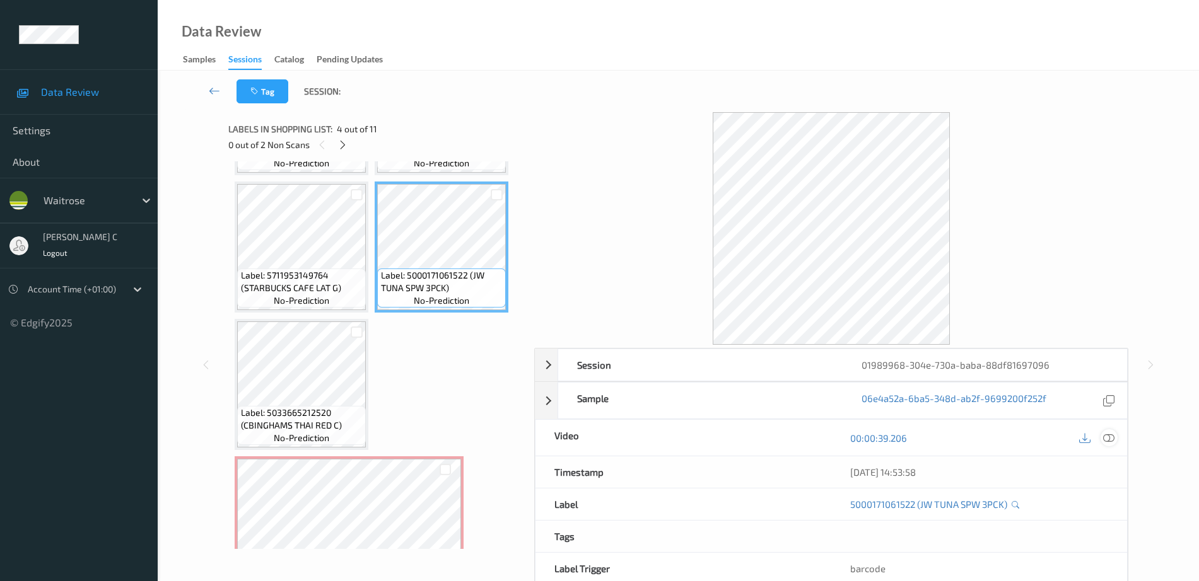
click at [1109, 433] on icon at bounding box center [1108, 438] width 11 height 11
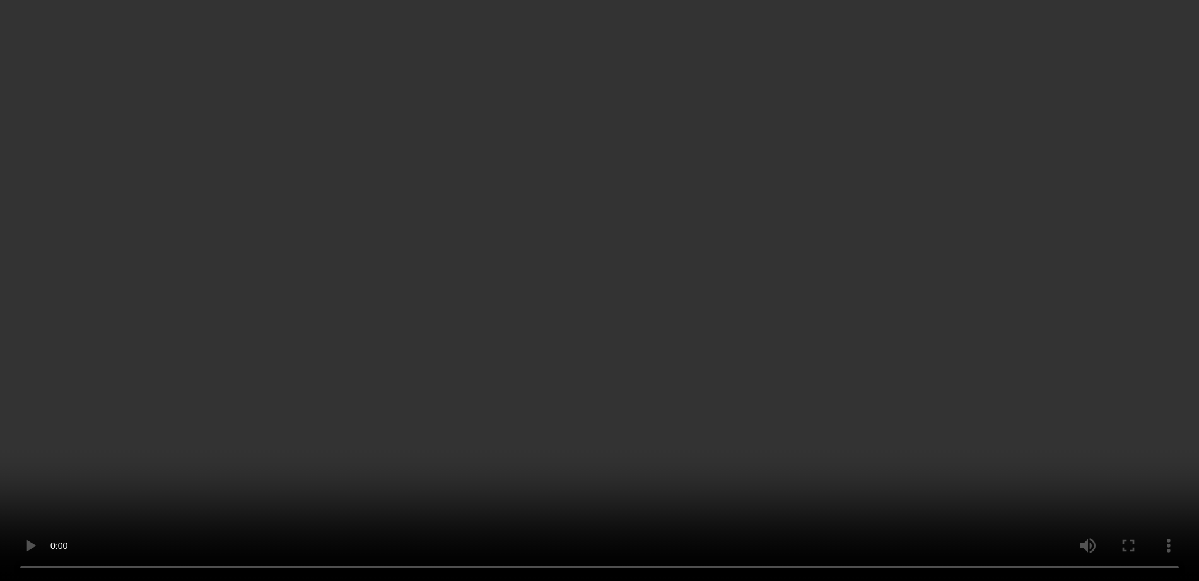
scroll to position [202, 0]
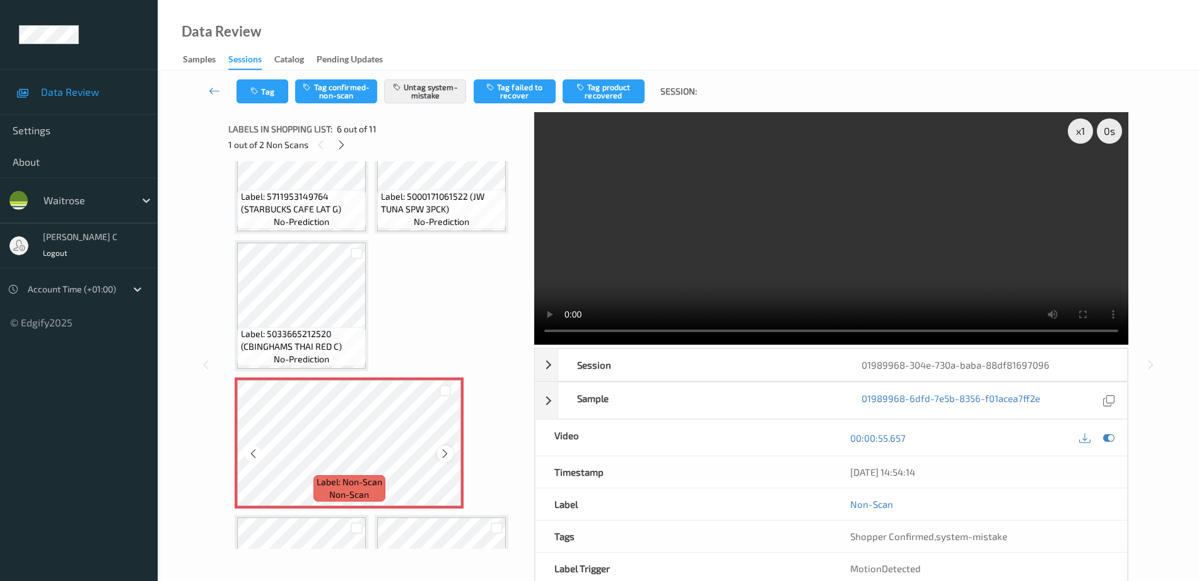
click at [443, 455] on icon at bounding box center [445, 453] width 11 height 11
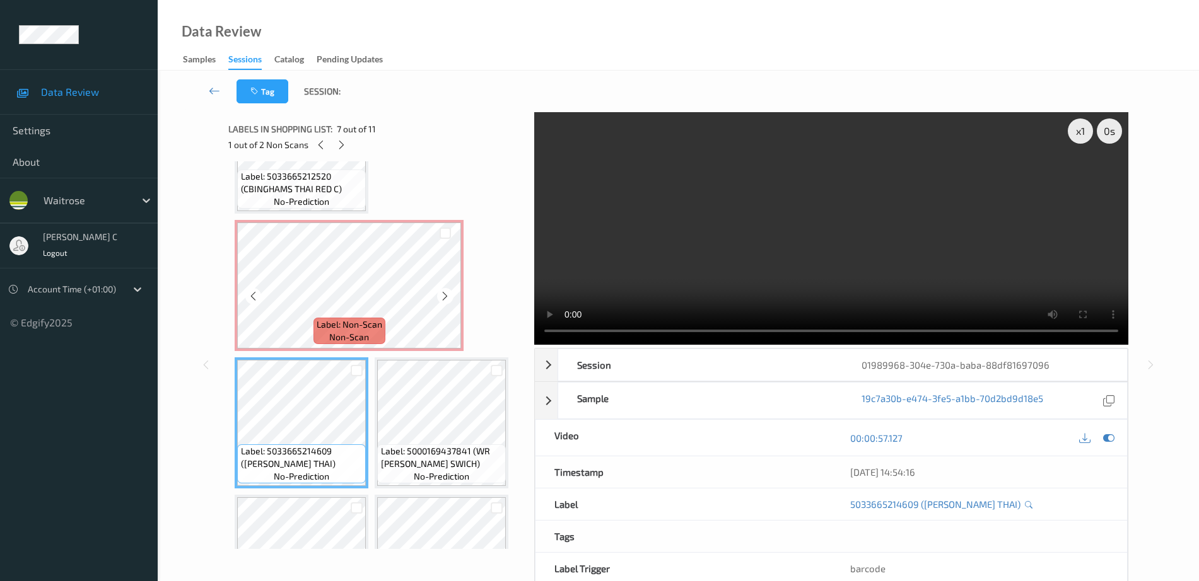
scroll to position [281, 0]
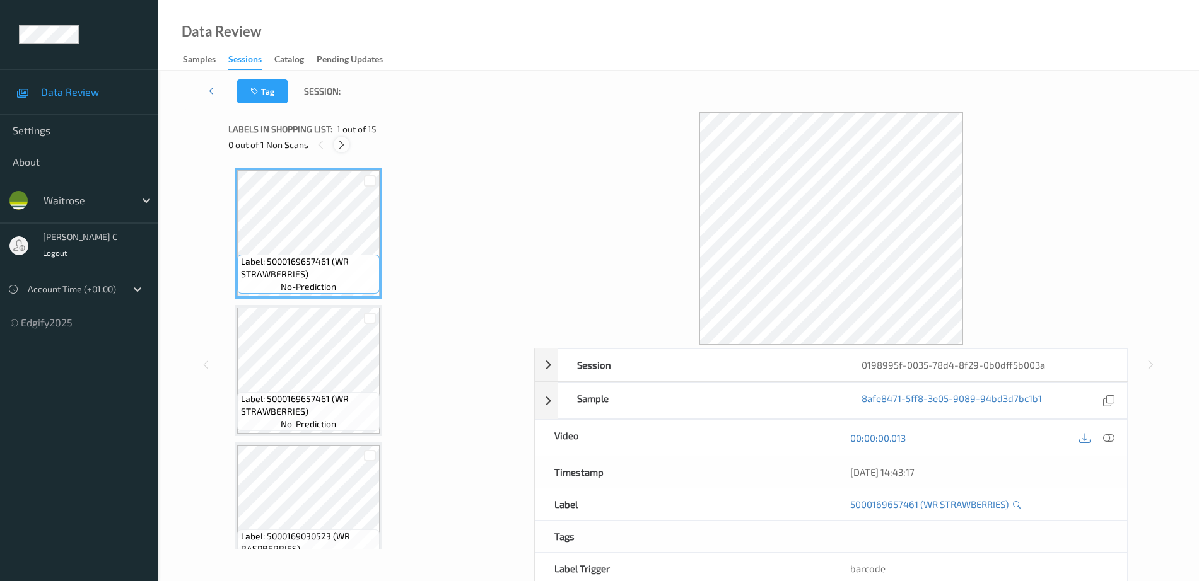
click at [345, 143] on icon at bounding box center [341, 144] width 11 height 11
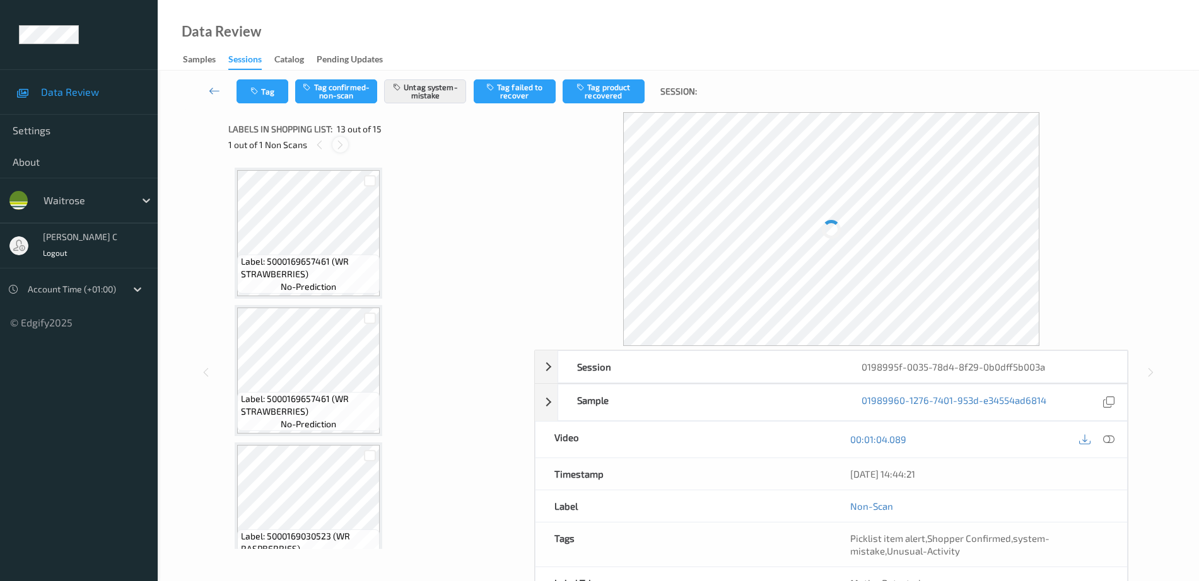
scroll to position [1518, 0]
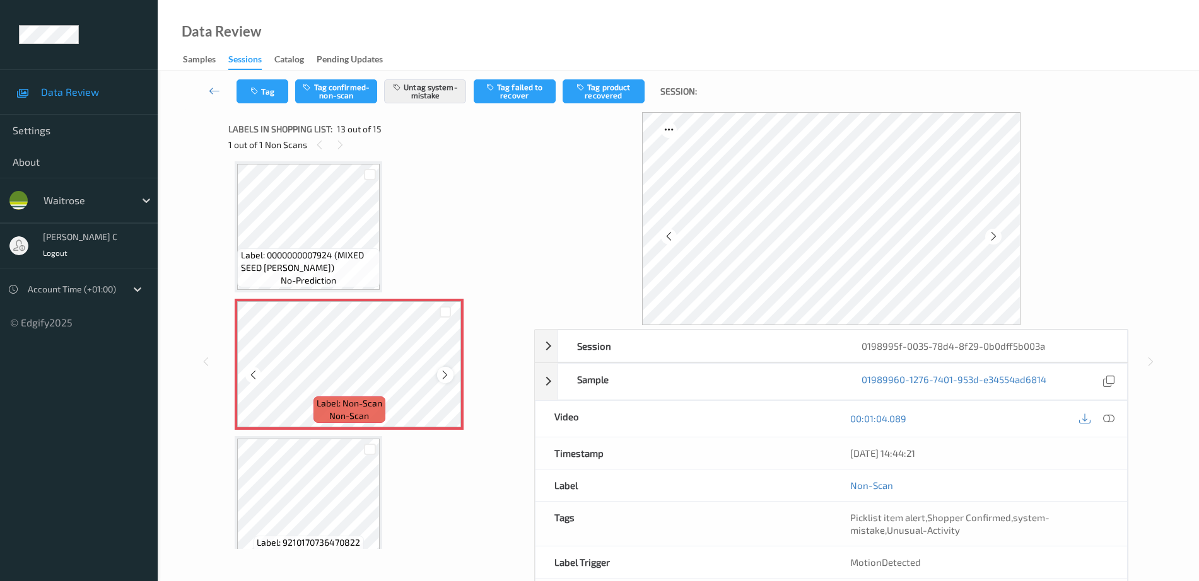
click at [443, 376] on icon at bounding box center [445, 375] width 11 height 11
click at [307, 260] on span "Label: 0000000007924 (MIXED SEED [PERSON_NAME])" at bounding box center [309, 261] width 136 height 25
click at [441, 370] on icon at bounding box center [445, 375] width 11 height 11
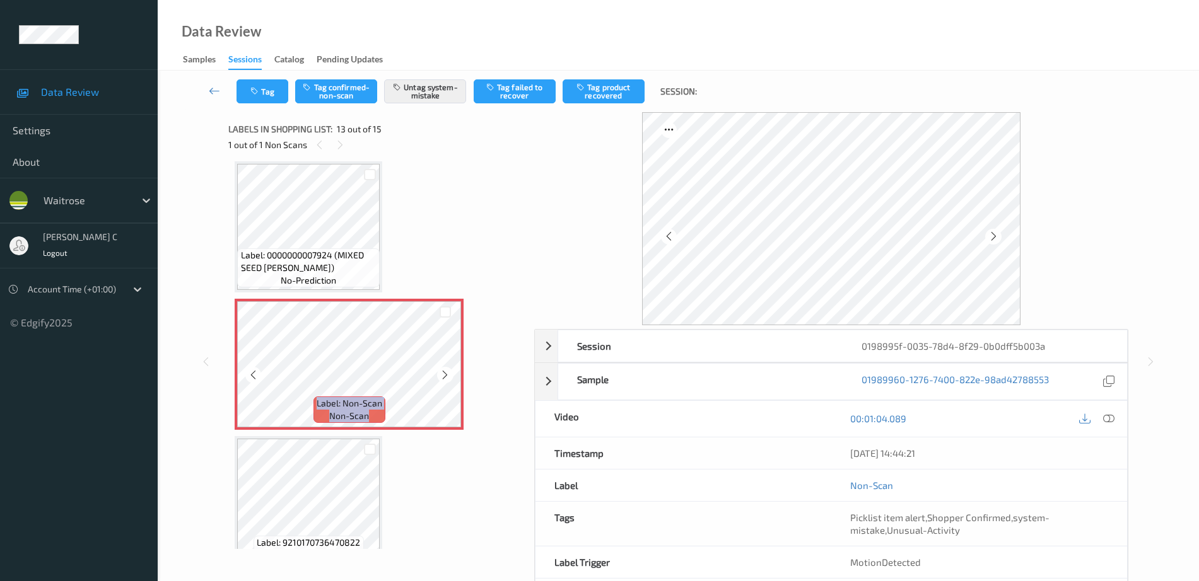
click at [441, 370] on icon at bounding box center [445, 375] width 11 height 11
click at [380, 264] on div "Label: 0000000007924 (MIXED SEED [PERSON_NAME]) no-prediction" at bounding box center [308, 267] width 143 height 39
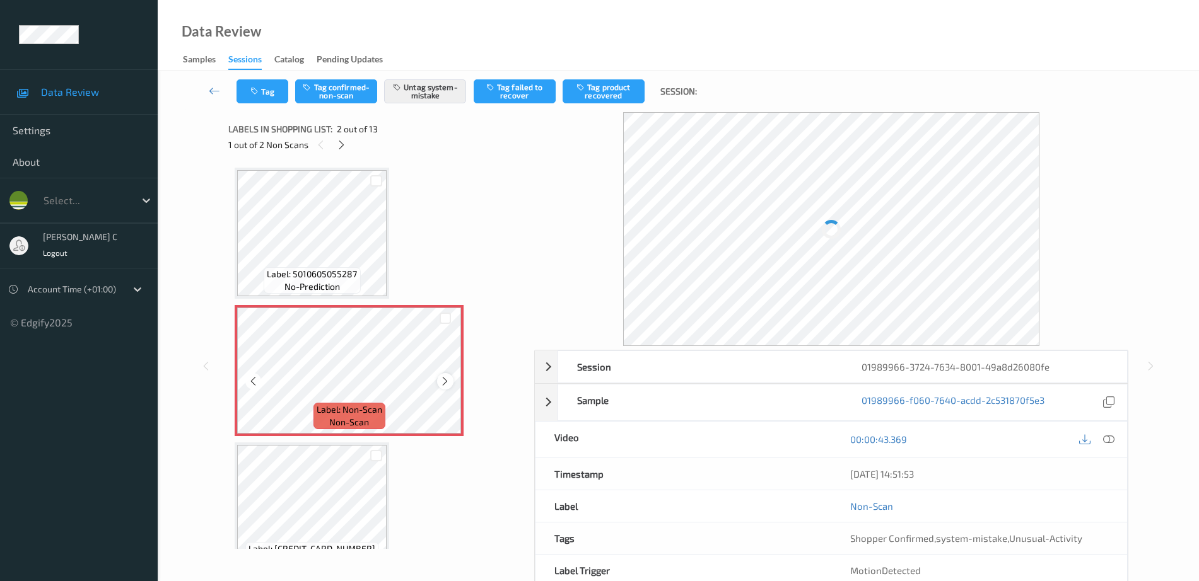
click at [445, 376] on icon at bounding box center [445, 381] width 11 height 11
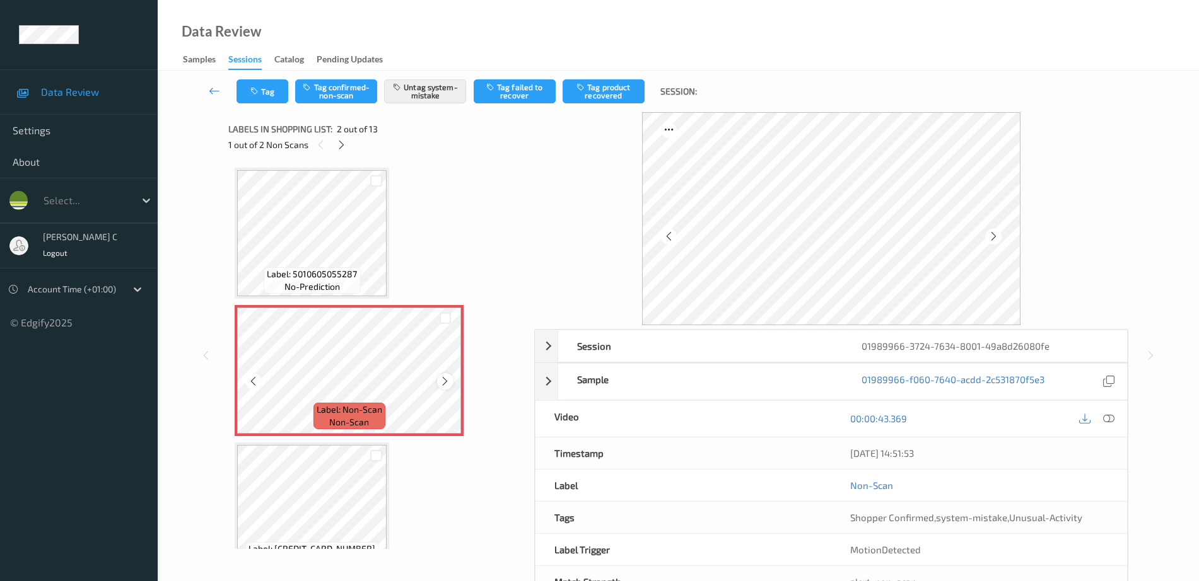
click at [446, 380] on icon at bounding box center [445, 381] width 11 height 11
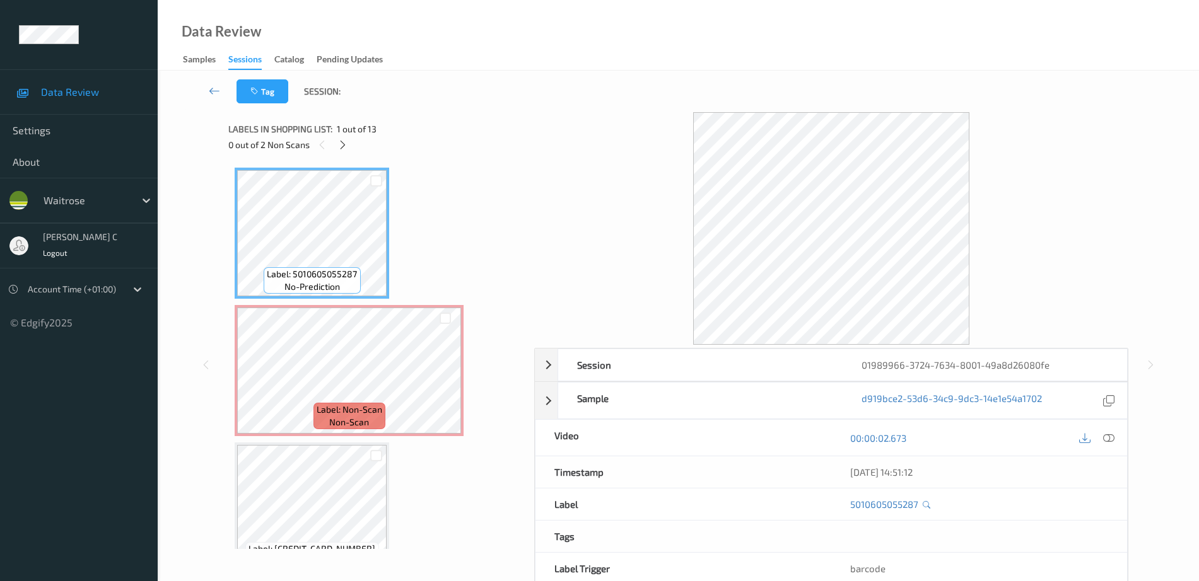
click at [1126, 436] on div "00:00:02.673" at bounding box center [979, 438] width 296 height 36
click at [1113, 436] on icon at bounding box center [1108, 438] width 11 height 11
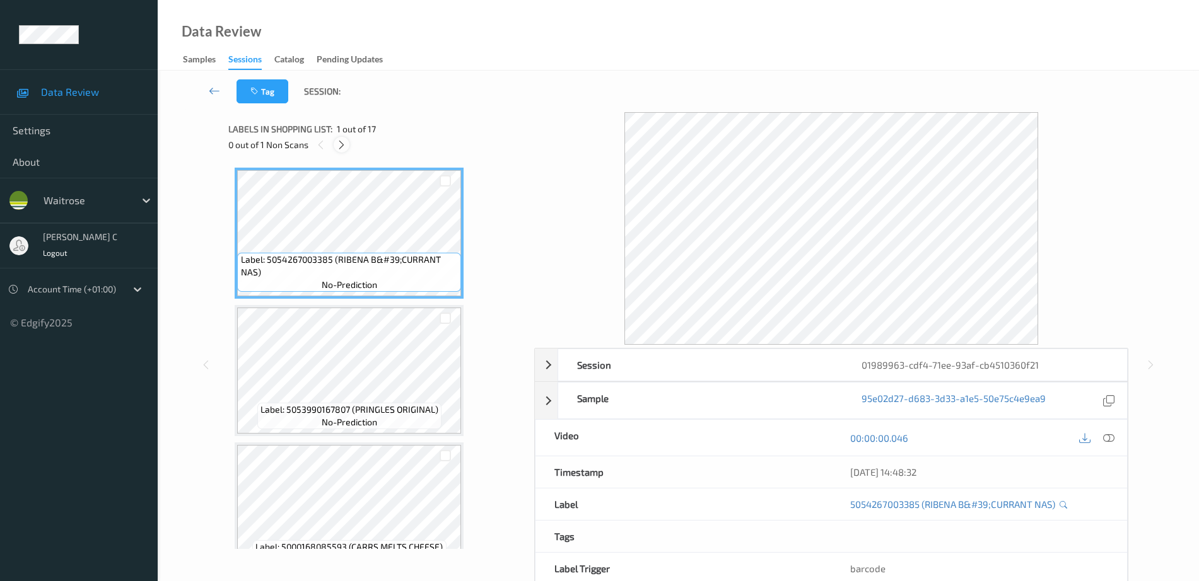
click at [339, 140] on icon at bounding box center [341, 144] width 11 height 11
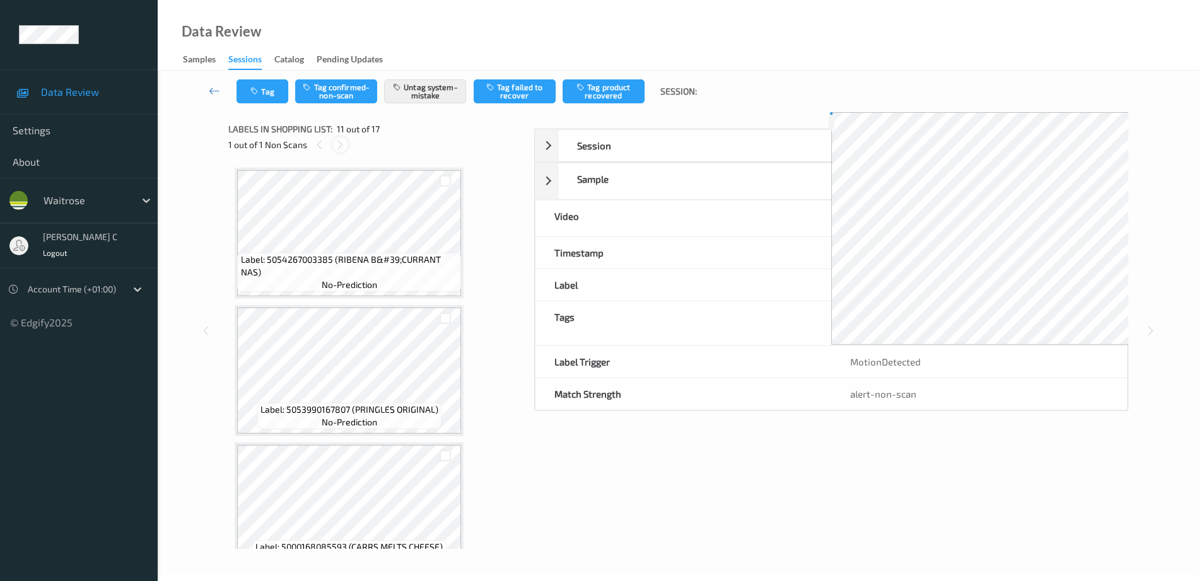
scroll to position [1244, 0]
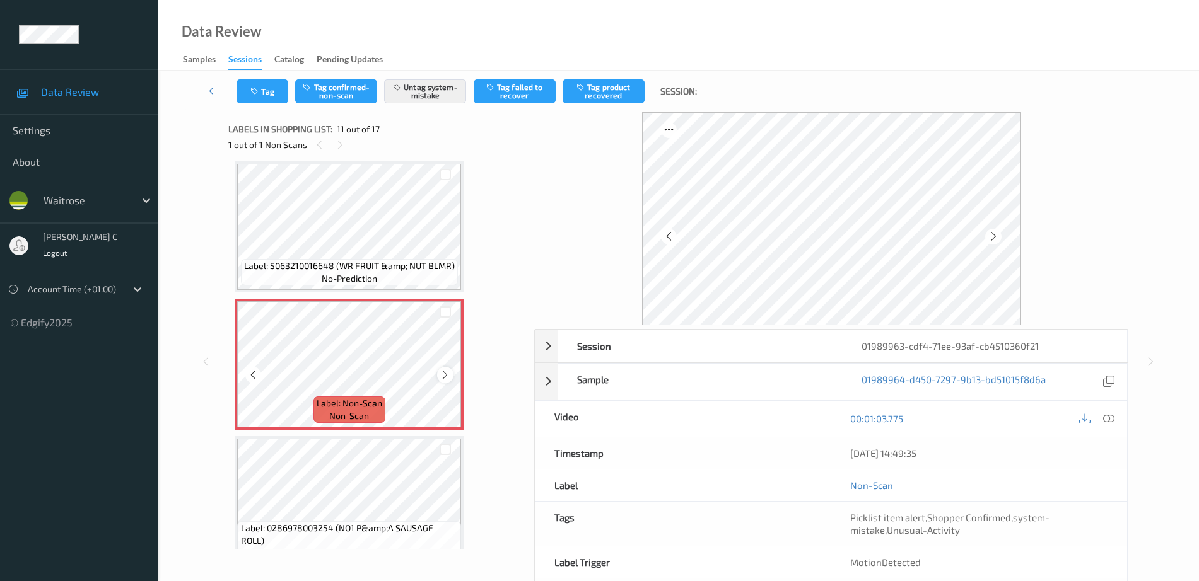
click at [440, 378] on icon at bounding box center [445, 375] width 11 height 11
click at [440, 380] on icon at bounding box center [445, 375] width 11 height 11
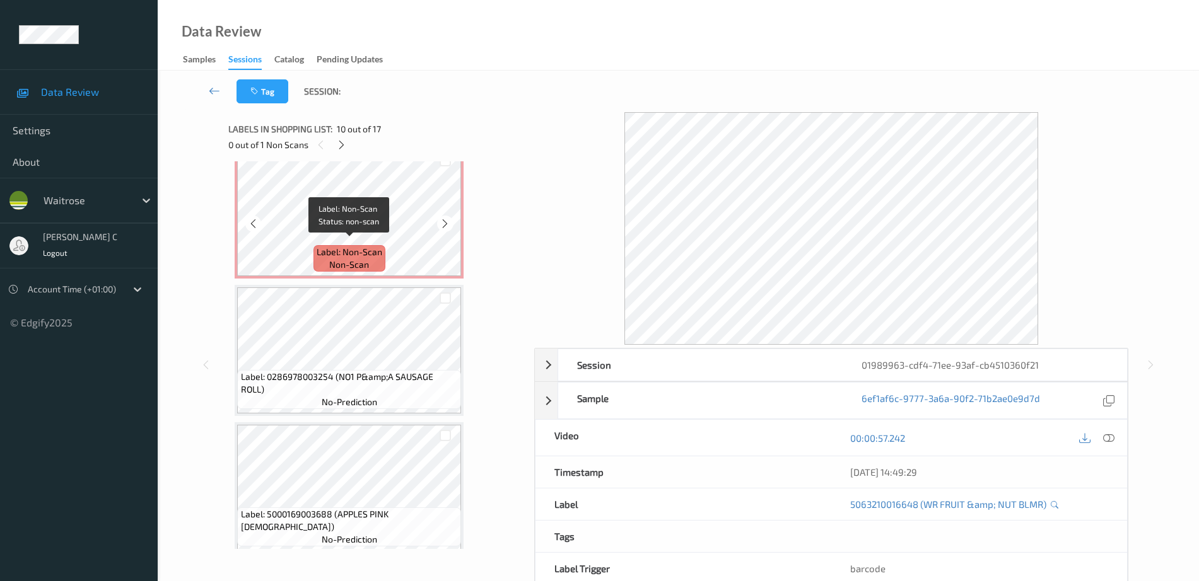
scroll to position [1401, 0]
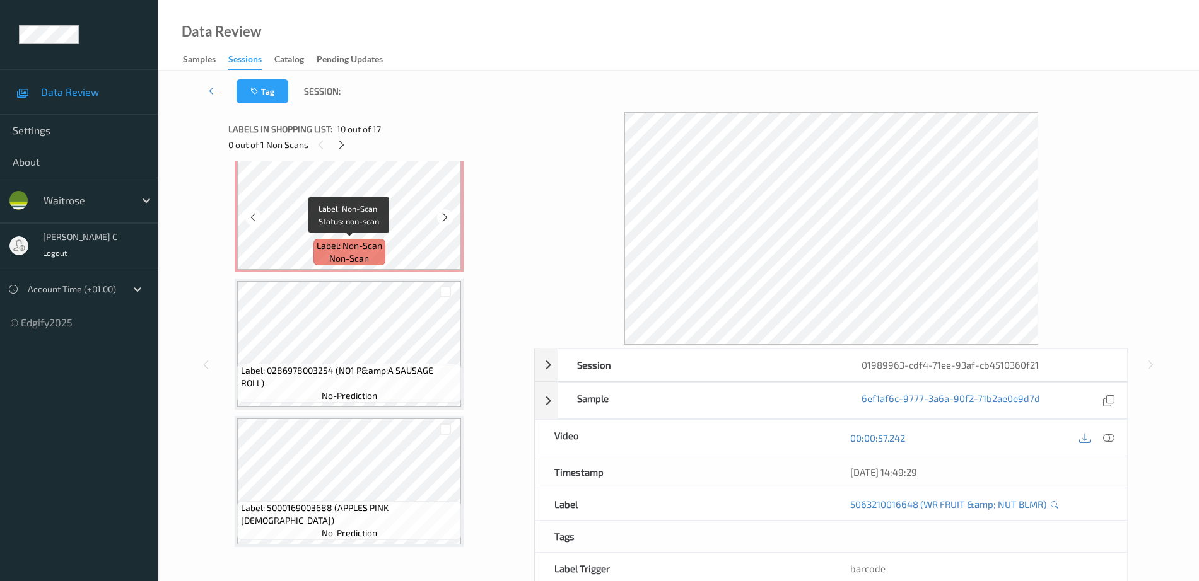
click at [370, 262] on div "Label: Non-Scan non-scan" at bounding box center [349, 252] width 72 height 26
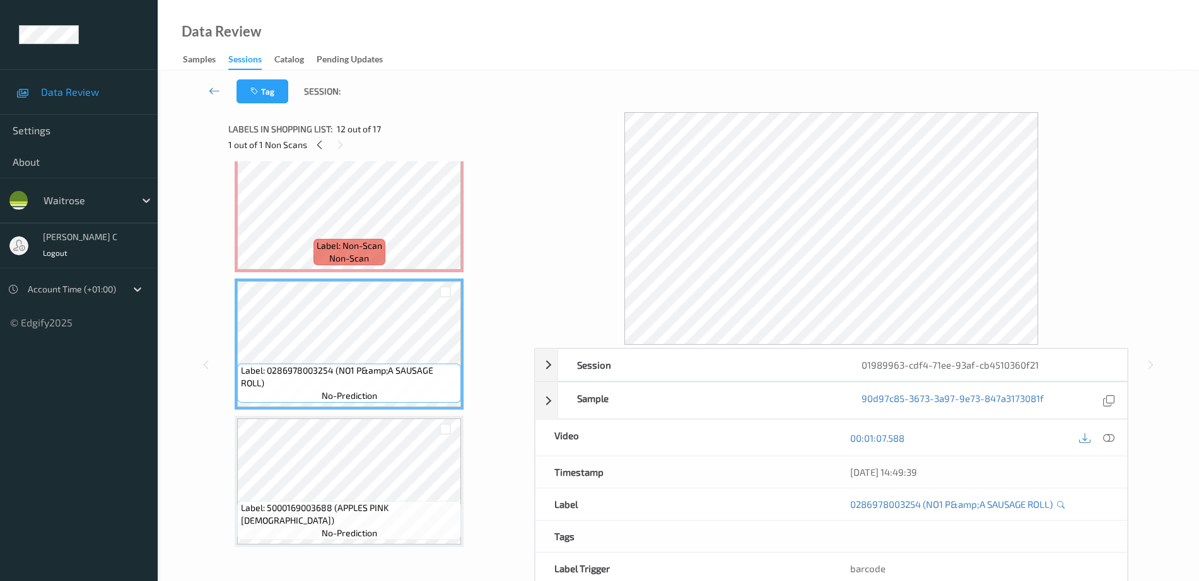
scroll to position [1244, 0]
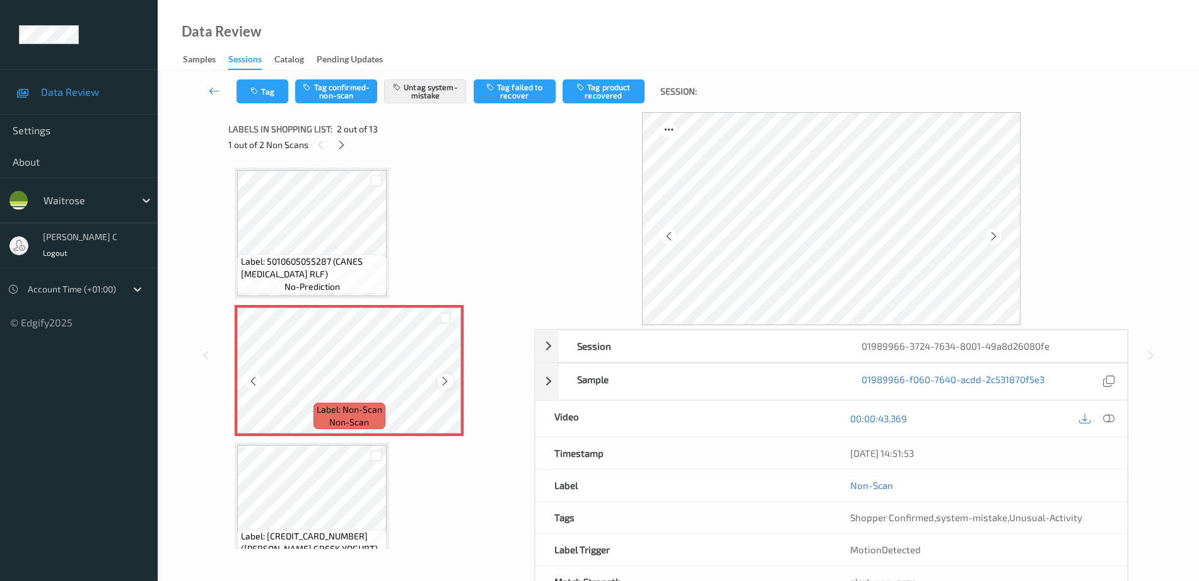
click at [442, 379] on icon at bounding box center [445, 381] width 11 height 11
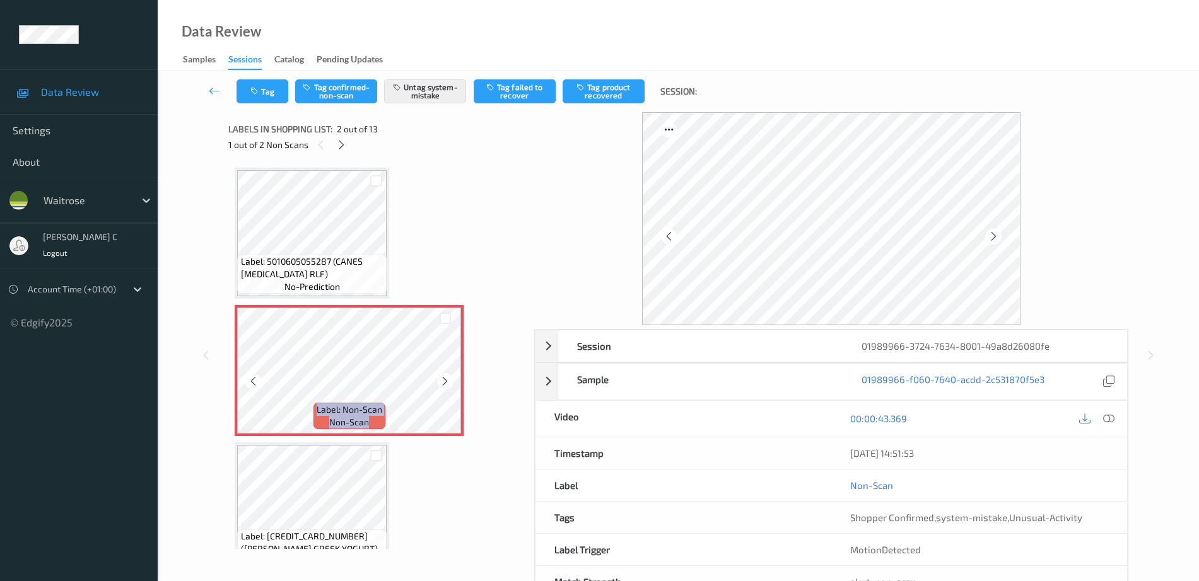
click at [442, 379] on icon at bounding box center [445, 381] width 11 height 11
click at [441, 385] on icon at bounding box center [445, 381] width 11 height 11
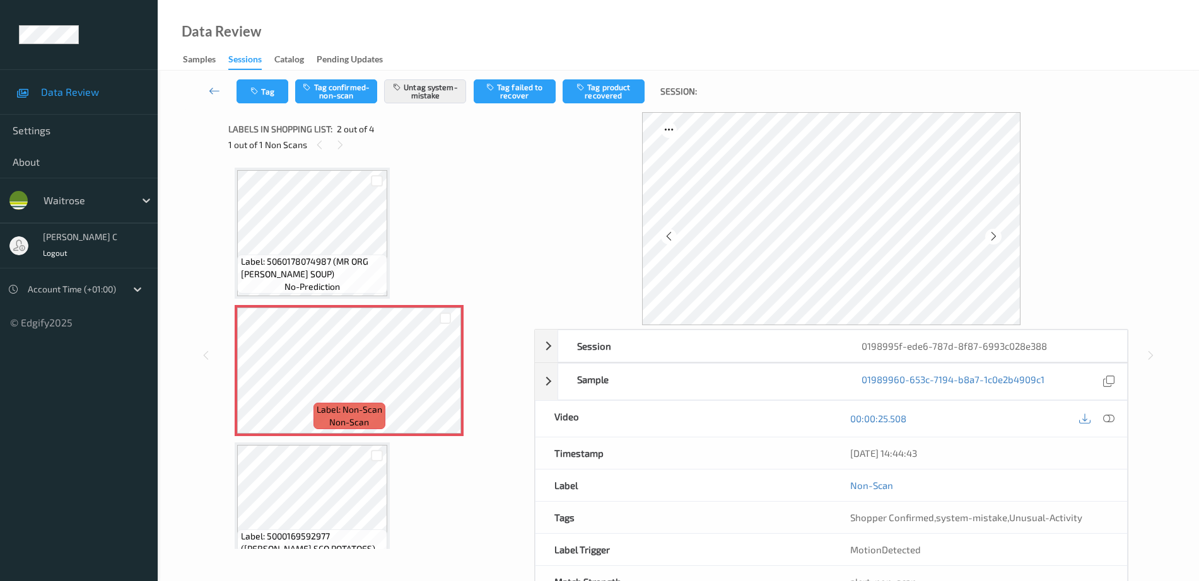
click at [322, 269] on span "Label: 5060178074987 (MR ORG TOM BASL SOUP)" at bounding box center [313, 267] width 144 height 25
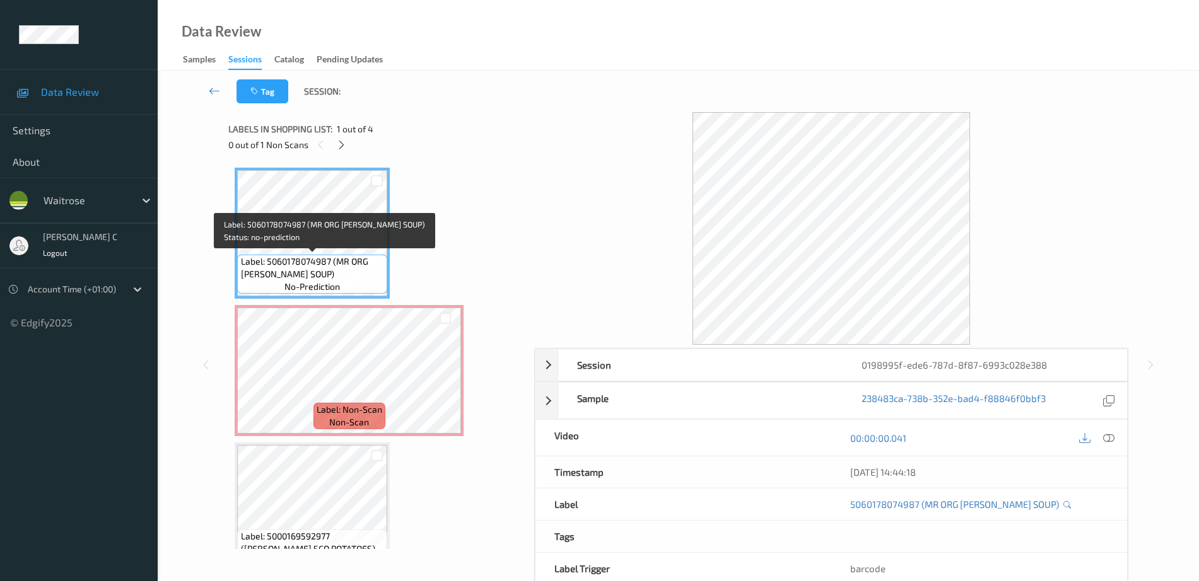
scroll to position [79, 0]
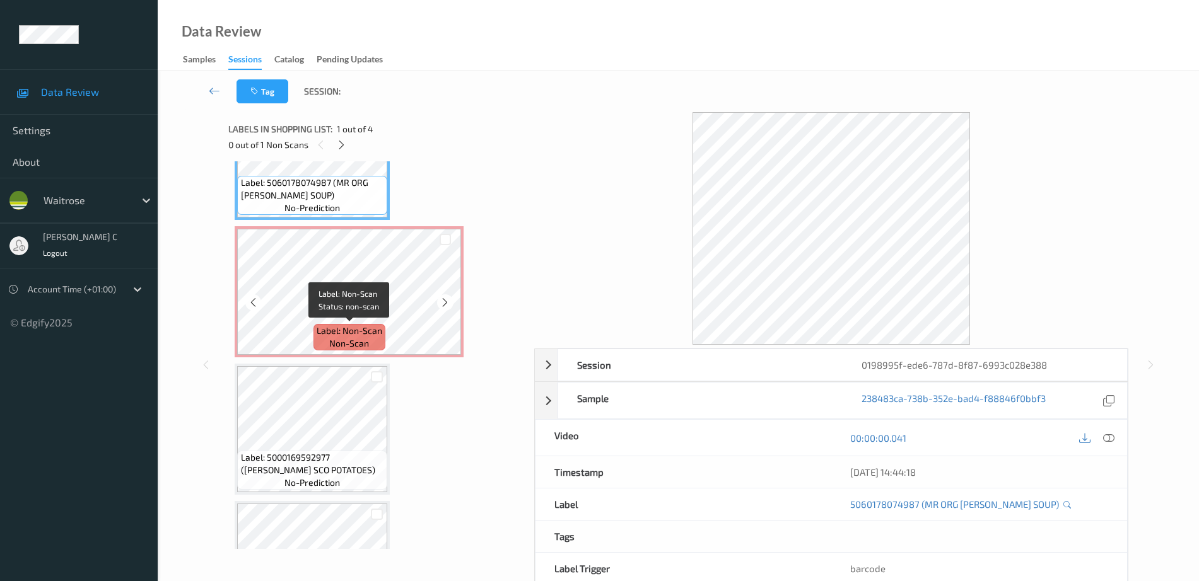
click at [346, 334] on span "Label: Non-Scan" at bounding box center [350, 331] width 66 height 13
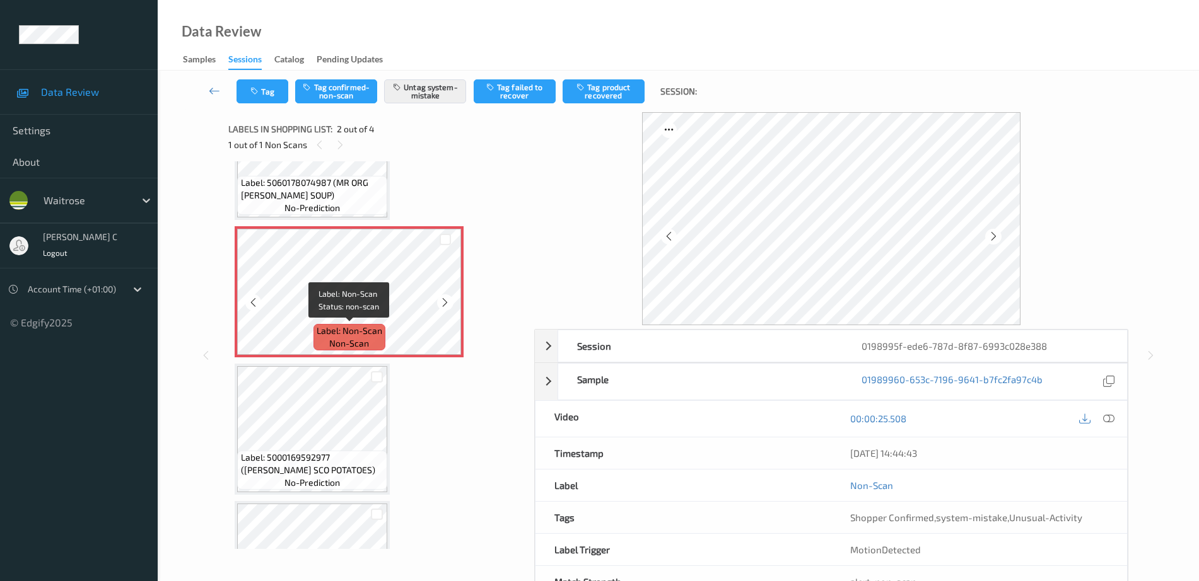
scroll to position [158, 0]
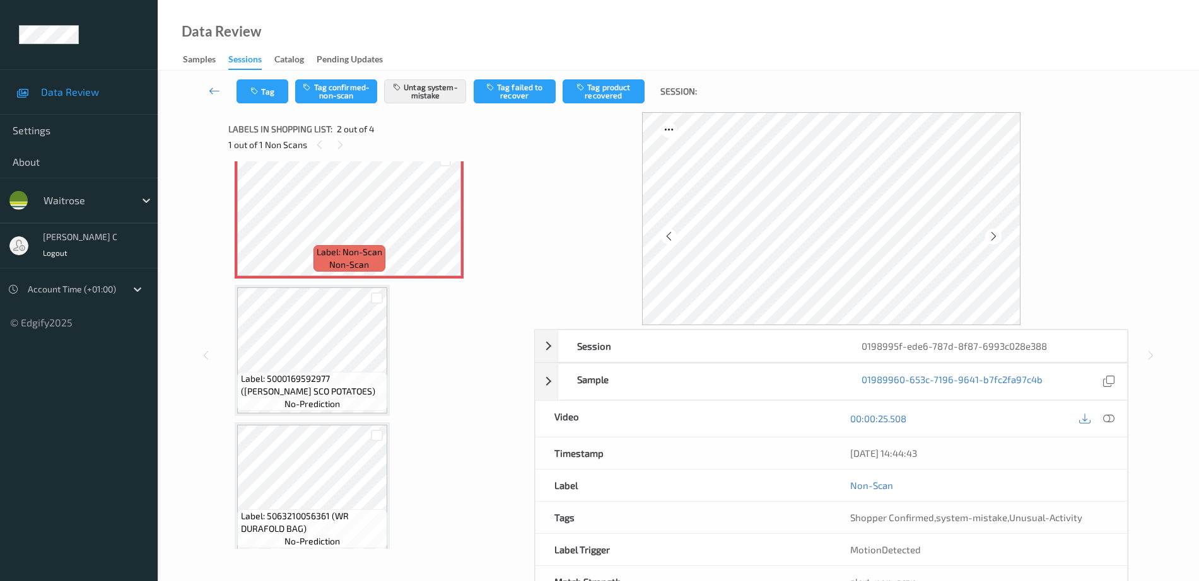
click at [332, 376] on span "Label: 5000169592977 (WR ESS SCO POTATOES)" at bounding box center [313, 385] width 144 height 25
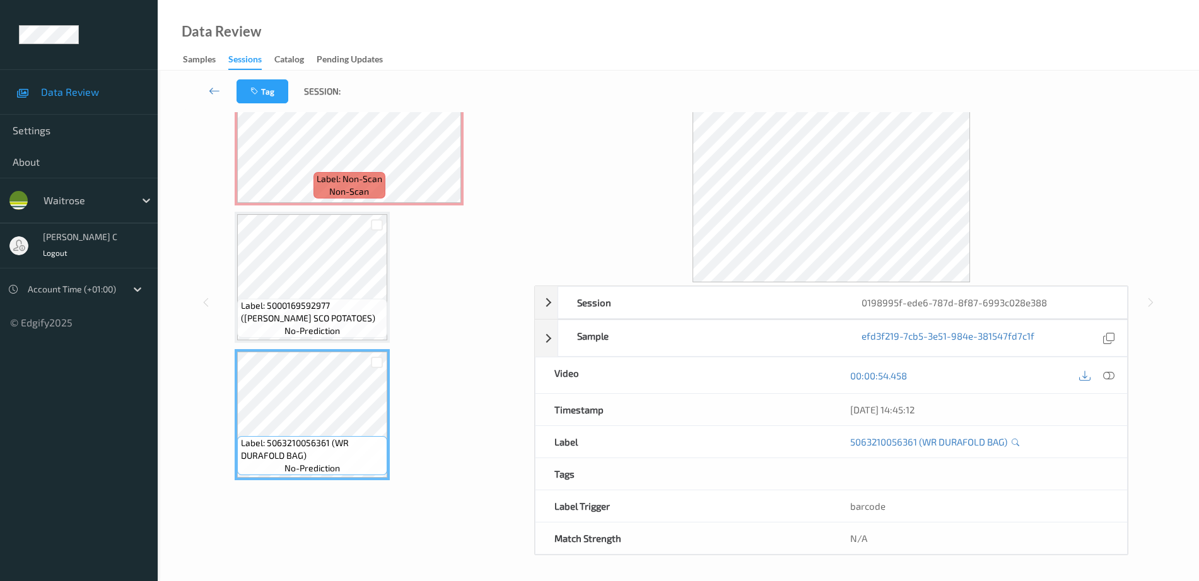
scroll to position [0, 0]
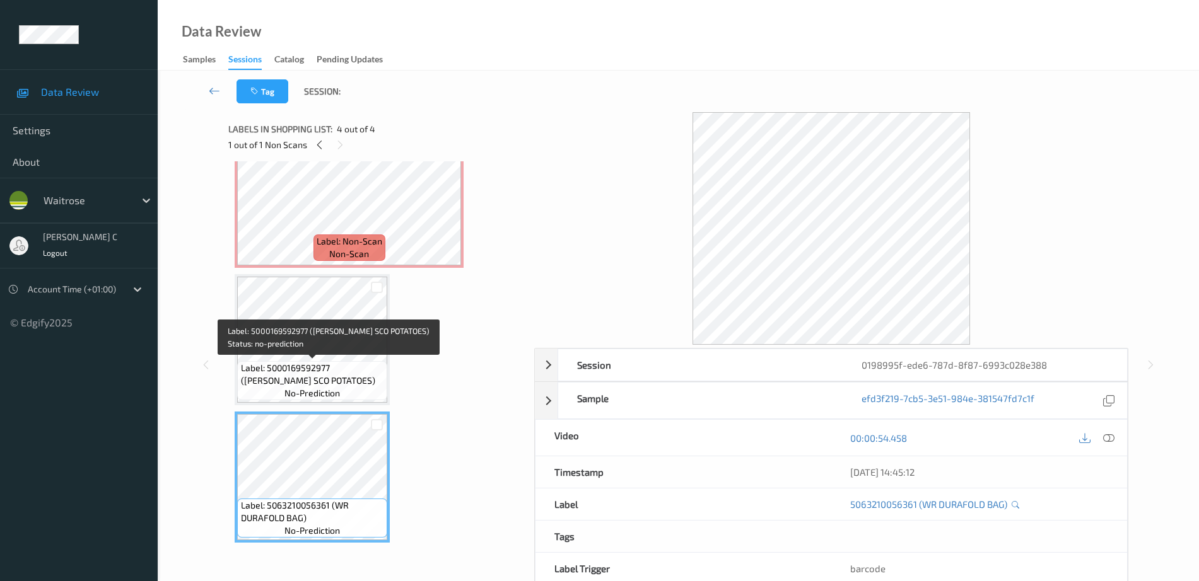
click at [325, 361] on div "Label: 5000169592977 (WR ESS SCO POTATOES) no-prediction" at bounding box center [312, 380] width 150 height 39
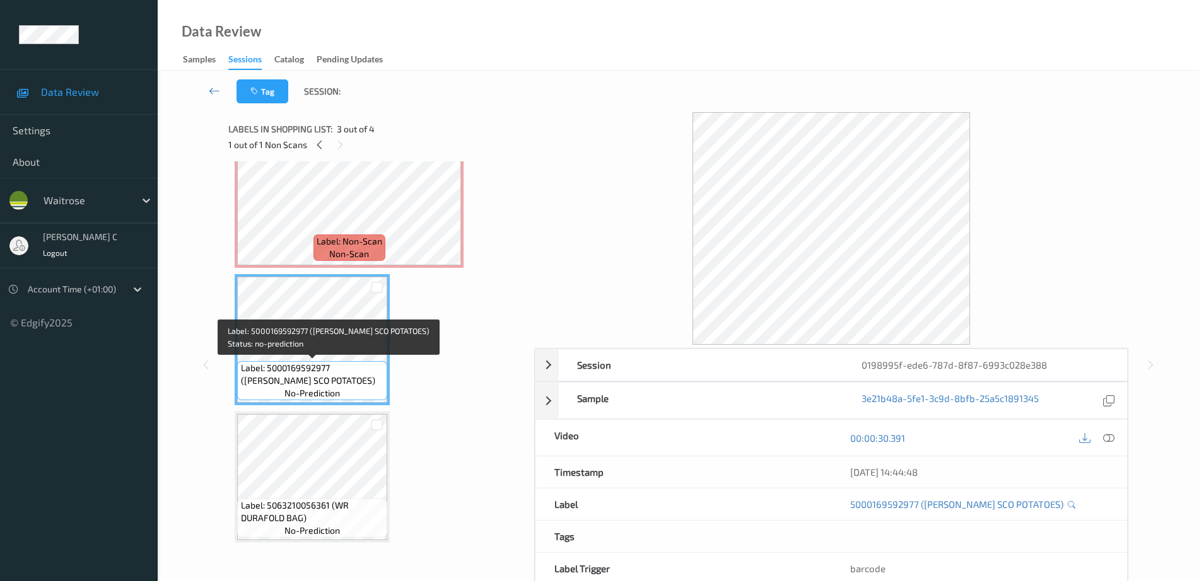
scroll to position [90, 0]
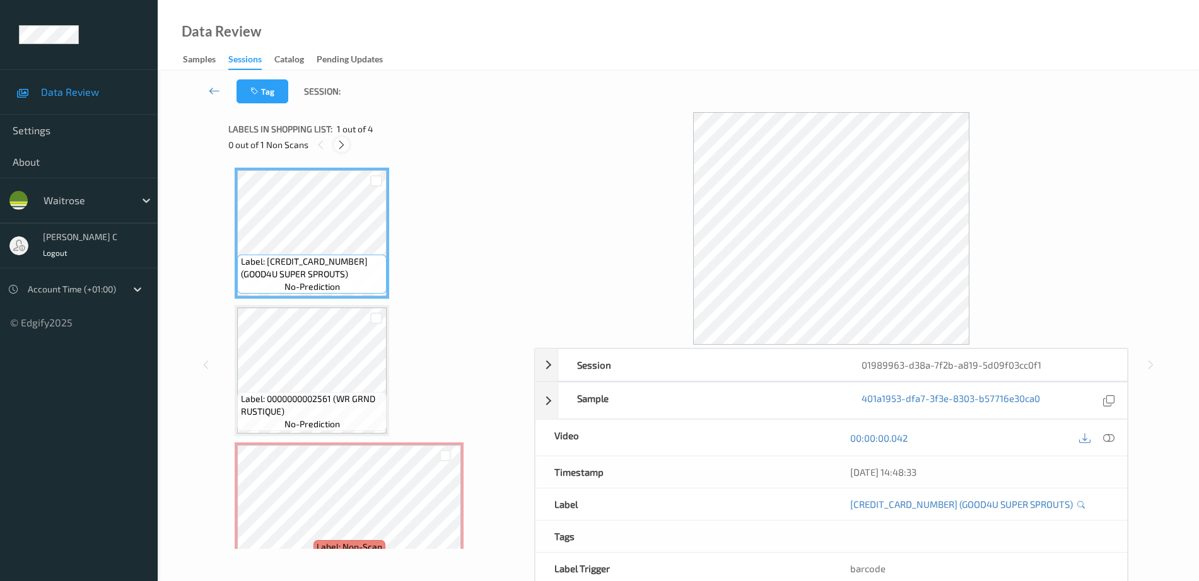
click at [337, 137] on div at bounding box center [342, 145] width 16 height 16
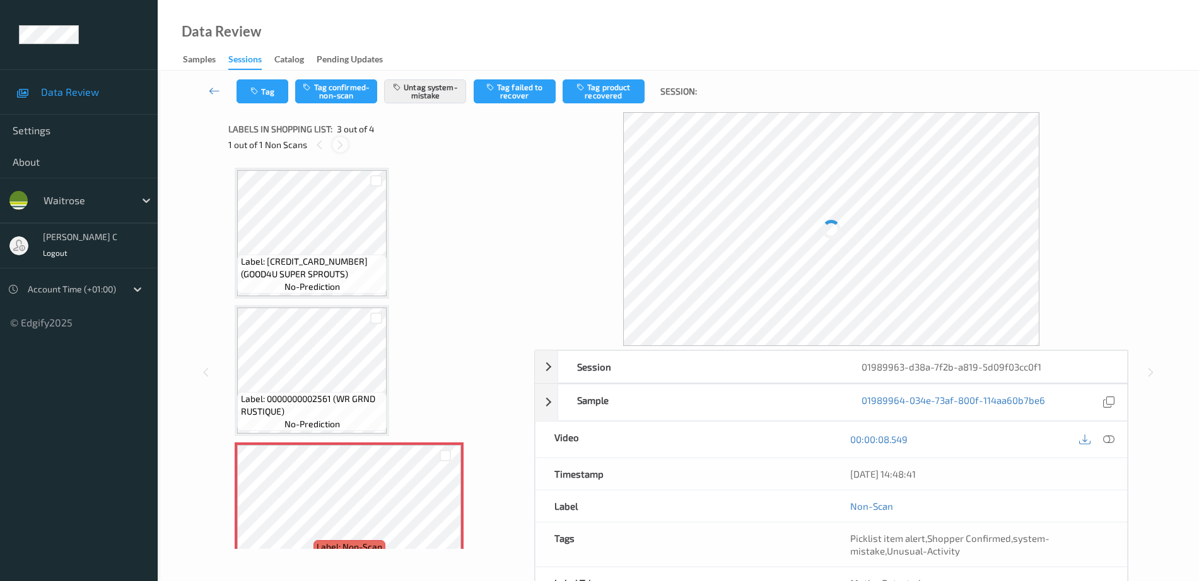
scroll to position [144, 0]
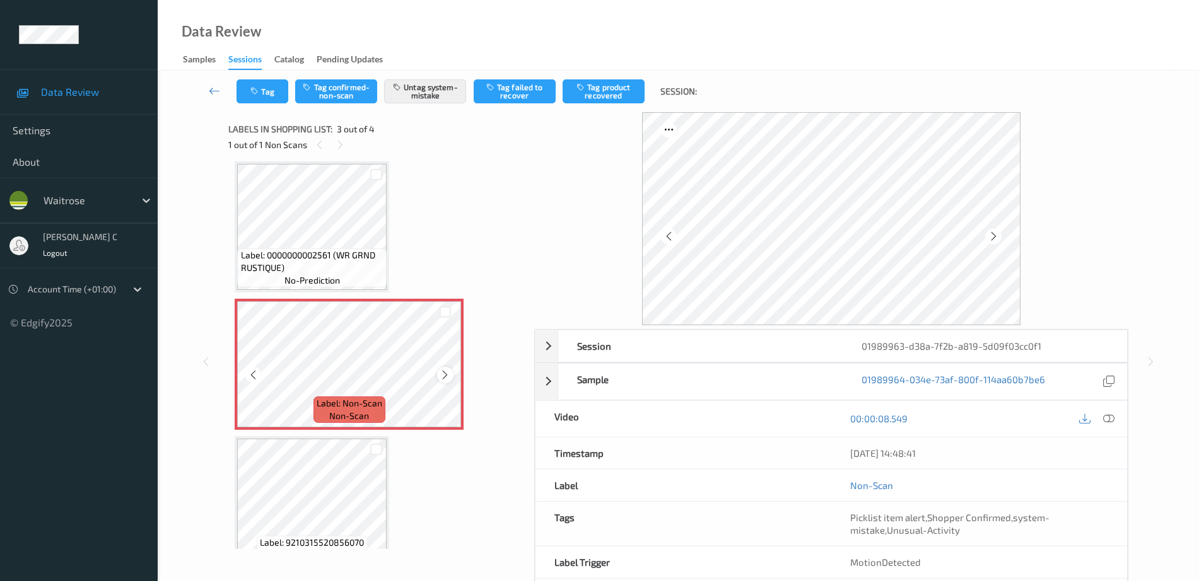
click at [446, 377] on icon at bounding box center [445, 375] width 11 height 11
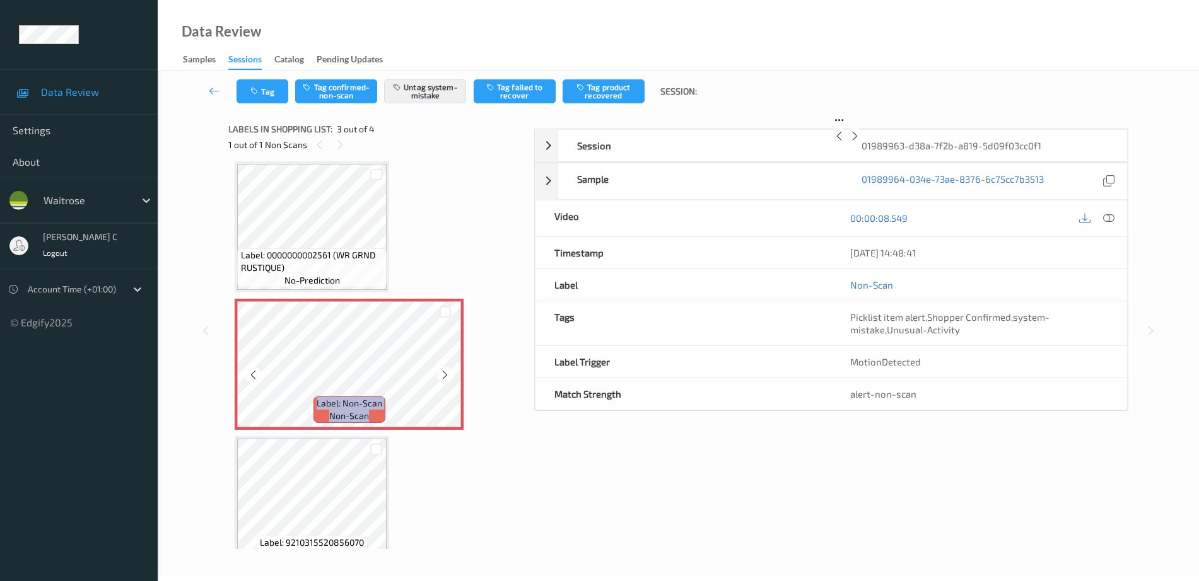
click at [446, 377] on icon at bounding box center [445, 375] width 11 height 11
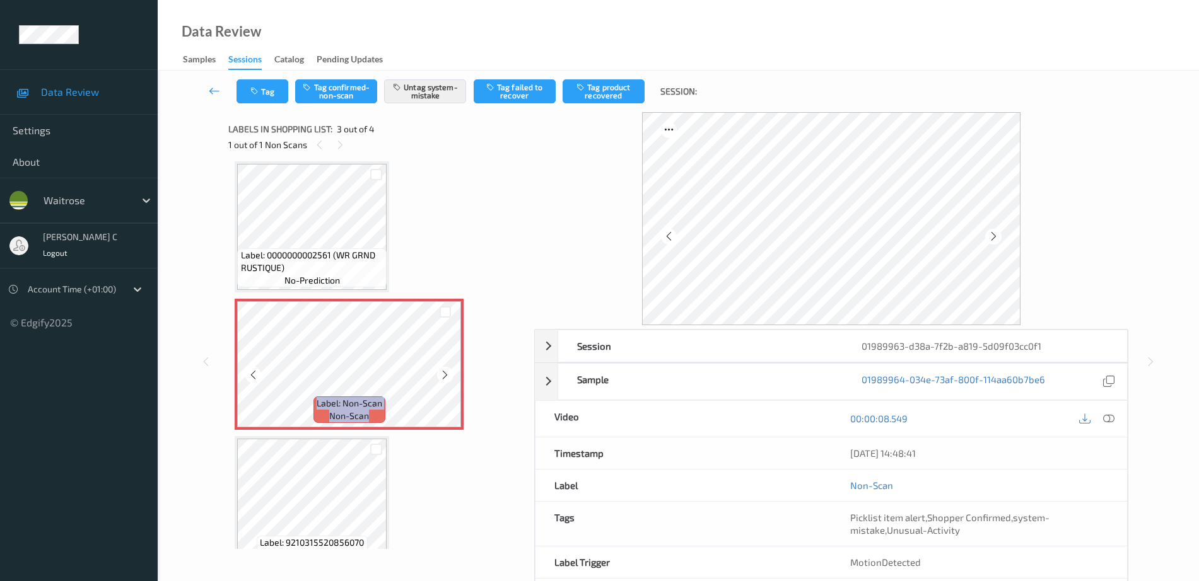
click at [446, 377] on icon at bounding box center [445, 375] width 11 height 11
click at [340, 269] on span "Label: 0000000002561 (WR GRND RUSTIQUE)" at bounding box center [312, 261] width 143 height 25
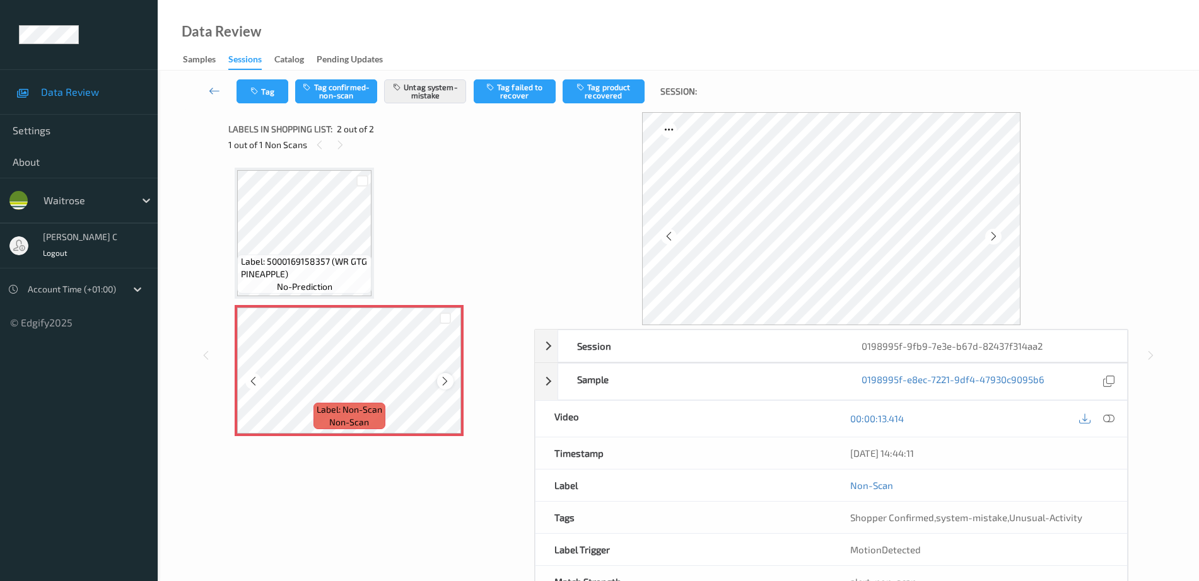
click at [445, 379] on icon at bounding box center [445, 381] width 11 height 11
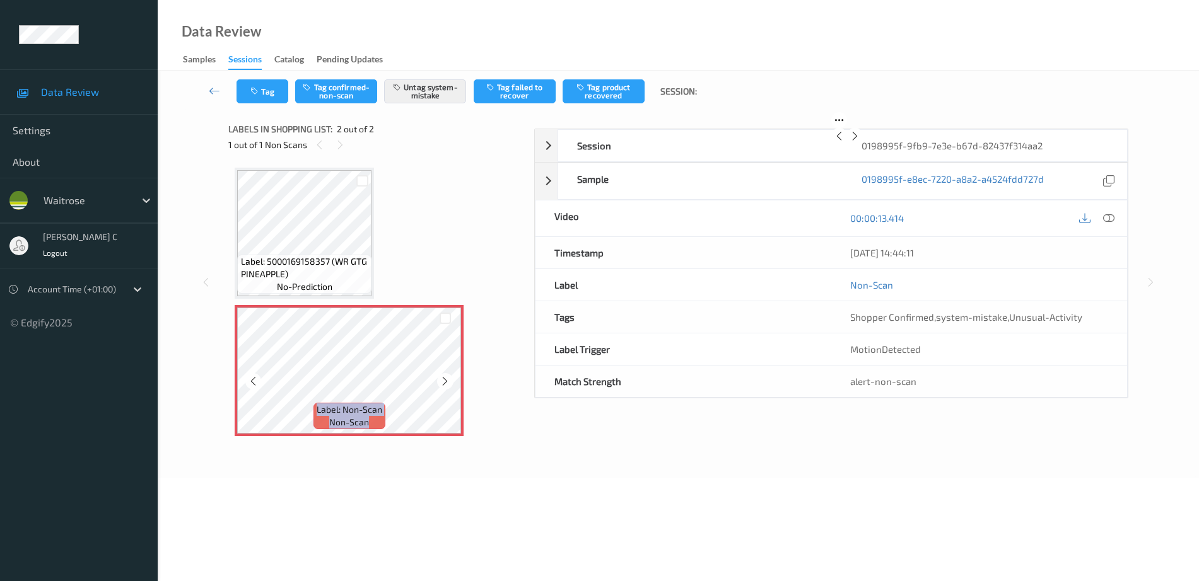
click at [444, 378] on icon at bounding box center [445, 381] width 11 height 11
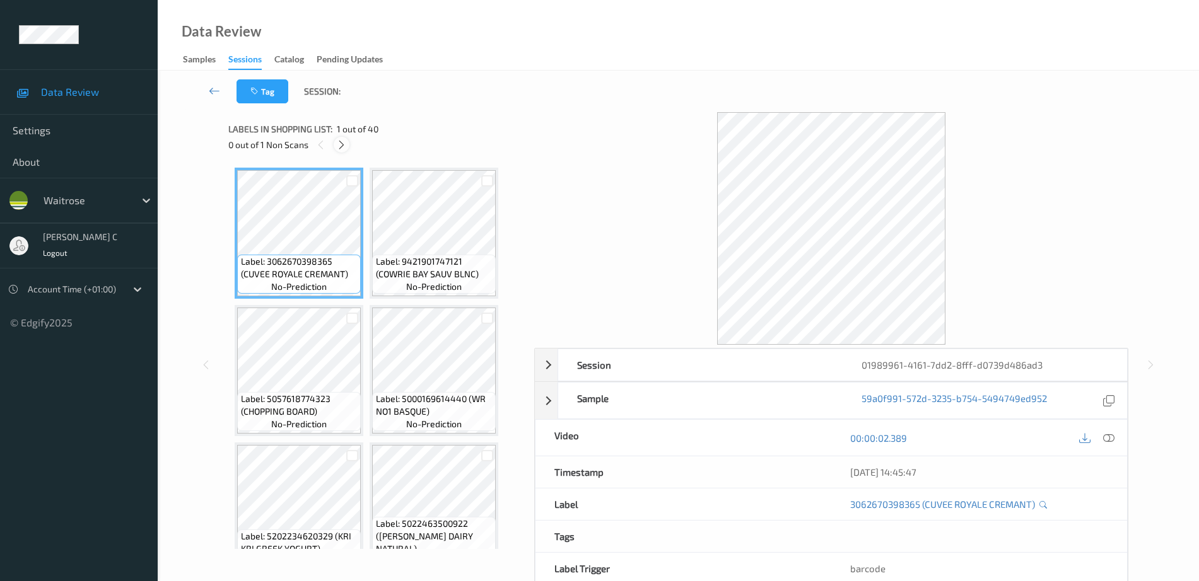
click at [339, 148] on icon at bounding box center [341, 144] width 11 height 11
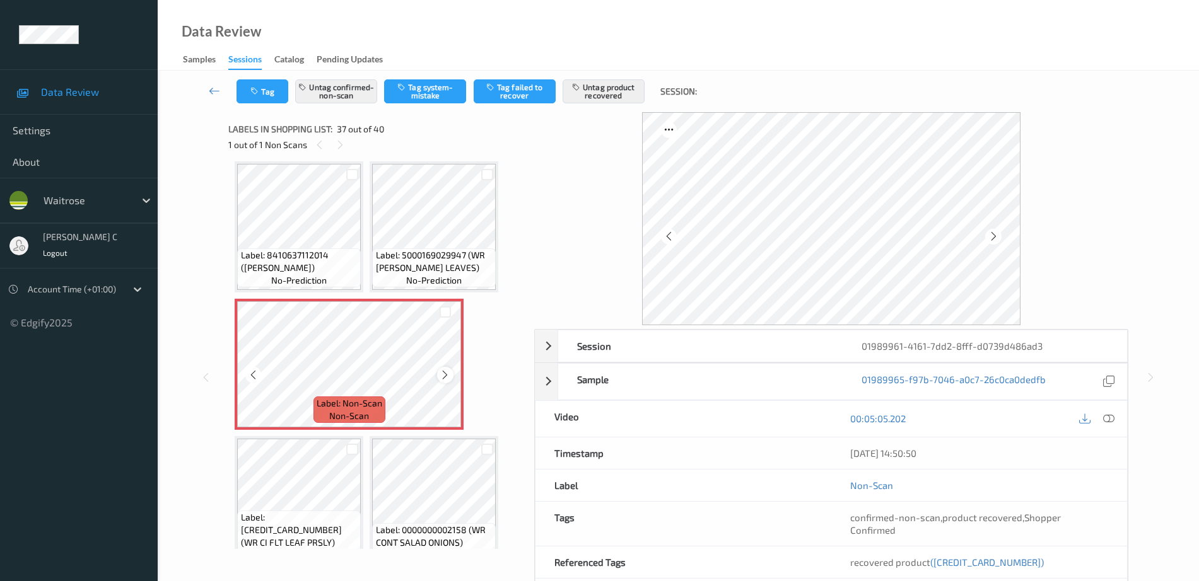
click at [446, 371] on icon at bounding box center [445, 375] width 11 height 11
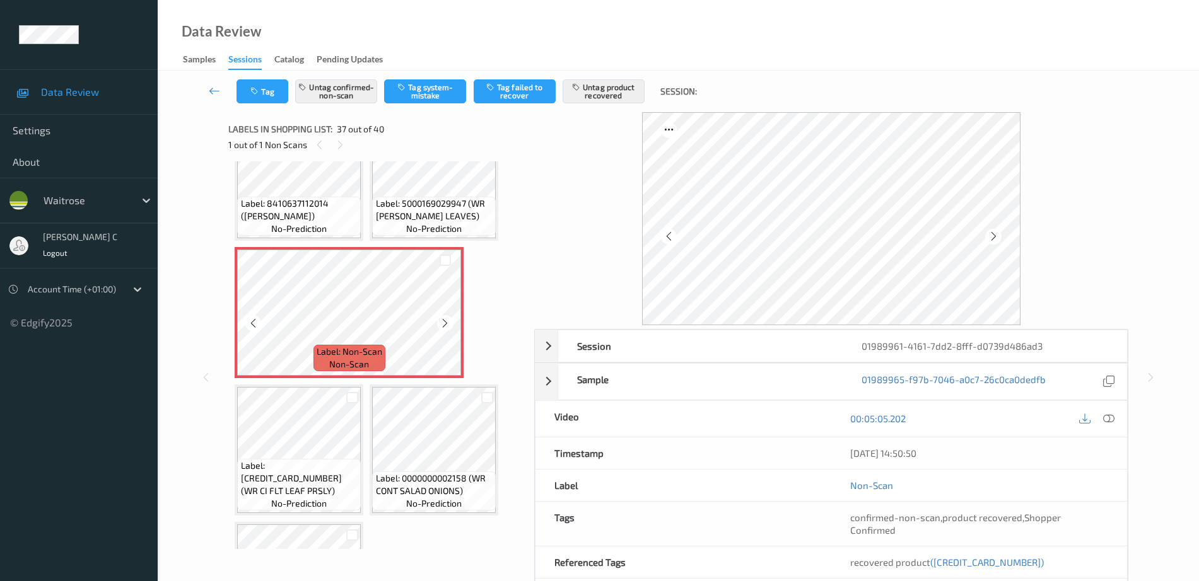
scroll to position [2422, 0]
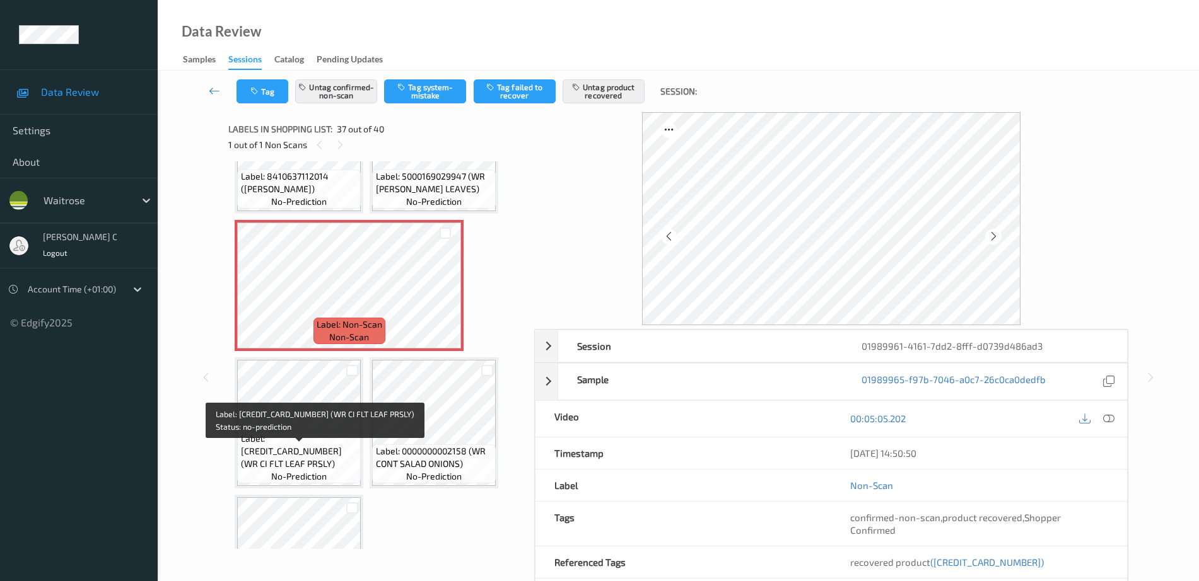
click at [286, 454] on span "Label: 5000169794869 (WR CI FLT LEAF PRSLY)" at bounding box center [299, 452] width 117 height 38
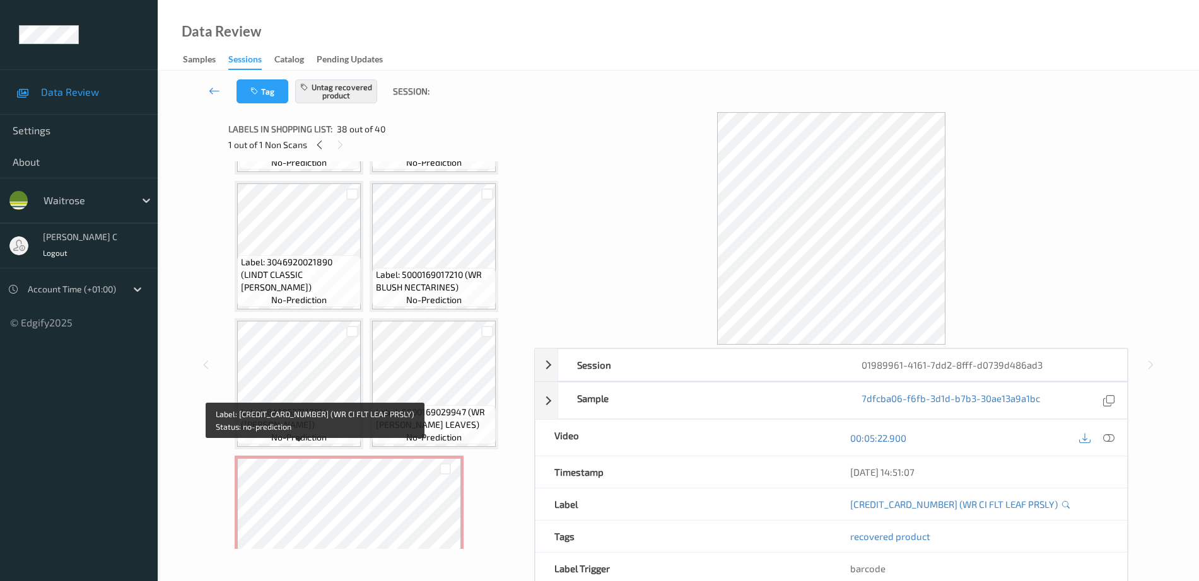
scroll to position [2186, 0]
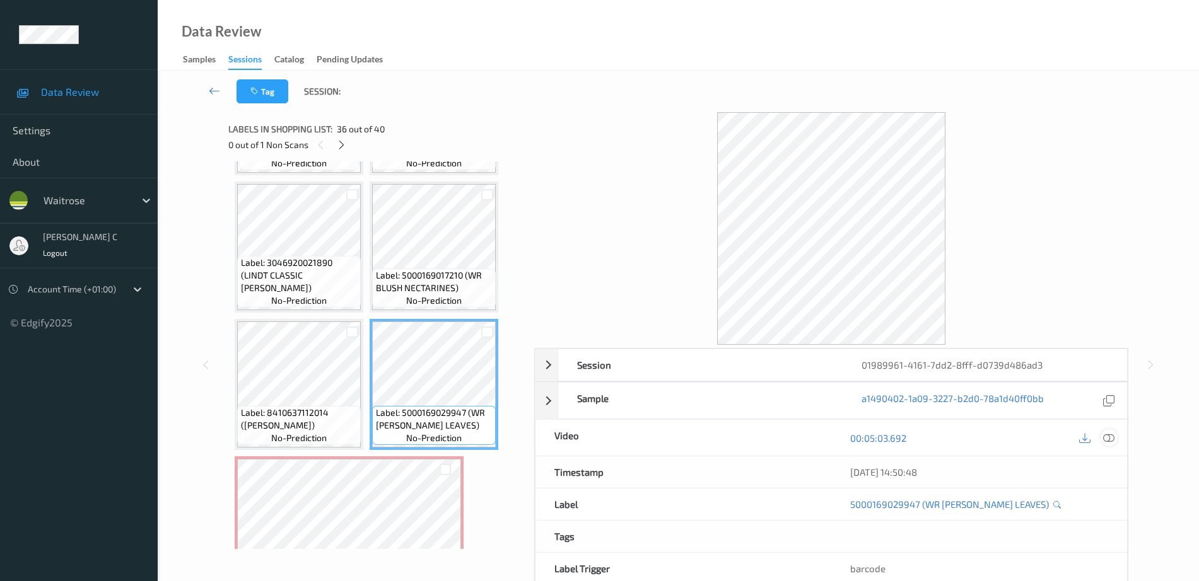
click at [1110, 440] on icon at bounding box center [1108, 438] width 11 height 11
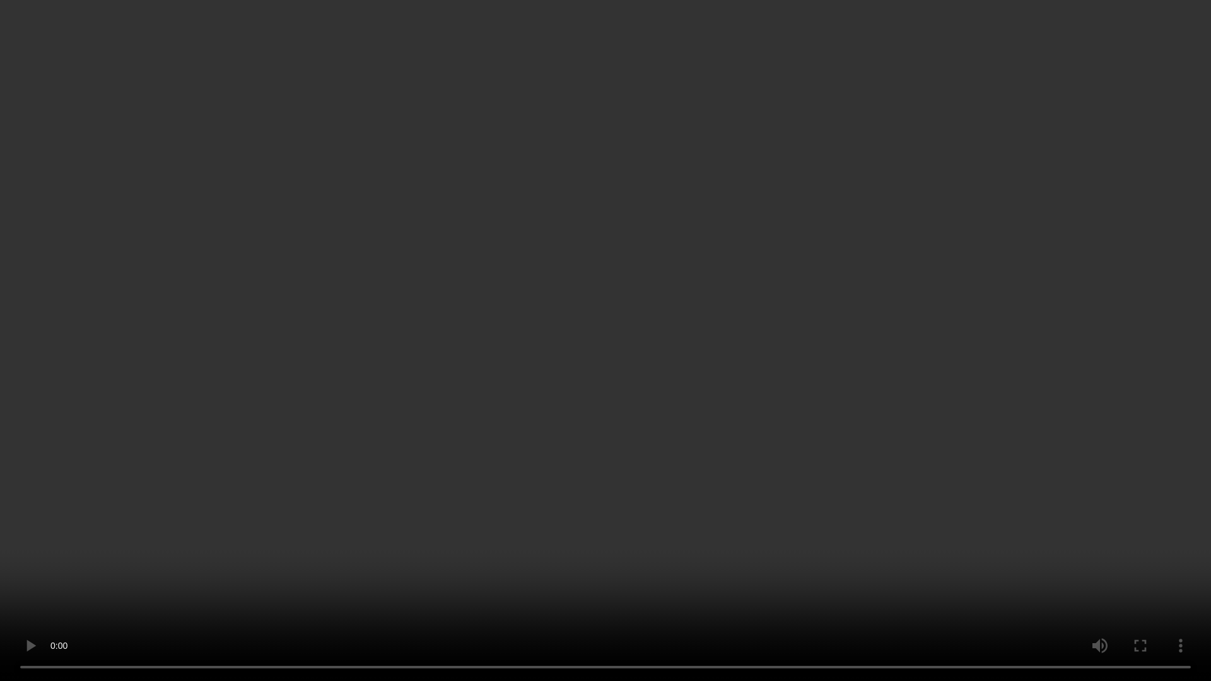
click at [1110, 308] on video at bounding box center [605, 340] width 1211 height 681
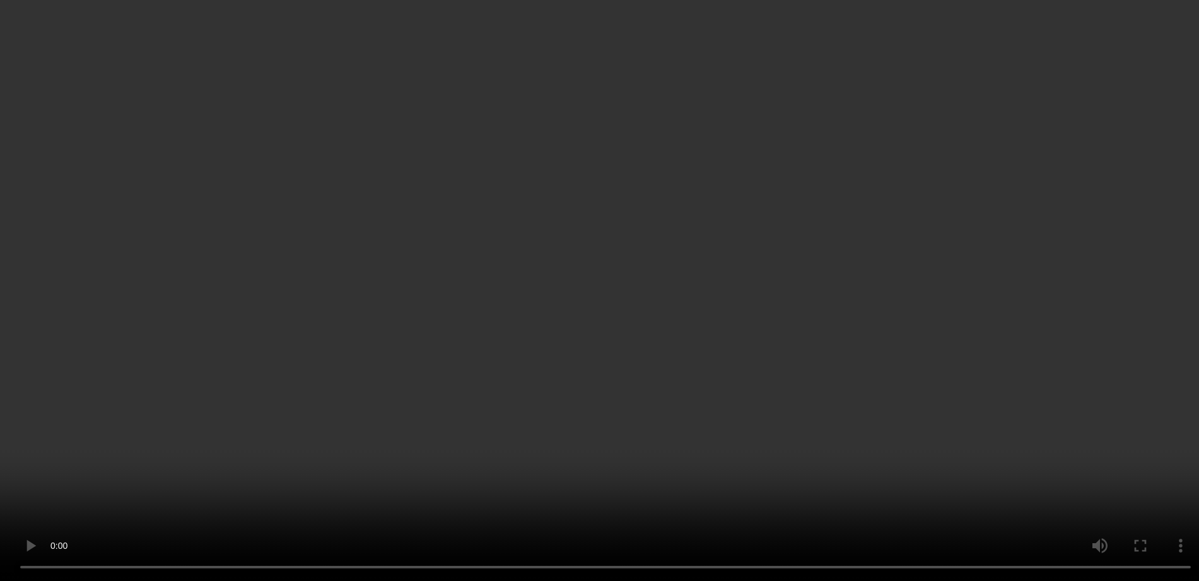
scroll to position [2422, 0]
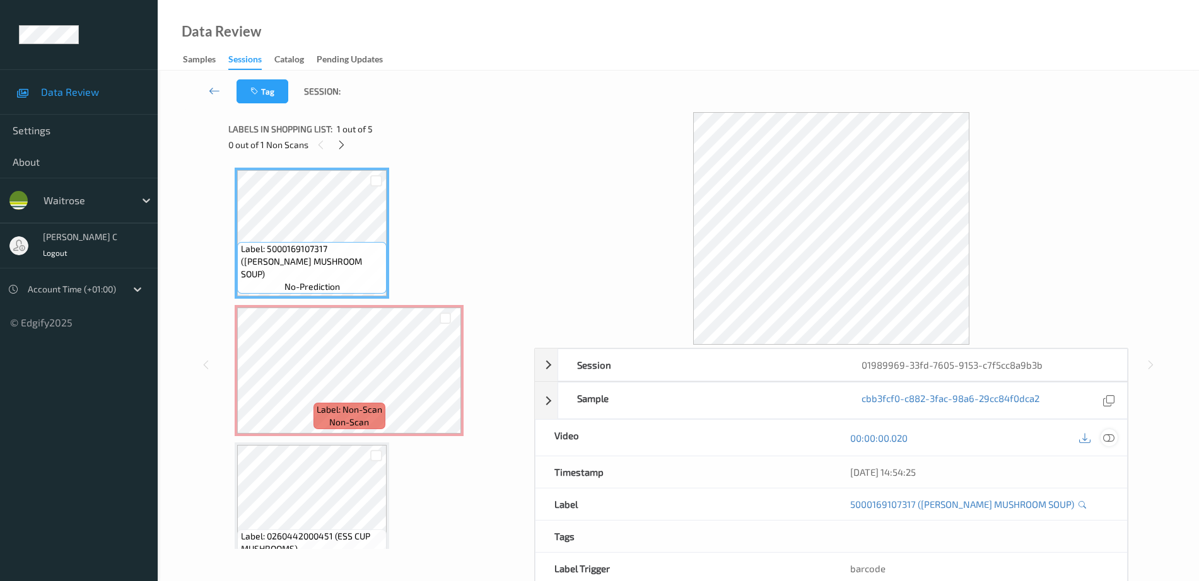
click at [1111, 438] on icon at bounding box center [1108, 438] width 11 height 11
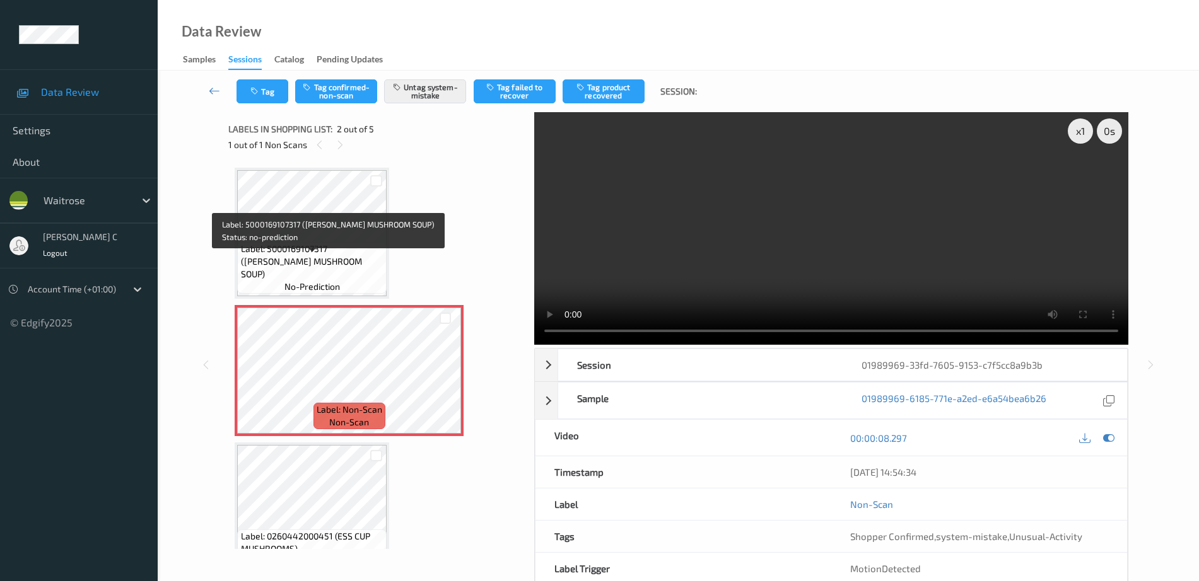
click at [331, 279] on span "Label: 5000169107317 (WR ESS MUSHROOM SOUP)" at bounding box center [312, 262] width 143 height 38
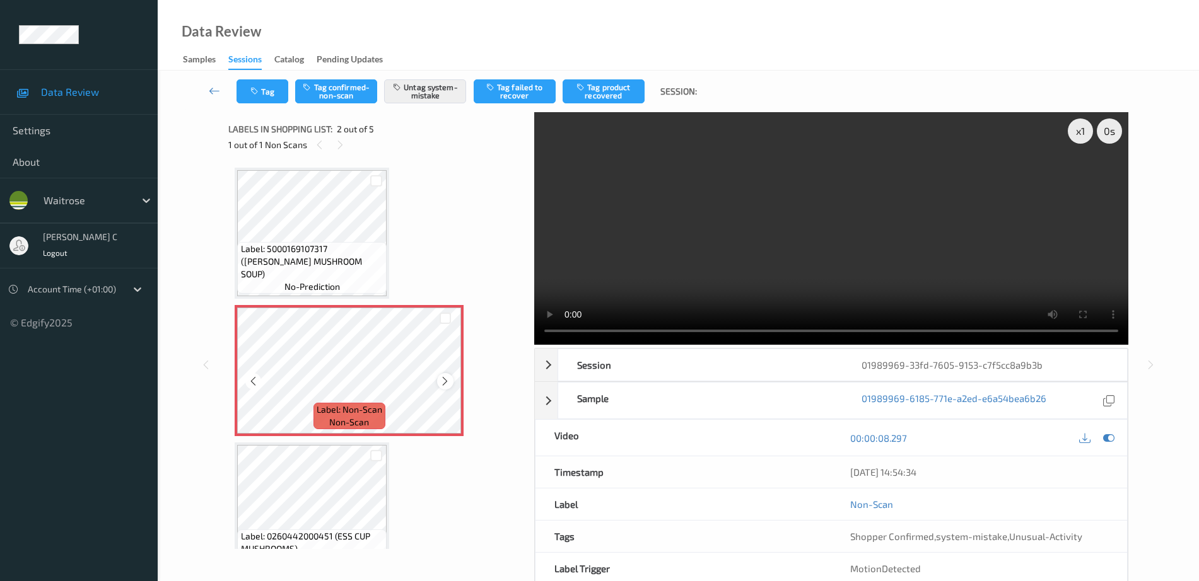
click at [441, 383] on icon at bounding box center [445, 381] width 11 height 11
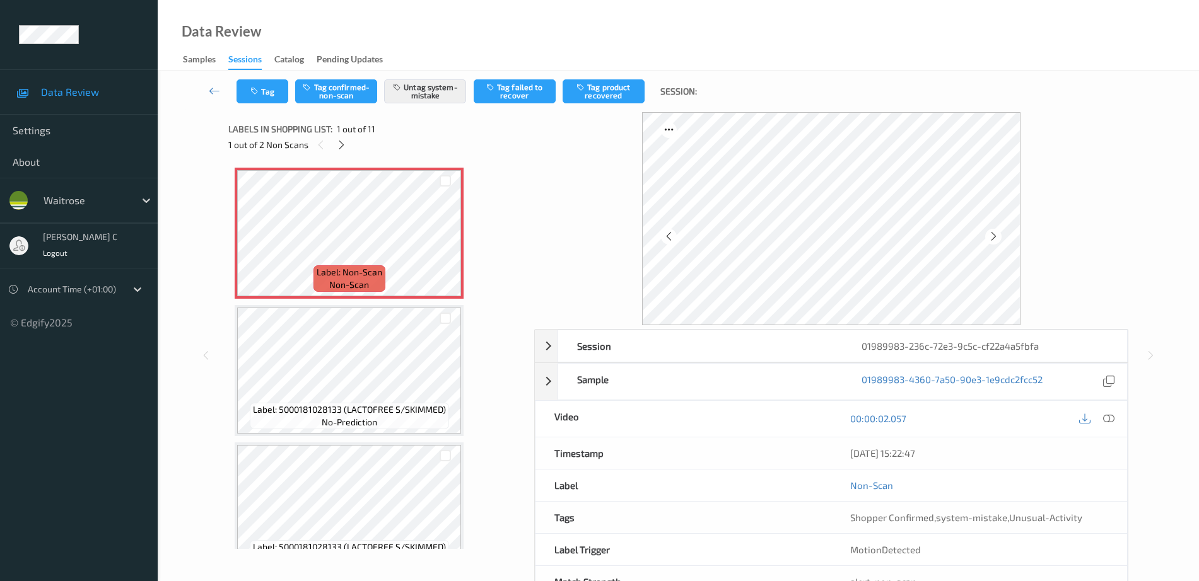
scroll to position [44, 0]
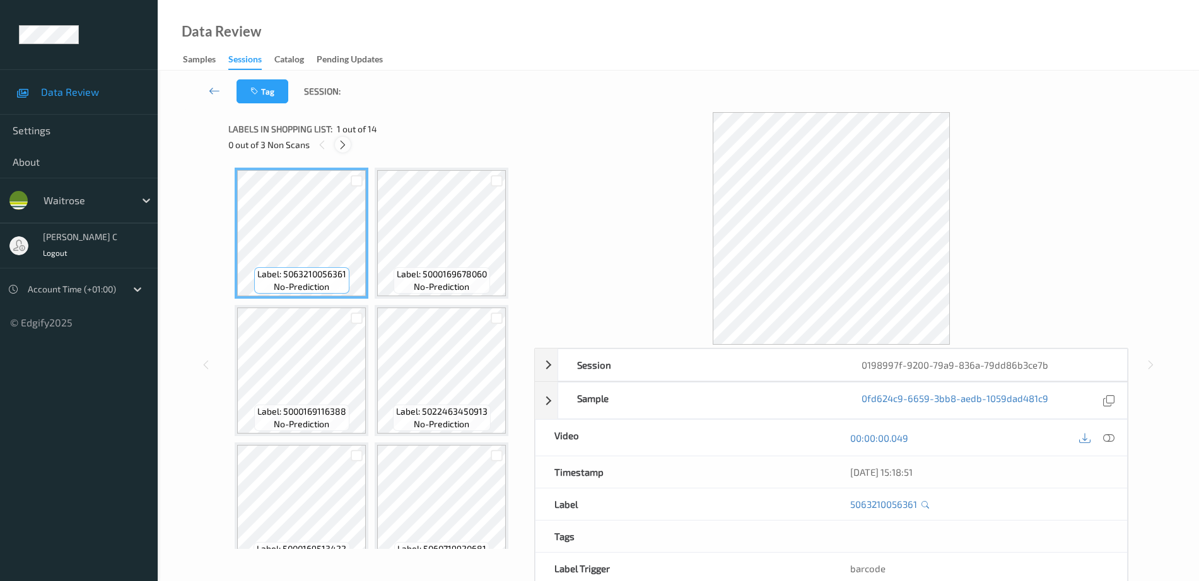
click at [343, 141] on icon at bounding box center [342, 144] width 11 height 11
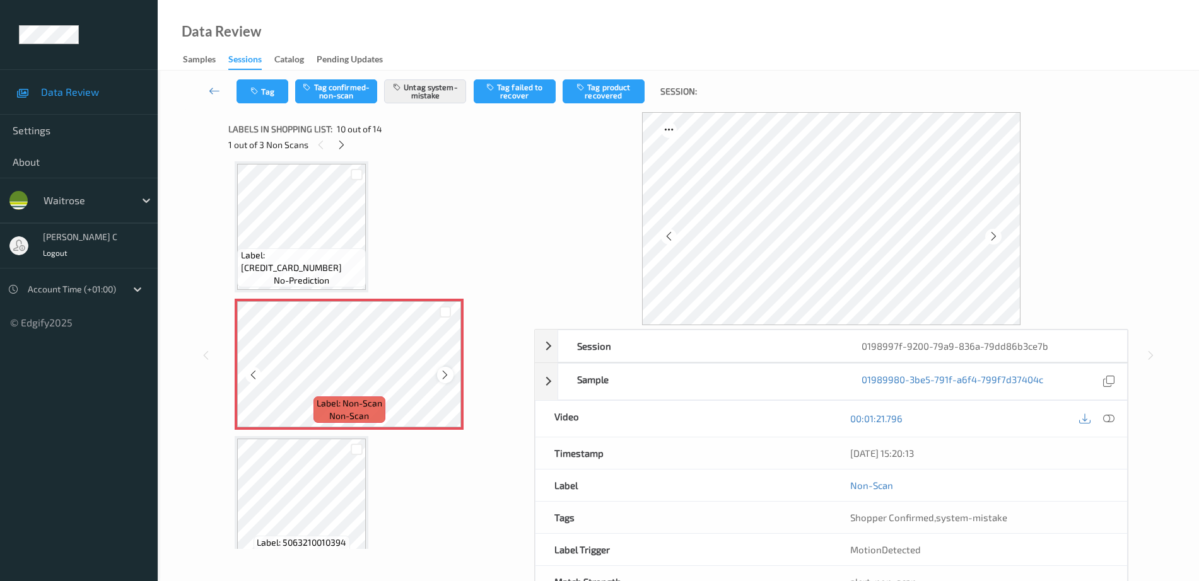
click at [441, 376] on icon at bounding box center [445, 375] width 11 height 11
click at [319, 270] on span "Label: [CREDIT_CARD_NUMBER]" at bounding box center [302, 261] width 122 height 25
click at [446, 373] on icon at bounding box center [445, 375] width 11 height 11
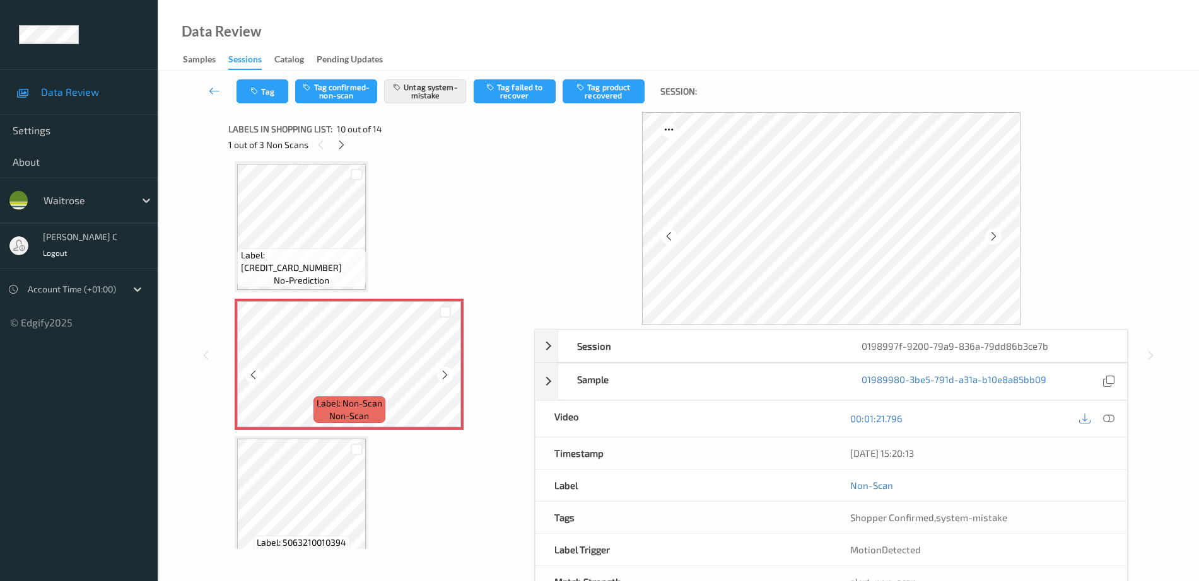
click at [446, 373] on icon at bounding box center [445, 375] width 11 height 11
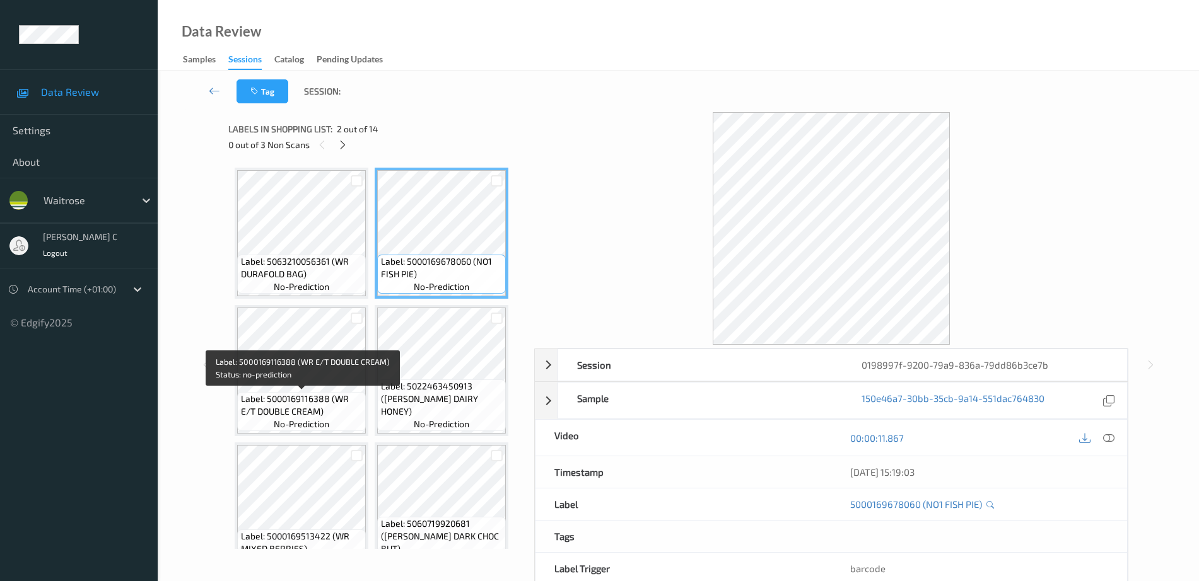
click at [343, 402] on span "Label: 5000169116388 (WR E/T DOUBLE CREAM)" at bounding box center [302, 405] width 122 height 25
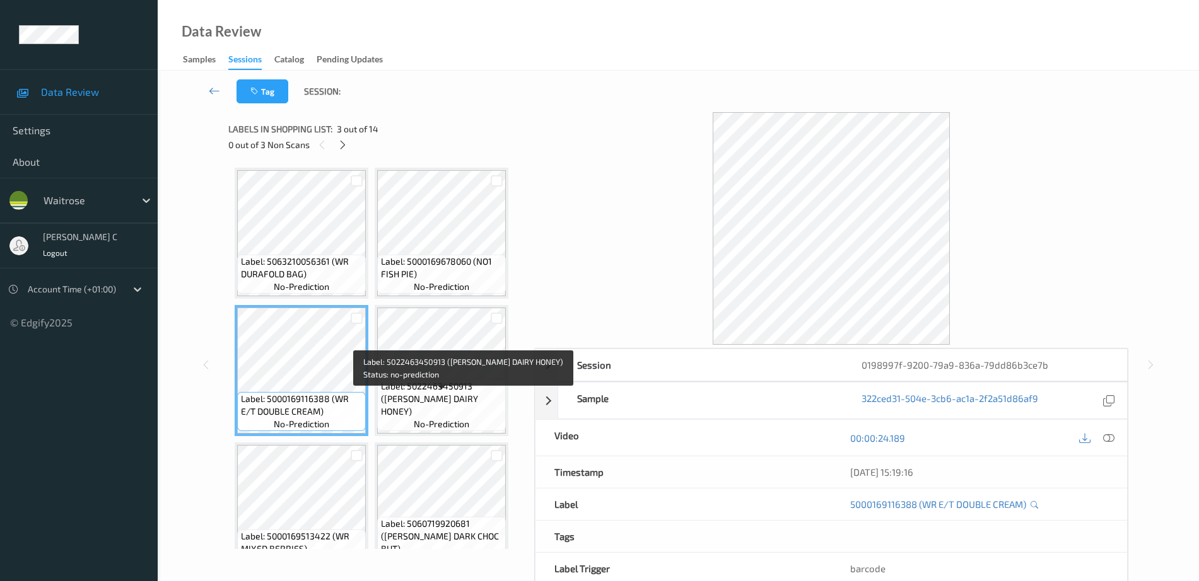
click at [387, 411] on span "Label: 5022463450913 ([PERSON_NAME] DAIRY HONEY)" at bounding box center [442, 399] width 122 height 38
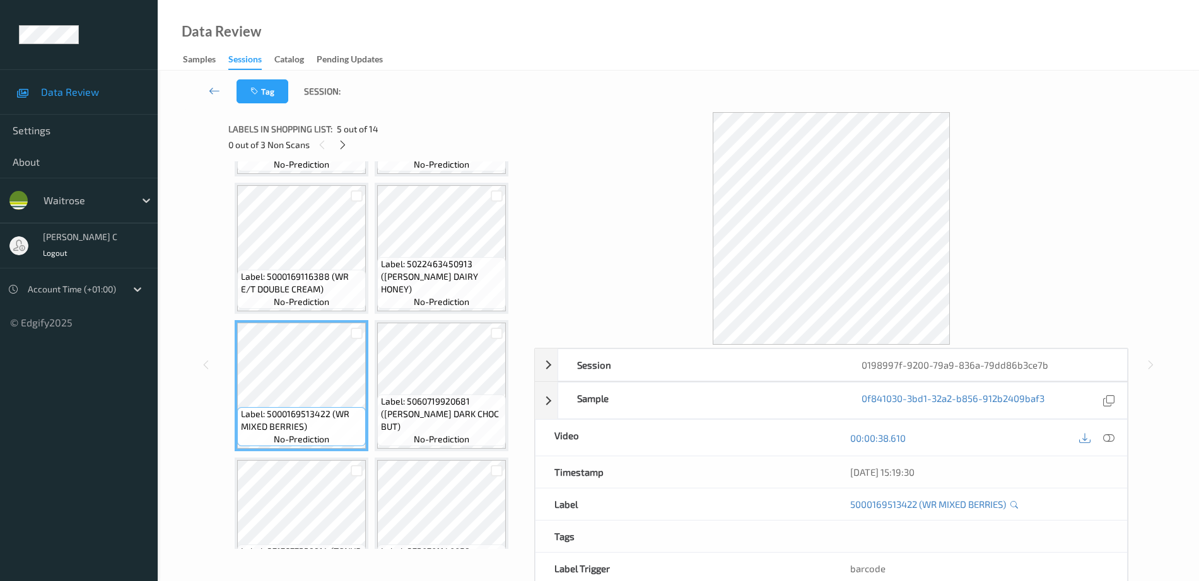
scroll to position [158, 0]
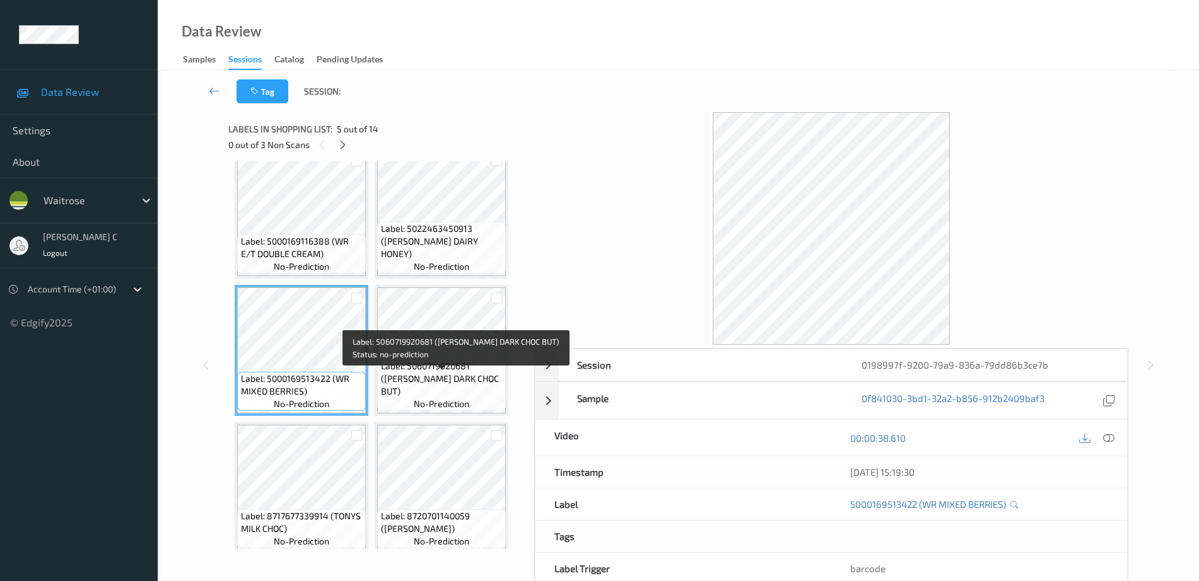
click at [533, 344] on div "Session 0198997f-9200-79a9-836a-79dd86b3ce7b Session ID 0198997f-9200-79a9-836a…" at bounding box center [677, 365] width 899 height 506
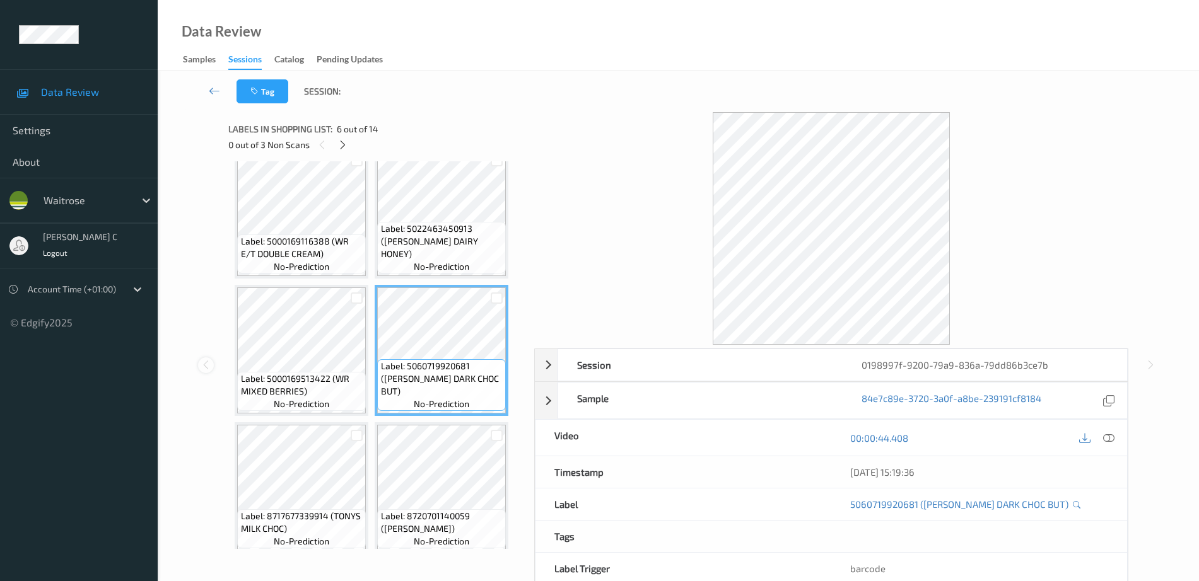
click at [208, 365] on icon at bounding box center [206, 364] width 11 height 11
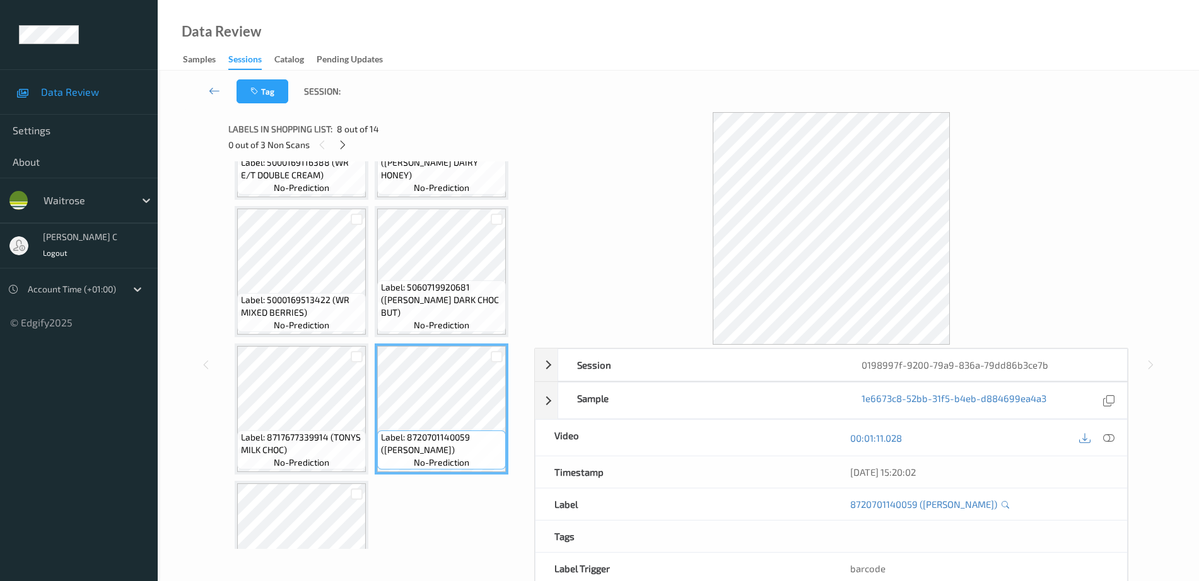
scroll to position [315, 0]
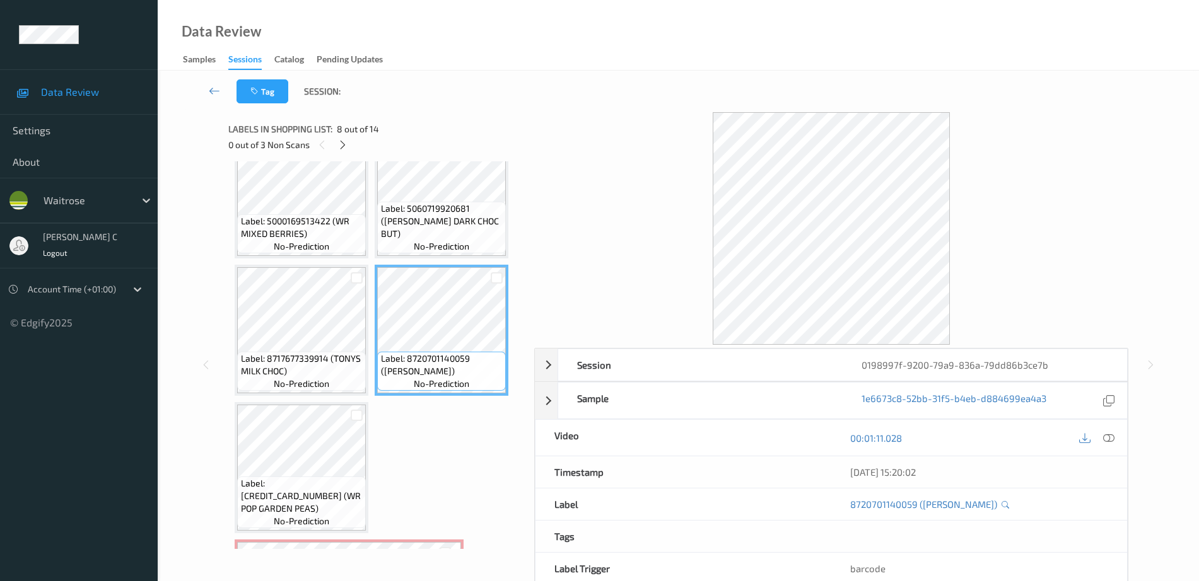
click at [395, 436] on div "Label: 5063210056361 (WR DURAFOLD BAG) no-prediction Label: 5000169678060 (NO1 …" at bounding box center [377, 536] width 284 height 1368
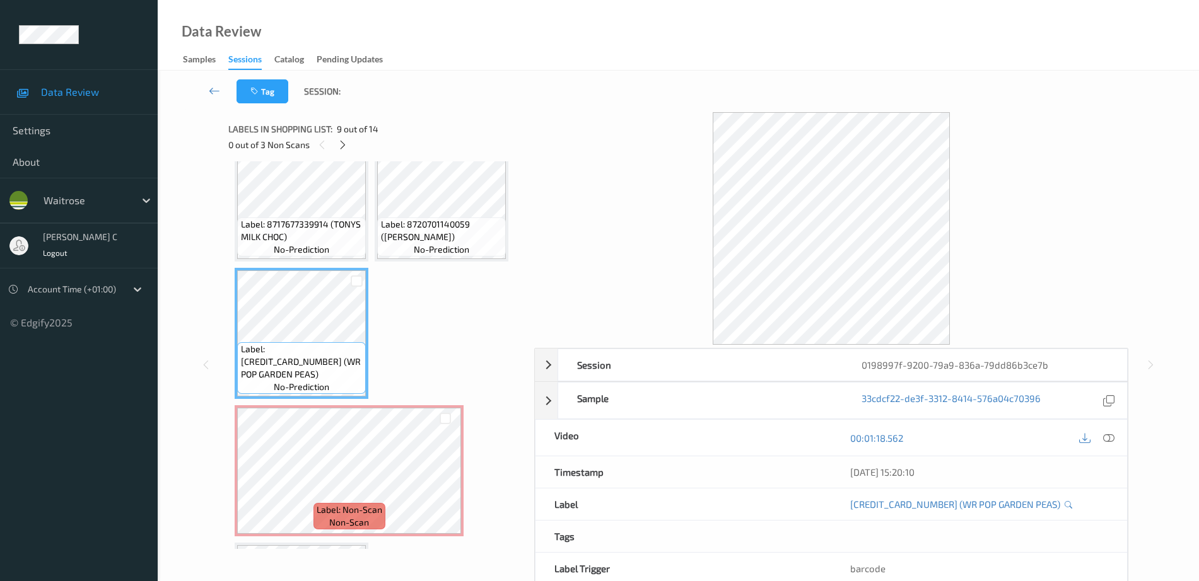
scroll to position [473, 0]
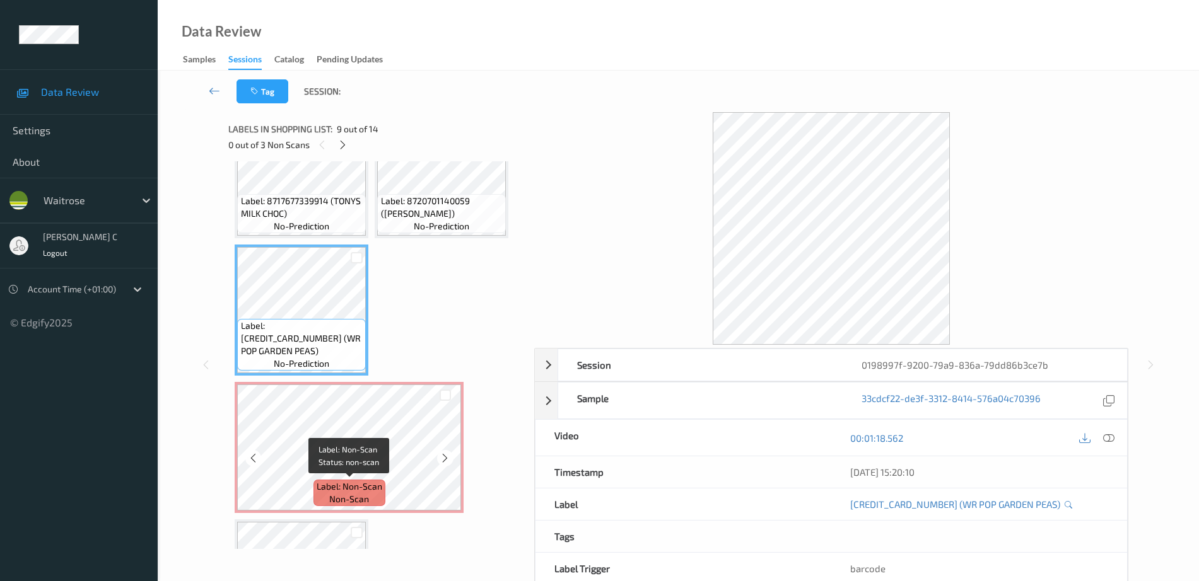
click at [359, 496] on span "non-scan" at bounding box center [349, 499] width 40 height 13
